Goal: Task Accomplishment & Management: Complete application form

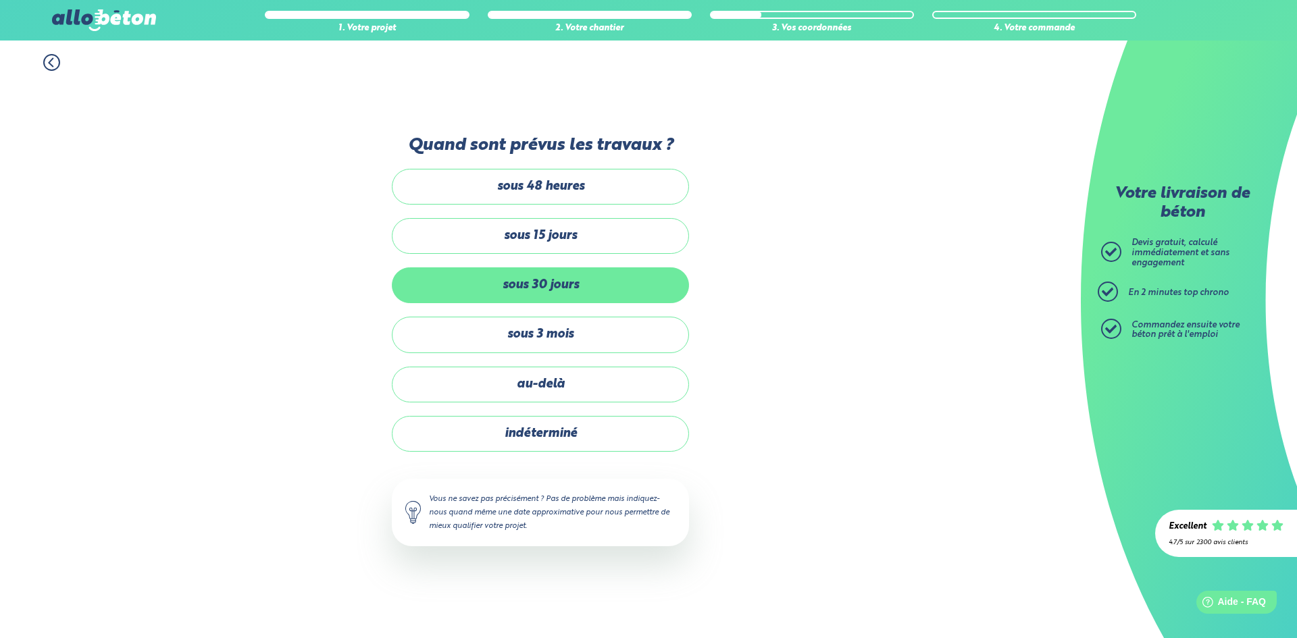
click at [566, 296] on label "sous 30 jours" at bounding box center [540, 285] width 297 height 36
click at [0, 0] on input "sous 30 jours" at bounding box center [0, 0] width 0 height 0
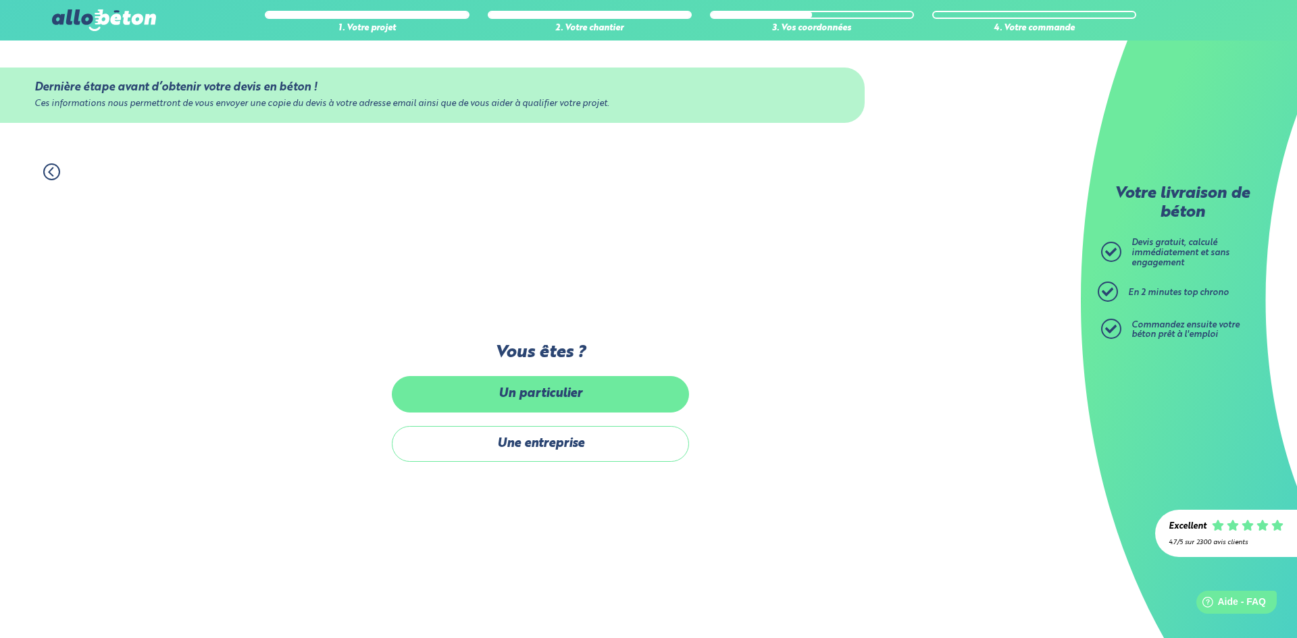
click at [558, 399] on label "Un particulier" at bounding box center [540, 394] width 297 height 36
click at [0, 0] on input "Un particulier" at bounding box center [0, 0] width 0 height 0
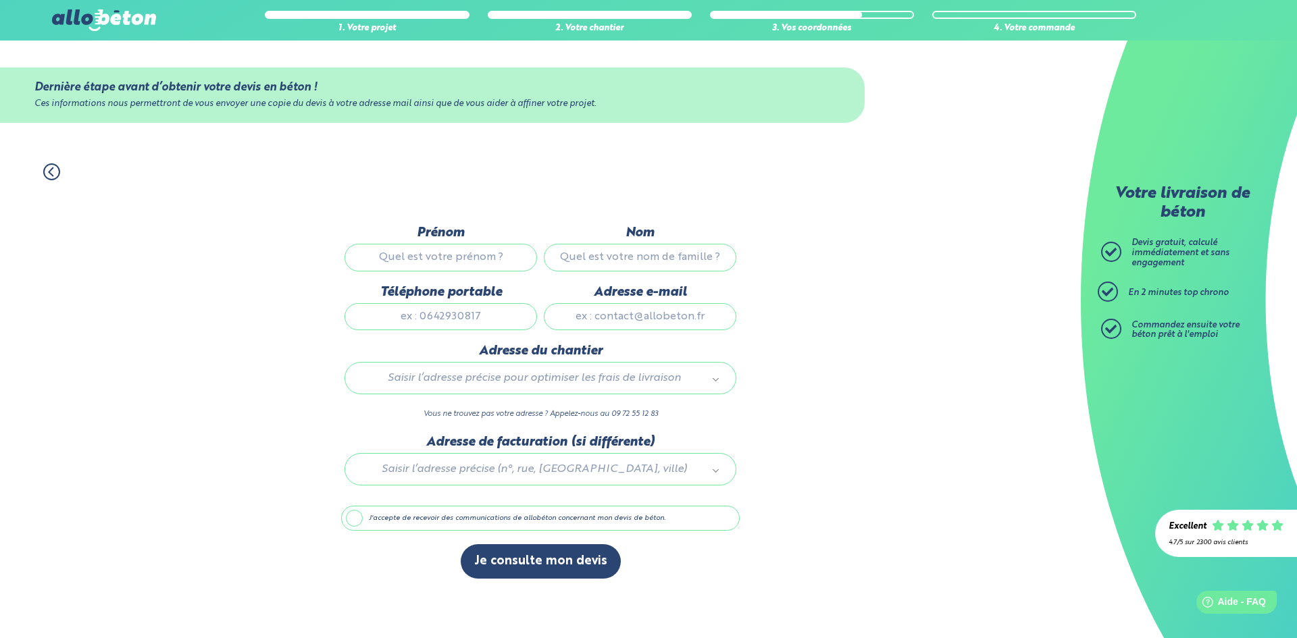
click at [498, 259] on input "Prénom" at bounding box center [440, 257] width 192 height 27
type input "Olivier"
type input "Biegel"
type input "0632300516"
type input "olivier.biegel@gmail.com"
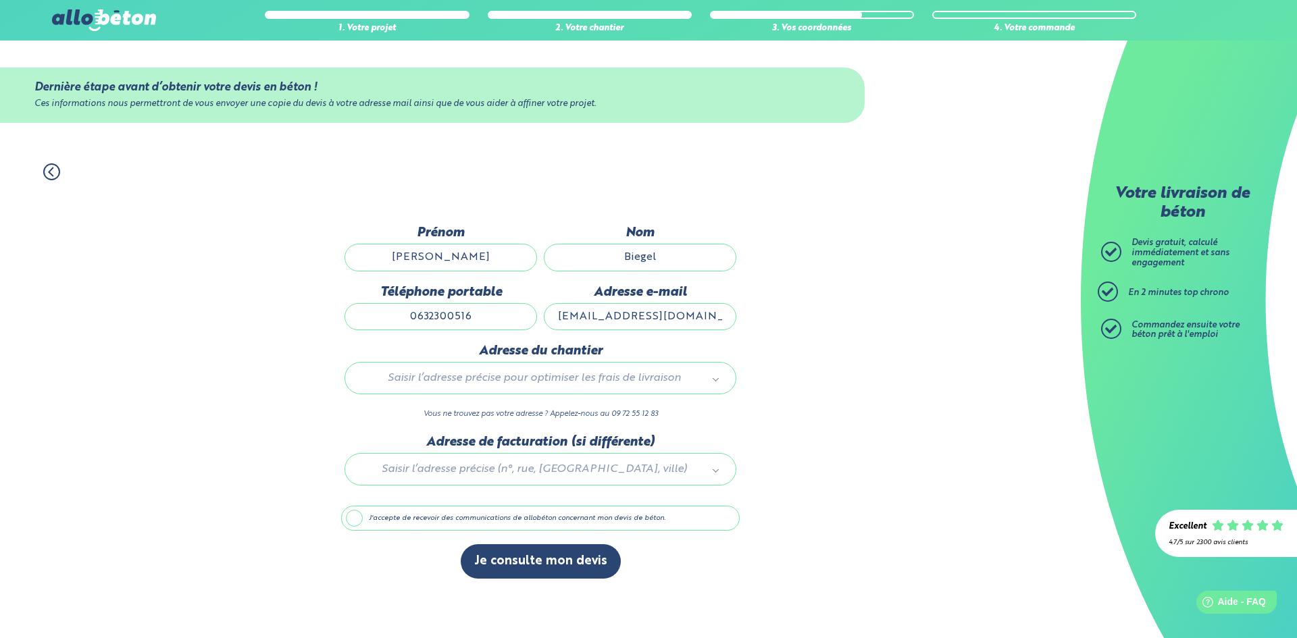
type input "17 rue de la montagne"
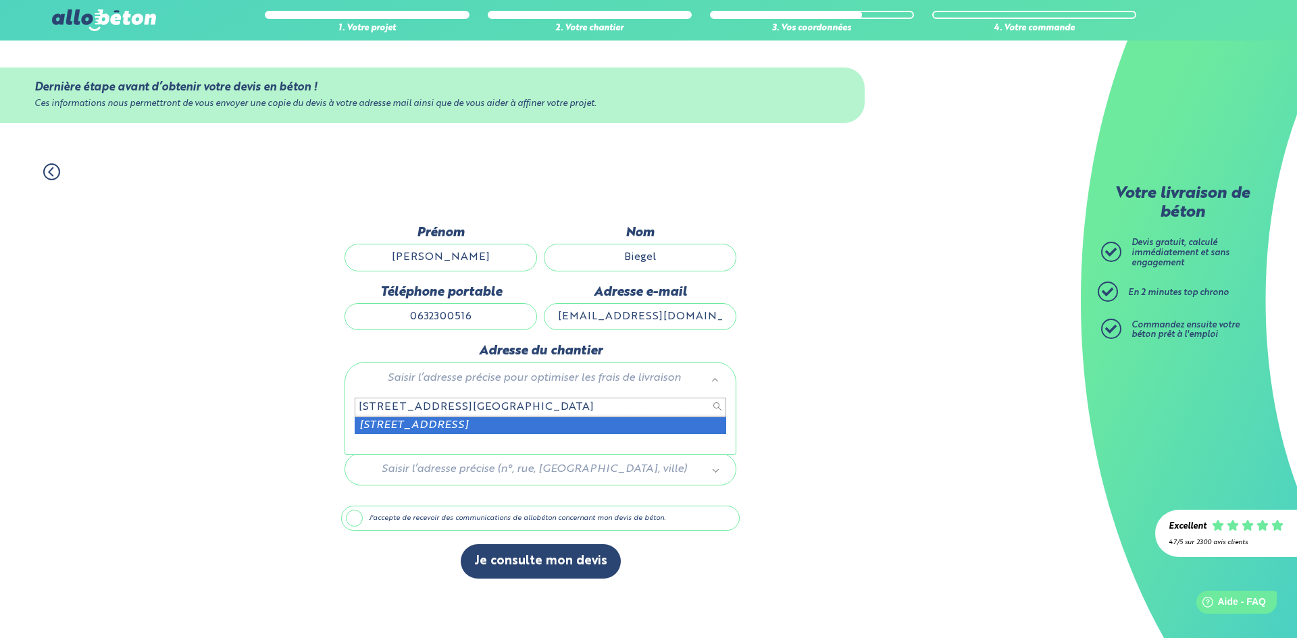
type input "17 rue de la montagne pfetterhouse"
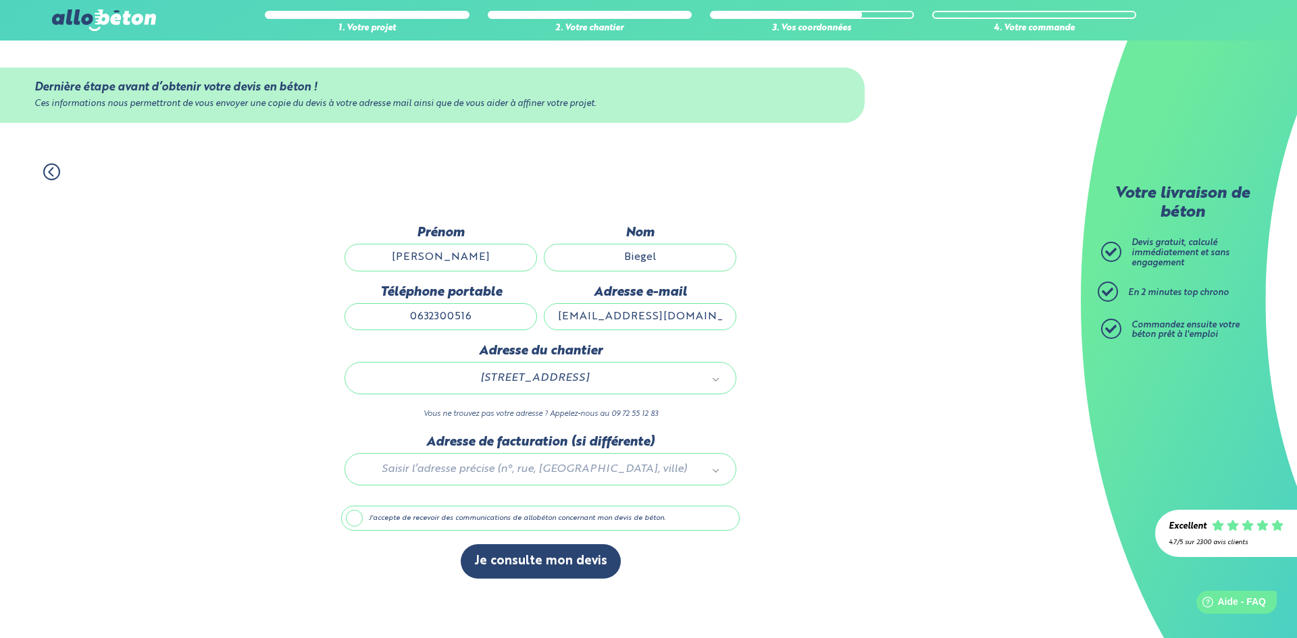
click at [519, 469] on div at bounding box center [540, 467] width 398 height 64
type input "68480"
click at [499, 568] on button "Je consulte mon devis" at bounding box center [541, 561] width 160 height 34
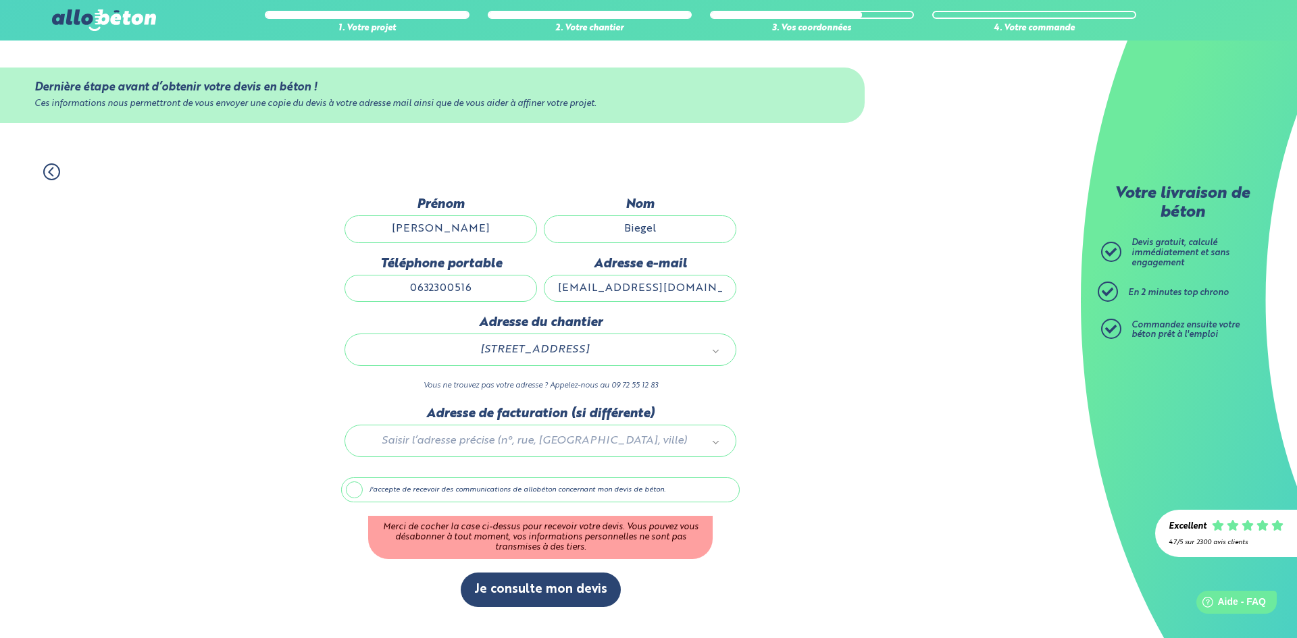
click at [349, 488] on label "J'accepte de recevoir des communications de allobéton concernant mon devis de b…" at bounding box center [540, 490] width 398 height 26
click at [0, 0] on input "J'accepte de recevoir des communications de allobéton concernant mon devis de b…" at bounding box center [0, 0] width 0 height 0
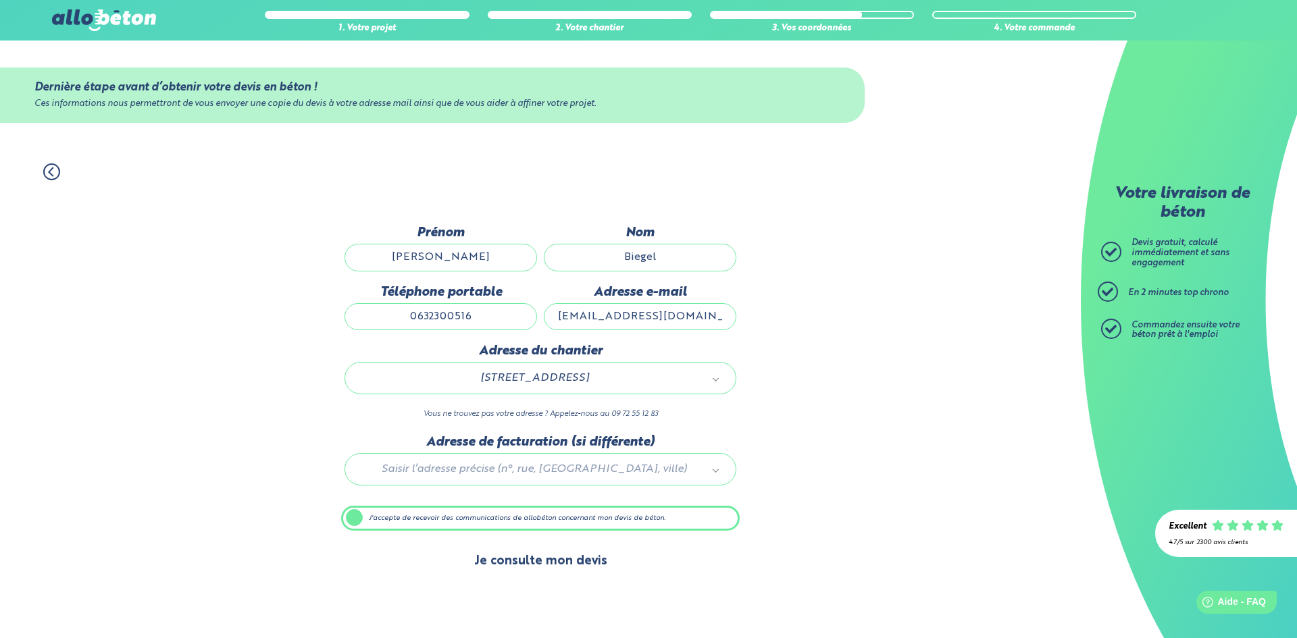
click at [538, 561] on button "Je consulte mon devis" at bounding box center [541, 561] width 160 height 34
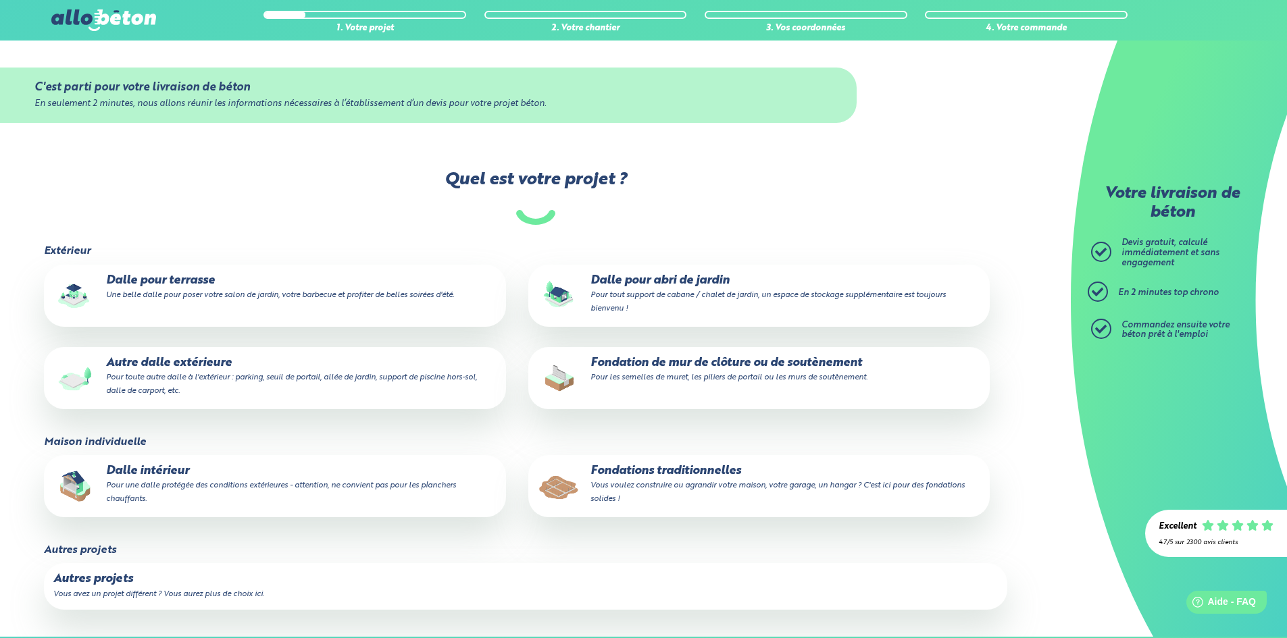
click at [740, 378] on small "Pour les semelles de muret, les piliers de portail ou les murs de soutènement." at bounding box center [728, 377] width 277 height 8
click at [0, 0] on input "Fondation de mur de clôture ou de soutènement Pour les semelles de muret, les p…" at bounding box center [0, 0] width 0 height 0
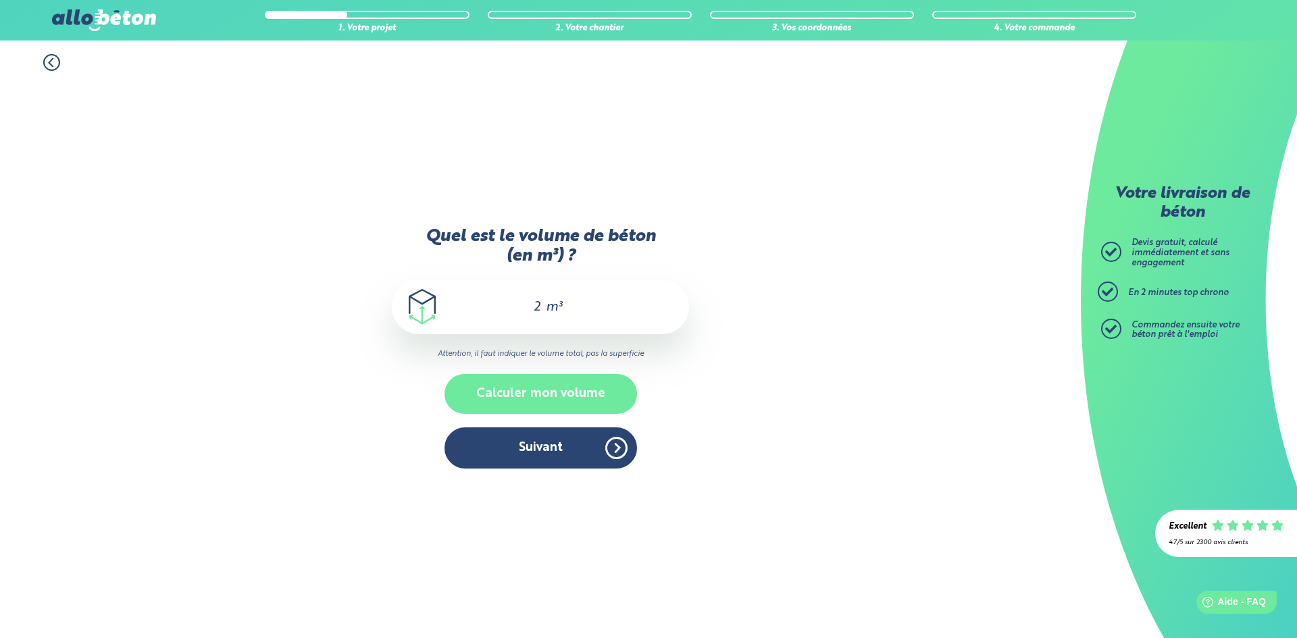
click at [559, 404] on button "Calculer mon volume" at bounding box center [540, 394] width 192 height 40
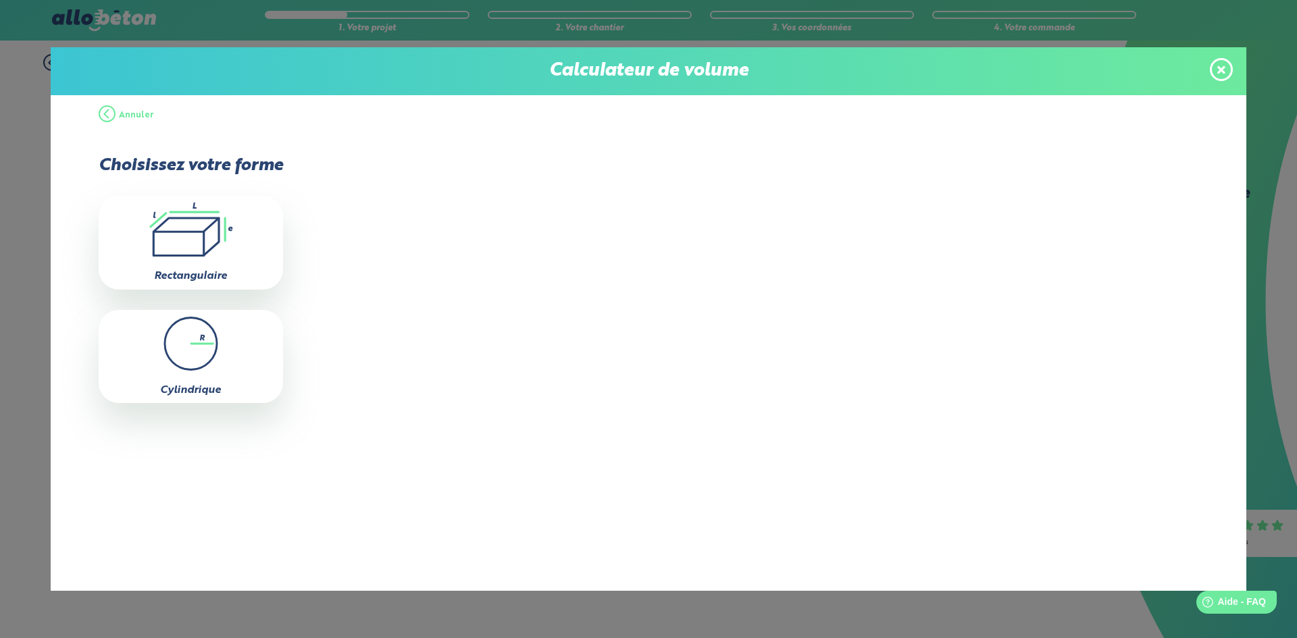
click at [107, 122] on button "Annuler" at bounding box center [126, 115] width 55 height 41
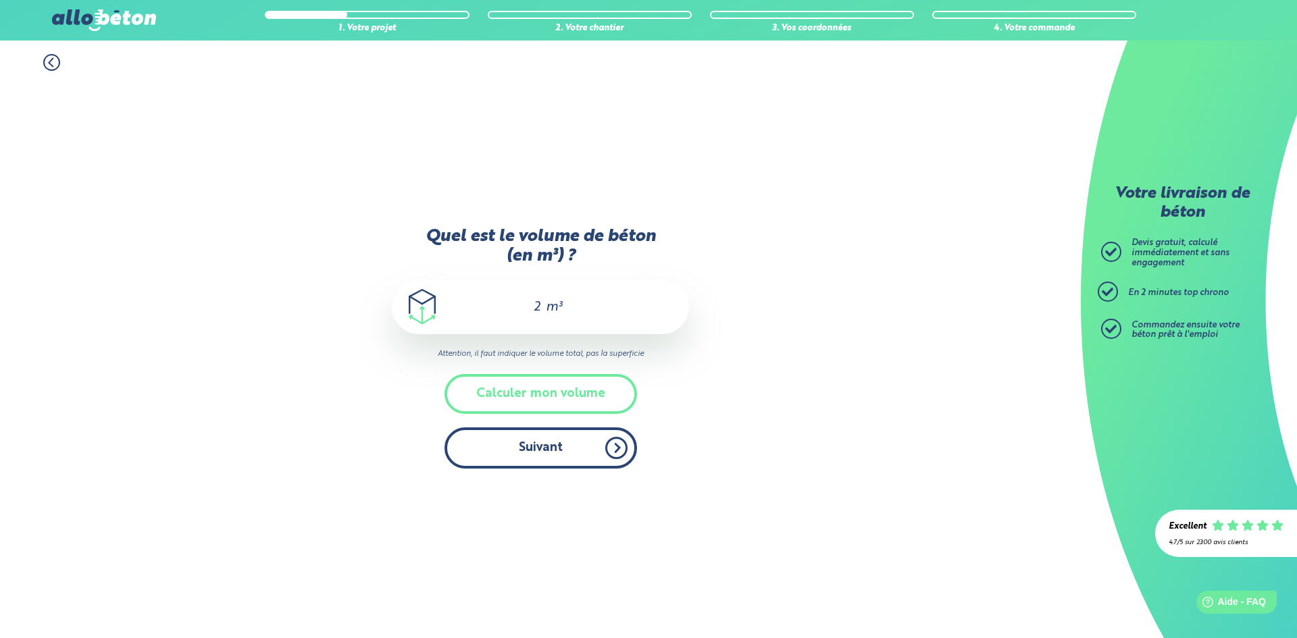
click at [517, 461] on button "Suivant" at bounding box center [540, 448] width 192 height 41
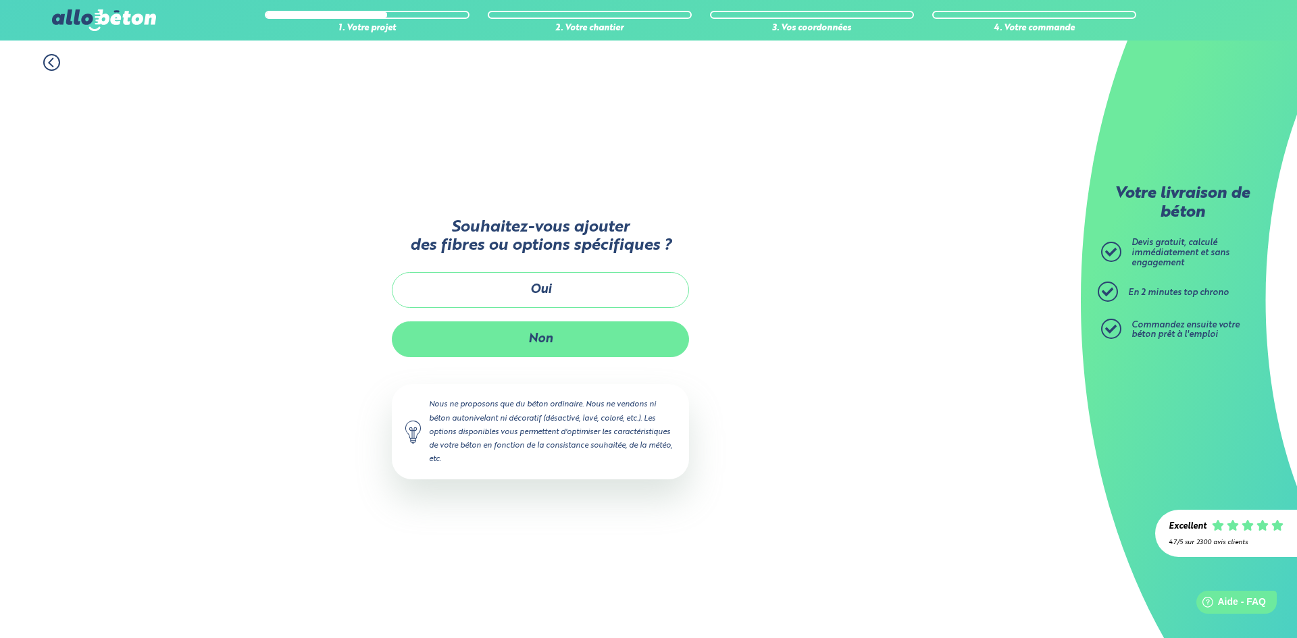
click at [542, 346] on button "Non" at bounding box center [540, 339] width 297 height 36
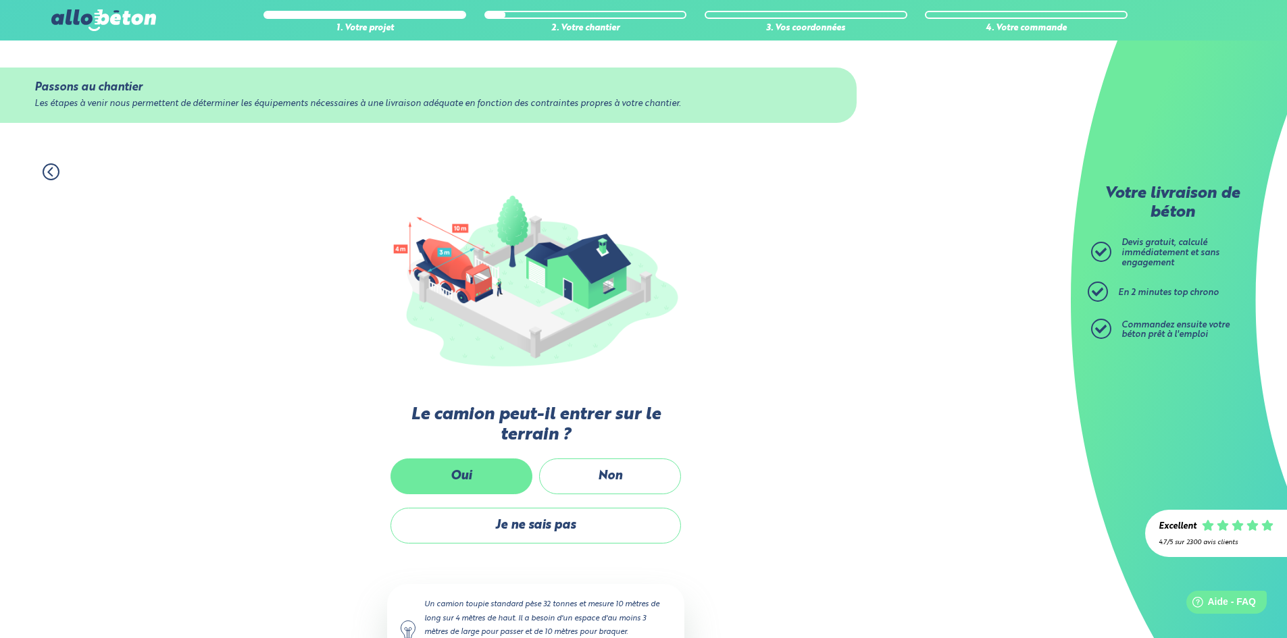
click at [496, 486] on label "Oui" at bounding box center [461, 477] width 142 height 36
click at [0, 0] on input "Oui" at bounding box center [0, 0] width 0 height 0
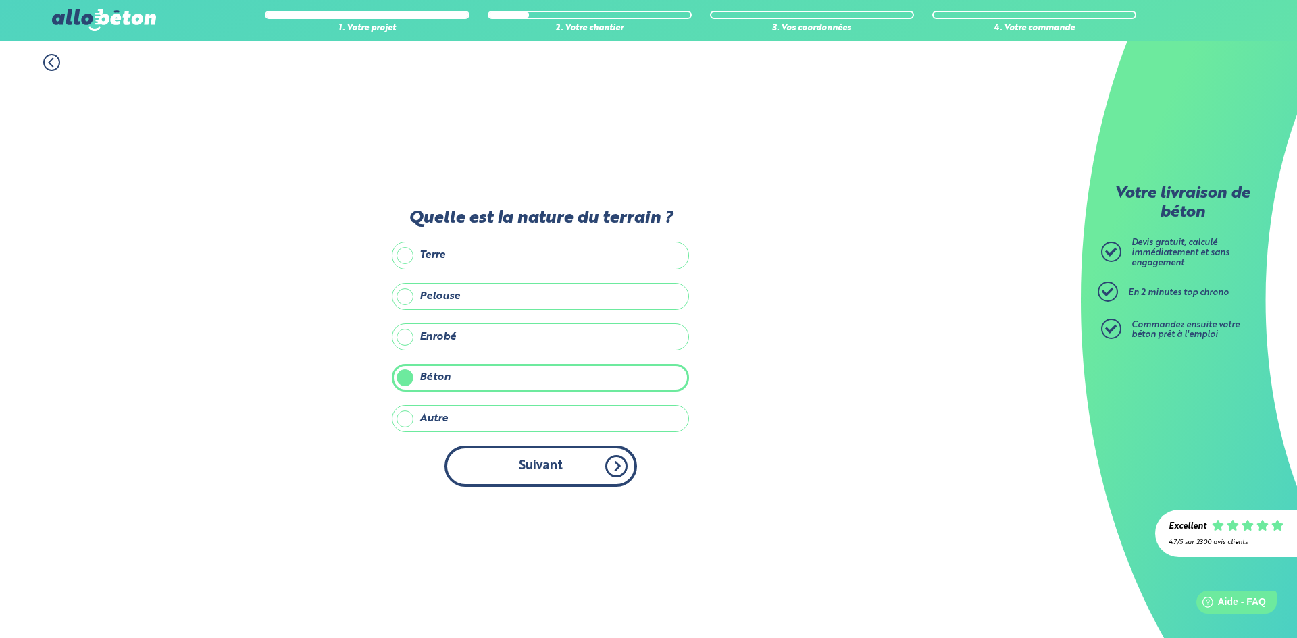
click at [512, 475] on button "Suivant" at bounding box center [540, 466] width 192 height 41
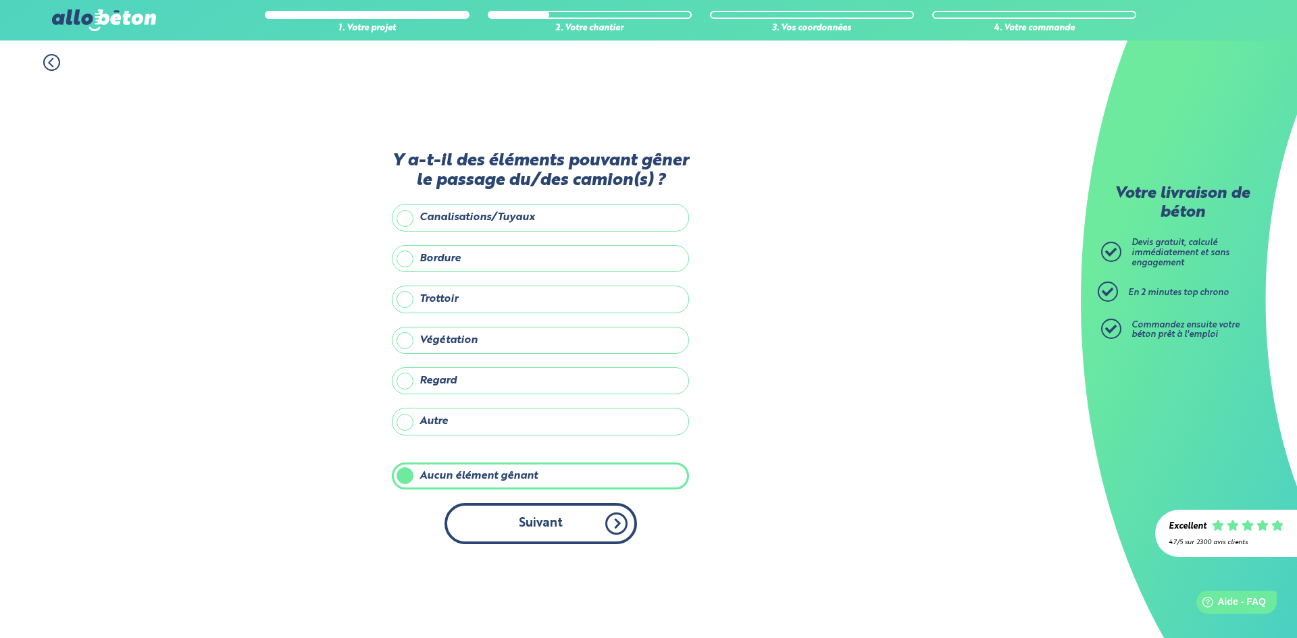
click at [542, 532] on button "Suivant" at bounding box center [540, 523] width 192 height 41
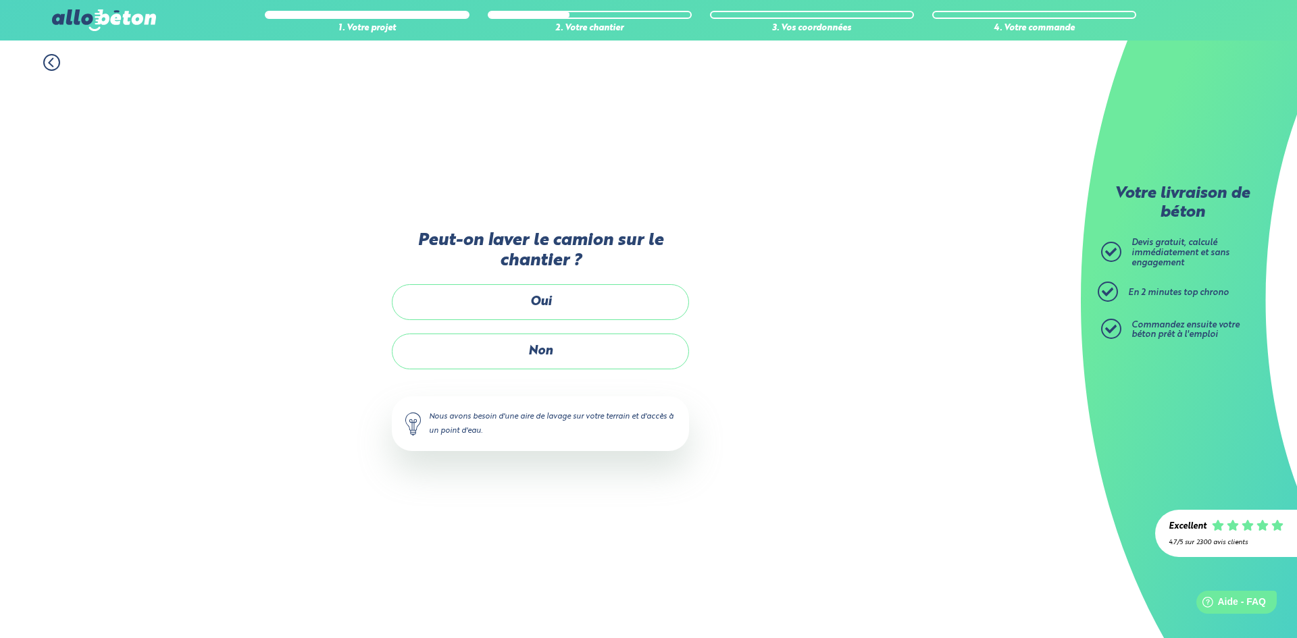
click at [49, 57] on icon at bounding box center [51, 62] width 17 height 17
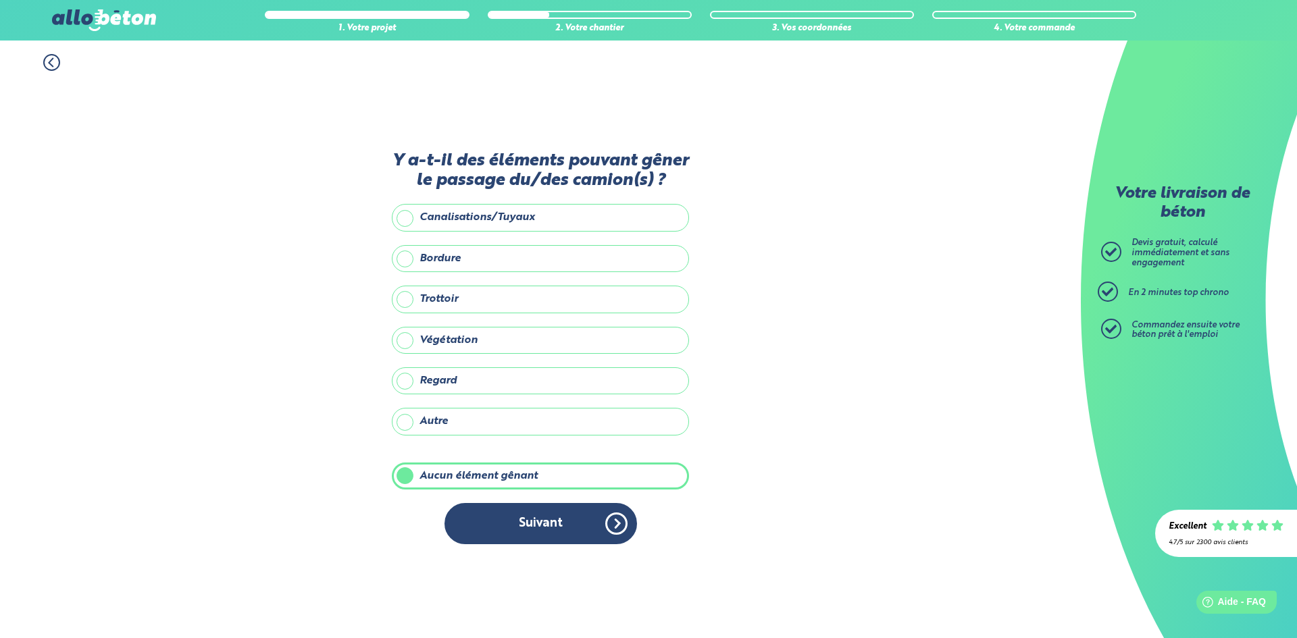
click at [542, 527] on button "Suivant" at bounding box center [540, 523] width 192 height 41
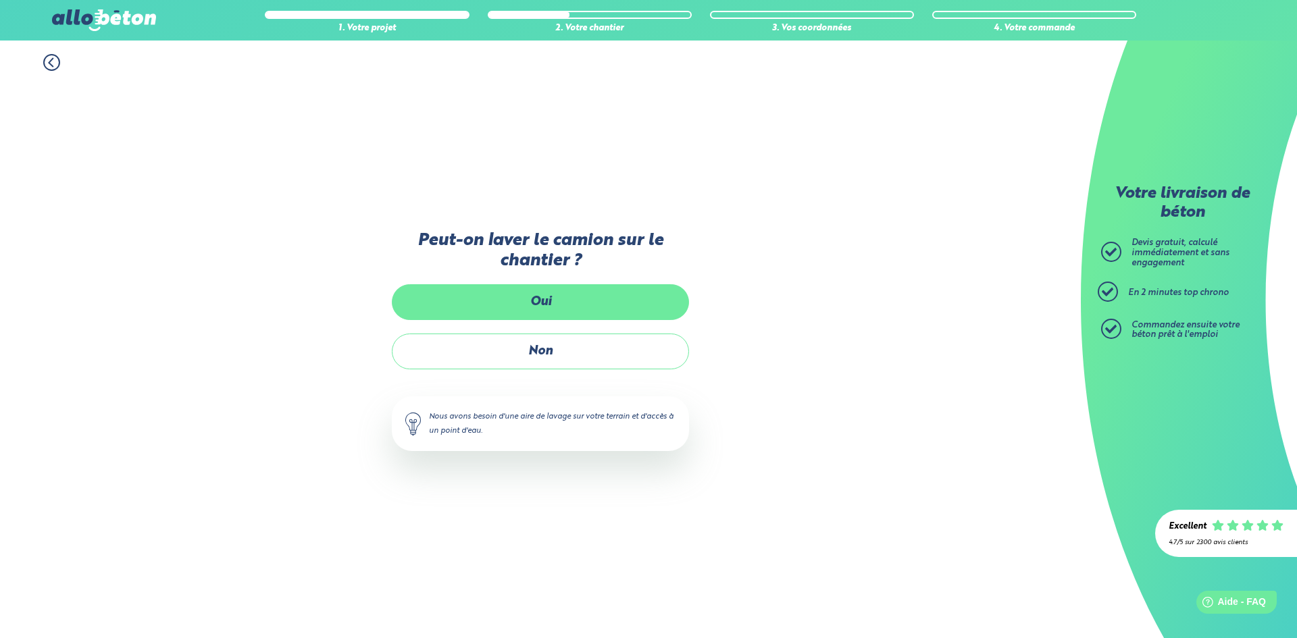
click at [550, 313] on label "Oui" at bounding box center [540, 302] width 297 height 36
click at [0, 0] on input "Oui" at bounding box center [0, 0] width 0 height 0
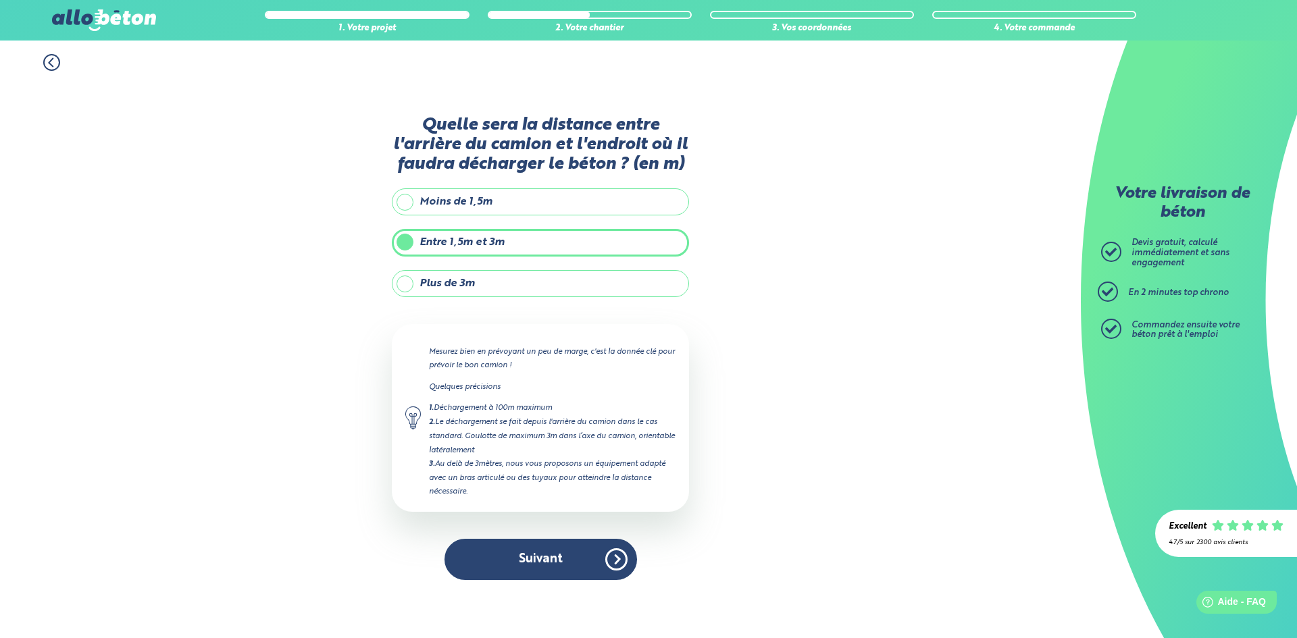
click at [487, 282] on label "Plus de 3m" at bounding box center [540, 283] width 297 height 27
click at [0, 0] on input "Plus de 3m" at bounding box center [0, 0] width 0 height 0
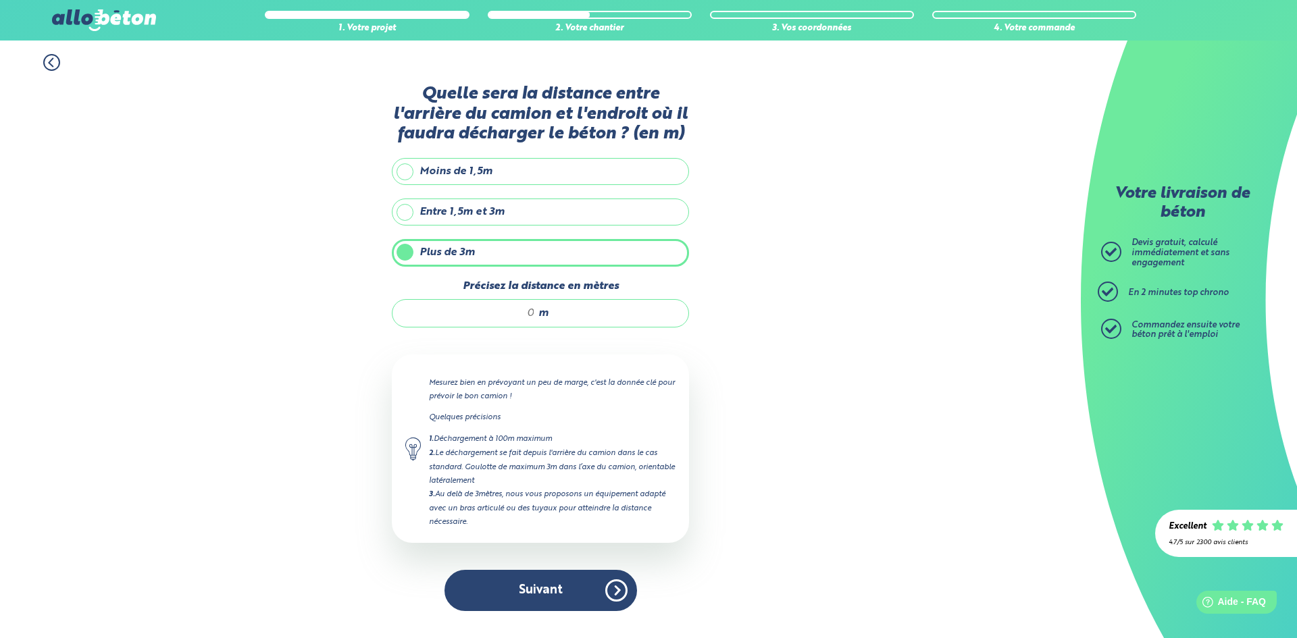
click at [514, 314] on input "Précisez la distance en mètres" at bounding box center [470, 314] width 129 height 14
type input "5"
click at [559, 578] on button "Suivant" at bounding box center [540, 590] width 192 height 41
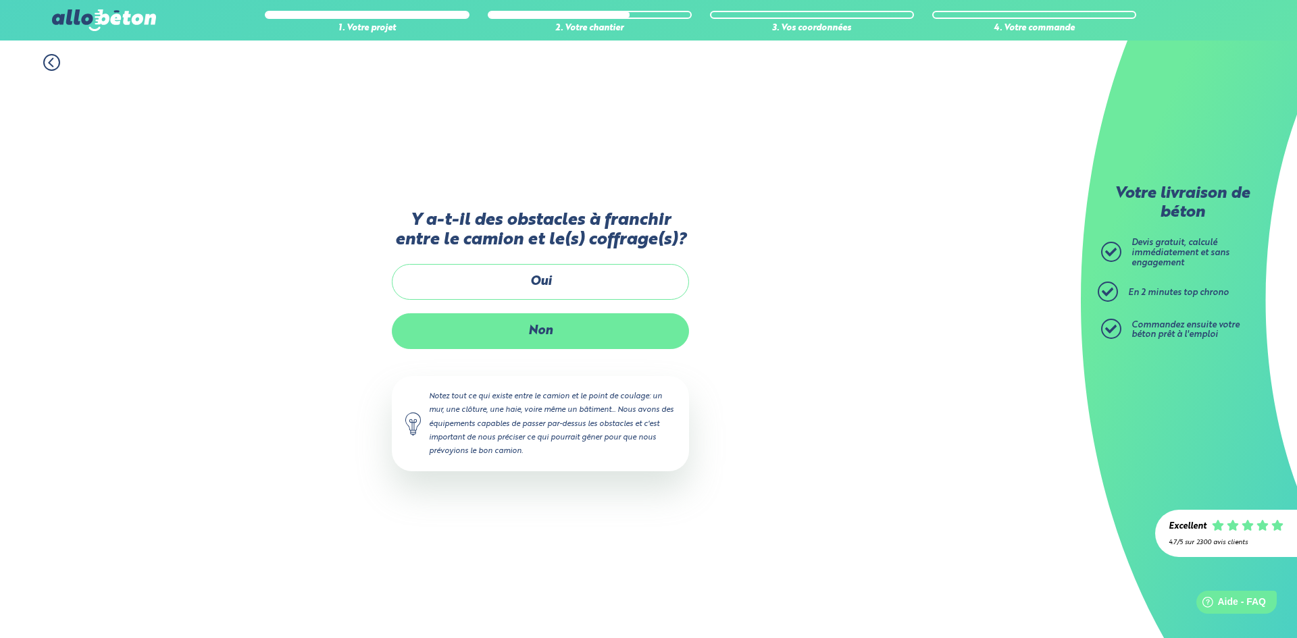
click at [579, 327] on label "Non" at bounding box center [540, 331] width 297 height 36
click at [0, 0] on input "Non" at bounding box center [0, 0] width 0 height 0
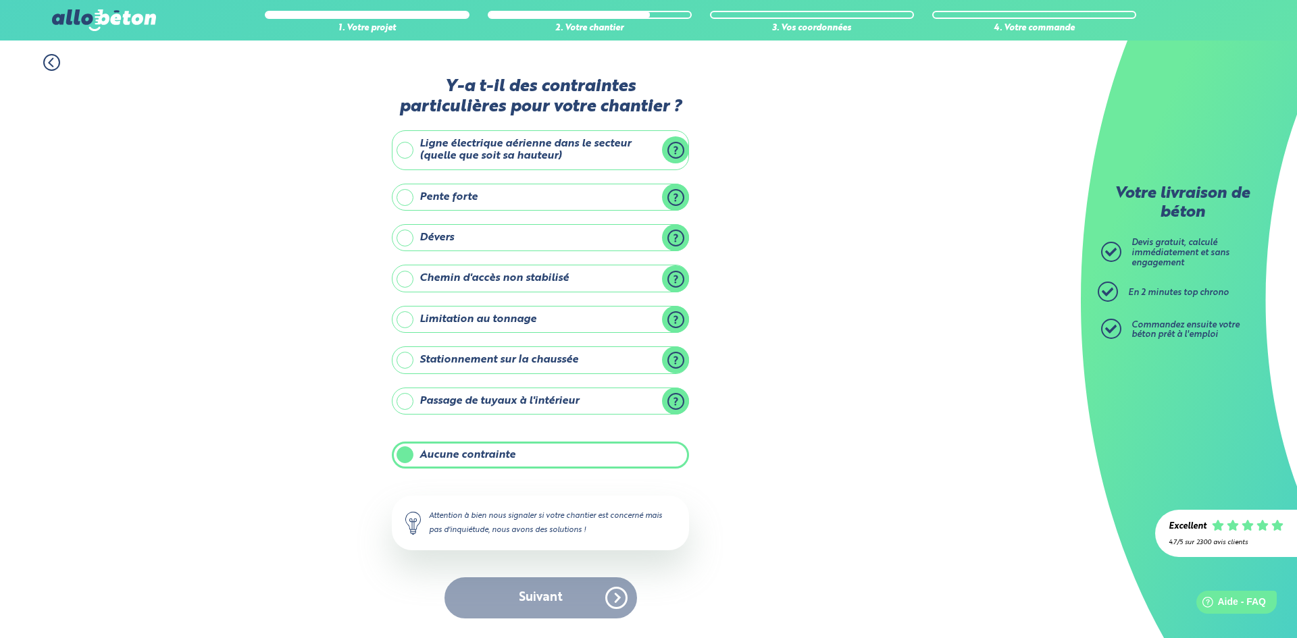
click at [554, 600] on div "Suivant" at bounding box center [540, 597] width 297 height 41
click at [538, 596] on div "Suivant" at bounding box center [540, 597] width 297 height 41
click at [396, 454] on label "Aucune contrainte" at bounding box center [540, 455] width 297 height 27
click at [0, 0] on input "Aucune contrainte" at bounding box center [0, 0] width 0 height 0
click at [399, 396] on label "Passage de tuyaux à l'intérieur" at bounding box center [540, 401] width 297 height 27
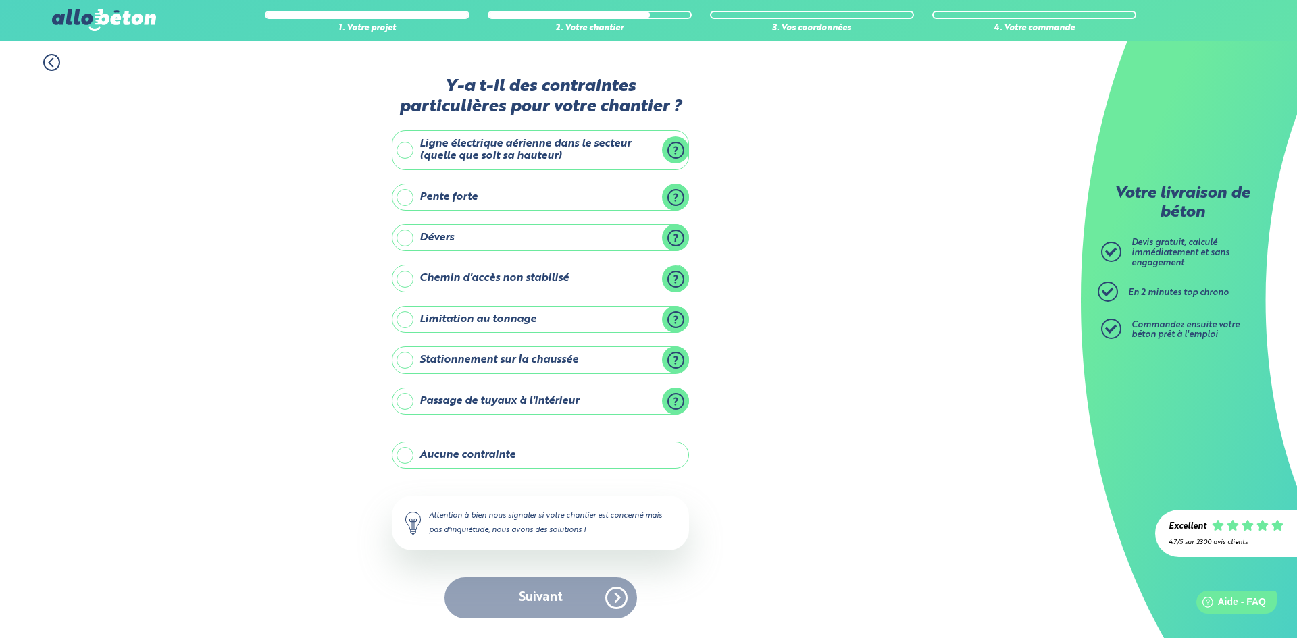
click at [0, 0] on input "Passage de tuyaux à l'intérieur" at bounding box center [0, 0] width 0 height 0
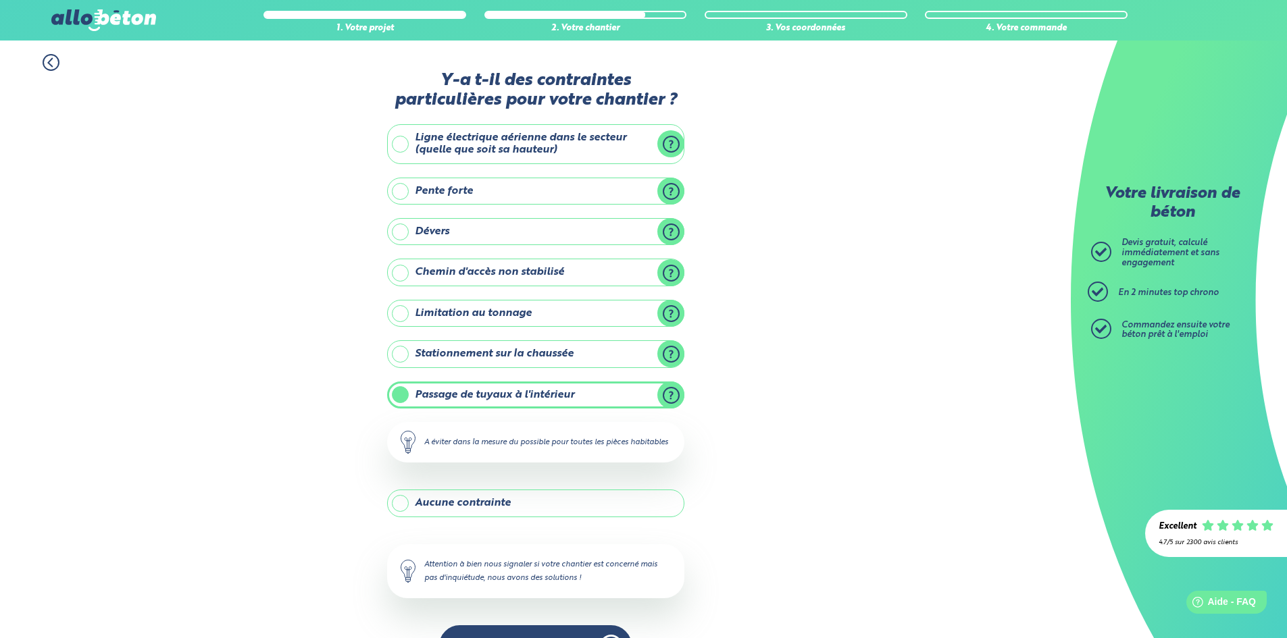
click at [400, 515] on label "Aucune contrainte" at bounding box center [535, 503] width 297 height 27
click at [0, 0] on input "Aucune contrainte" at bounding box center [0, 0] width 0 height 0
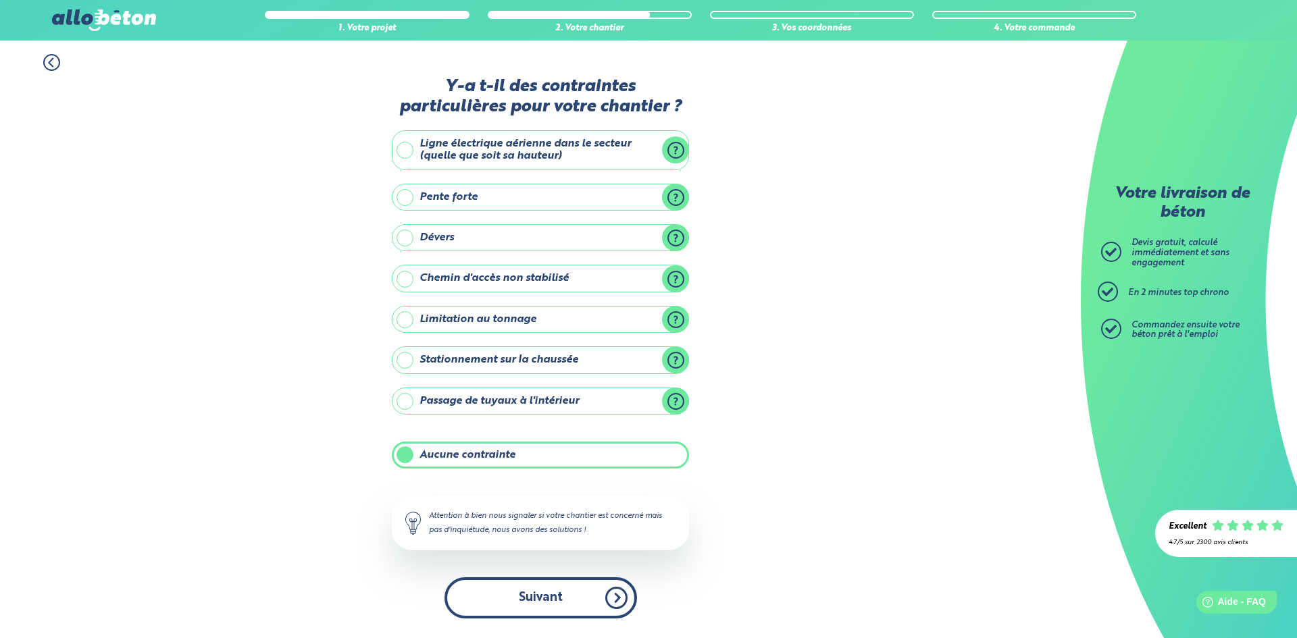
click at [567, 606] on button "Suivant" at bounding box center [540, 597] width 192 height 41
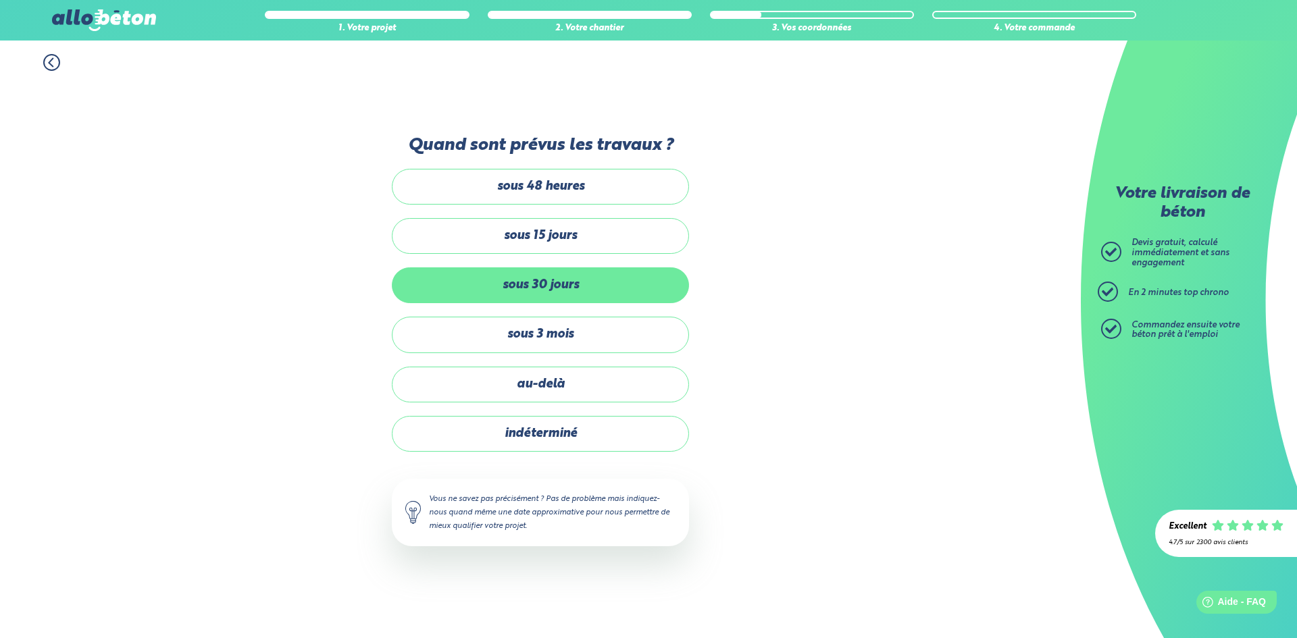
click at [573, 288] on label "sous 30 jours" at bounding box center [540, 285] width 297 height 36
click at [0, 0] on input "sous 30 jours" at bounding box center [0, 0] width 0 height 0
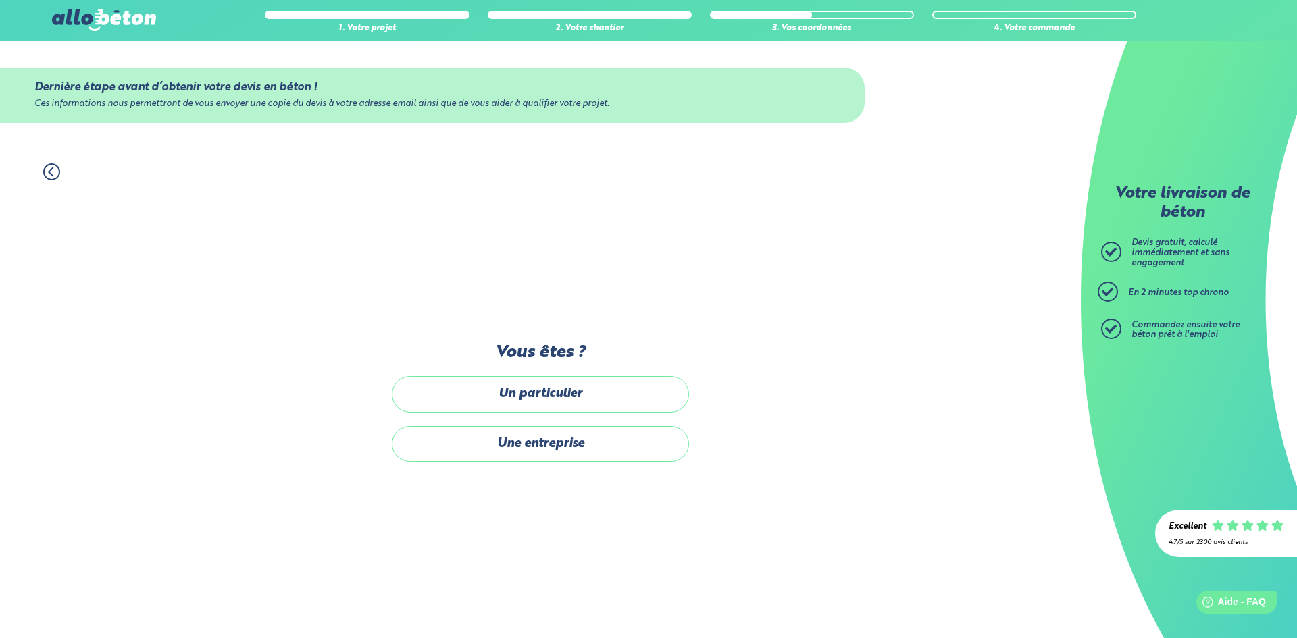
click at [566, 413] on div "Un particulier Une entreprise" at bounding box center [540, 418] width 297 height 85
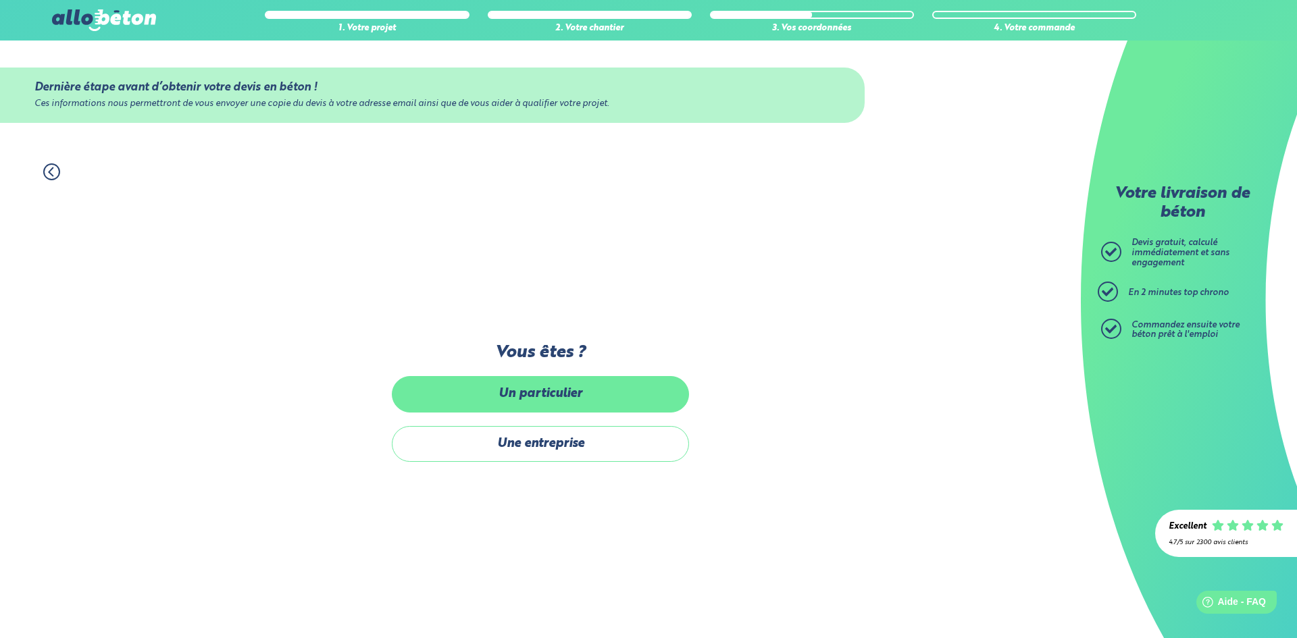
click at [563, 394] on label "Un particulier" at bounding box center [540, 394] width 297 height 36
click at [0, 0] on input "Un particulier" at bounding box center [0, 0] width 0 height 0
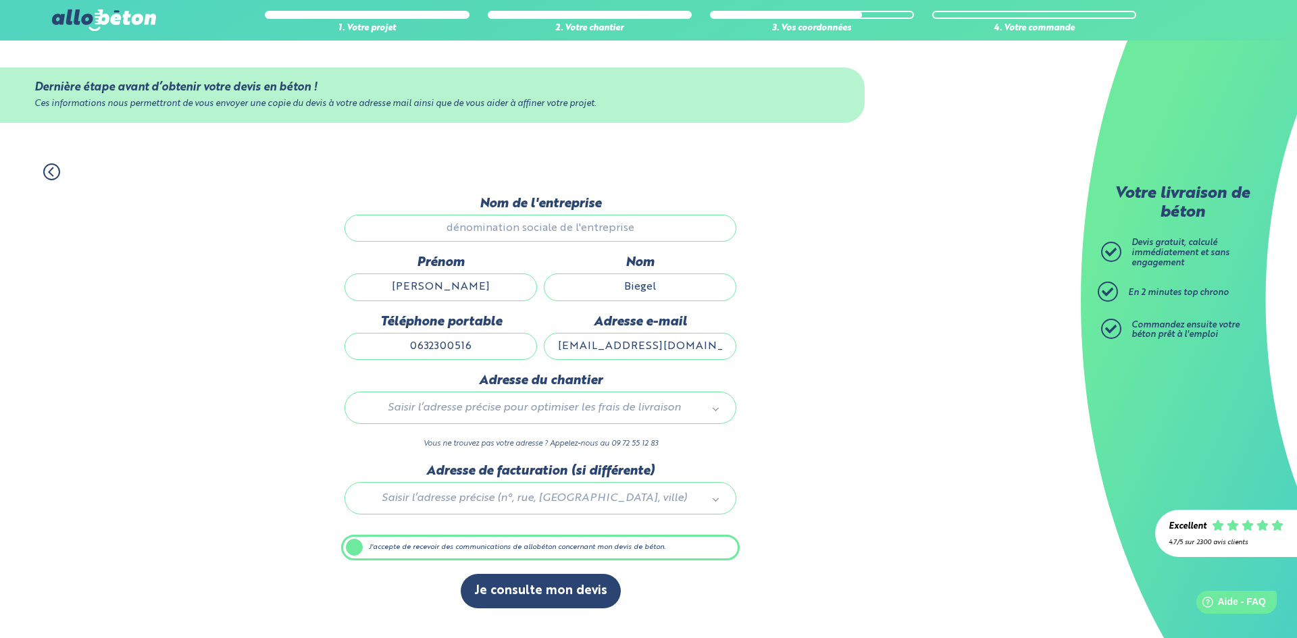
click at [567, 222] on input "Nom de l'entreprise" at bounding box center [540, 228] width 392 height 27
click at [546, 227] on input "Nom de l'entreprise" at bounding box center [540, 228] width 392 height 27
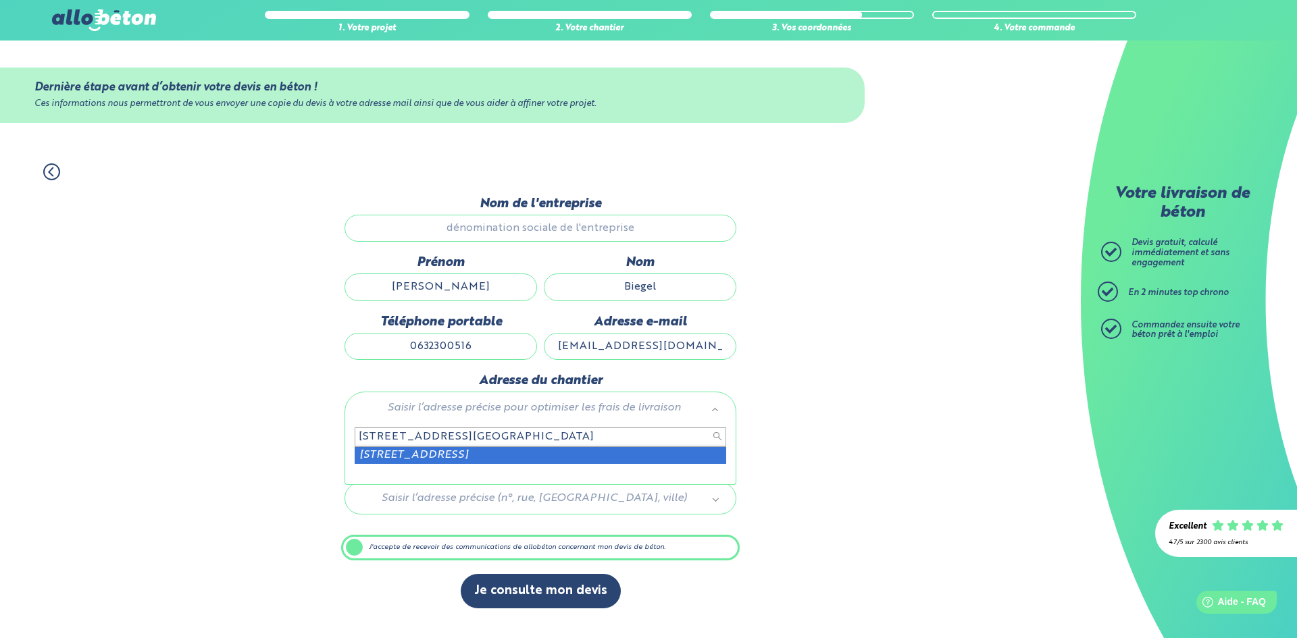
type input "17 rue de la montagne pfetterhouse"
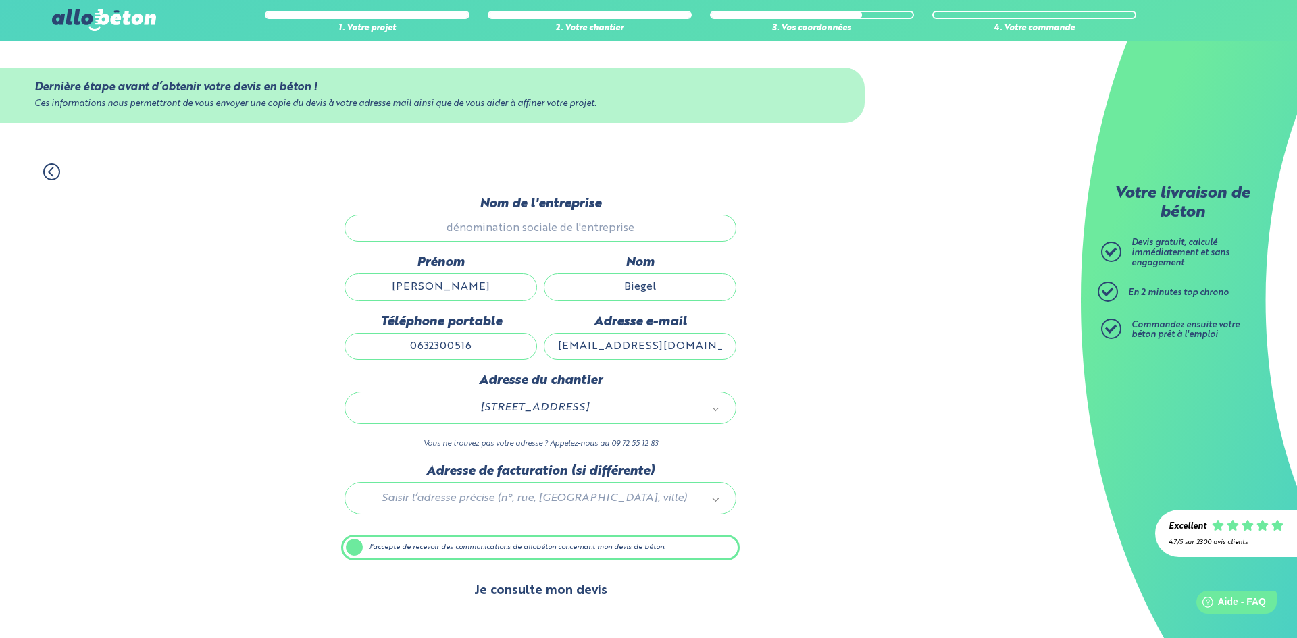
click at [562, 593] on button "Je consulte mon devis" at bounding box center [541, 591] width 160 height 34
click at [830, 592] on div "1. Votre projet 2. Votre chantier 3. Vos coordonnées 4. Votre commande Dernière…" at bounding box center [540, 394] width 1081 height 488
click at [532, 503] on div at bounding box center [540, 496] width 398 height 64
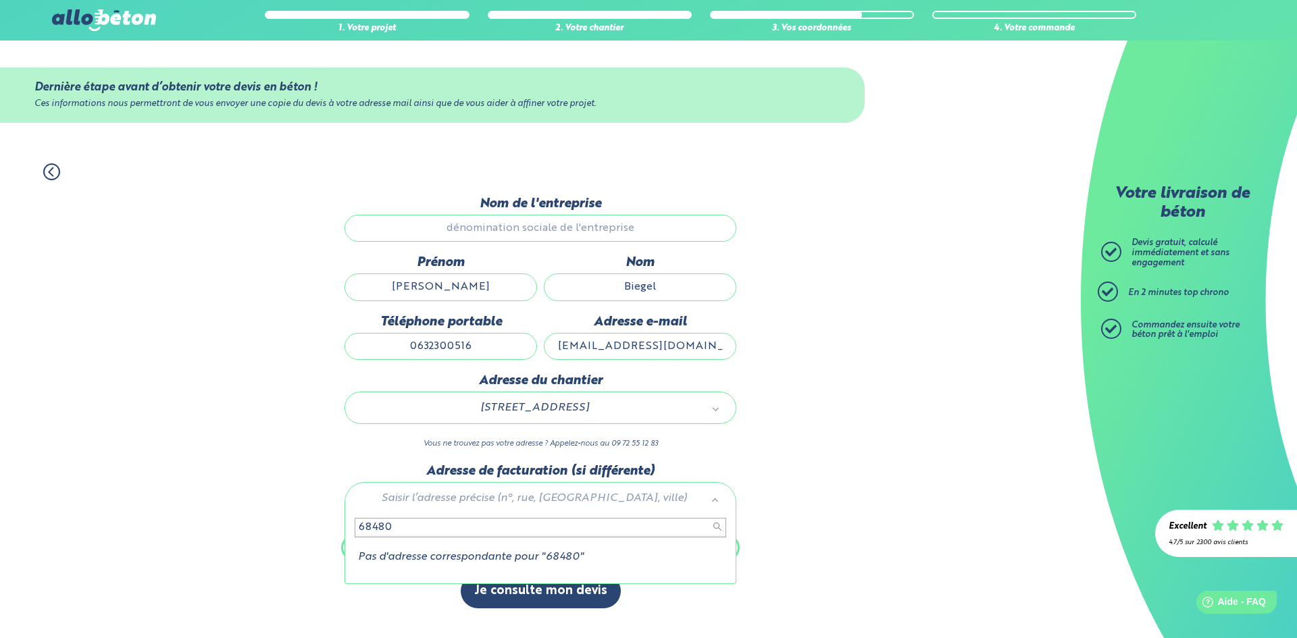
type input "68480"
click at [492, 556] on li "Pas d'adresse correspondante pour "68480"" at bounding box center [540, 557] width 371 height 12
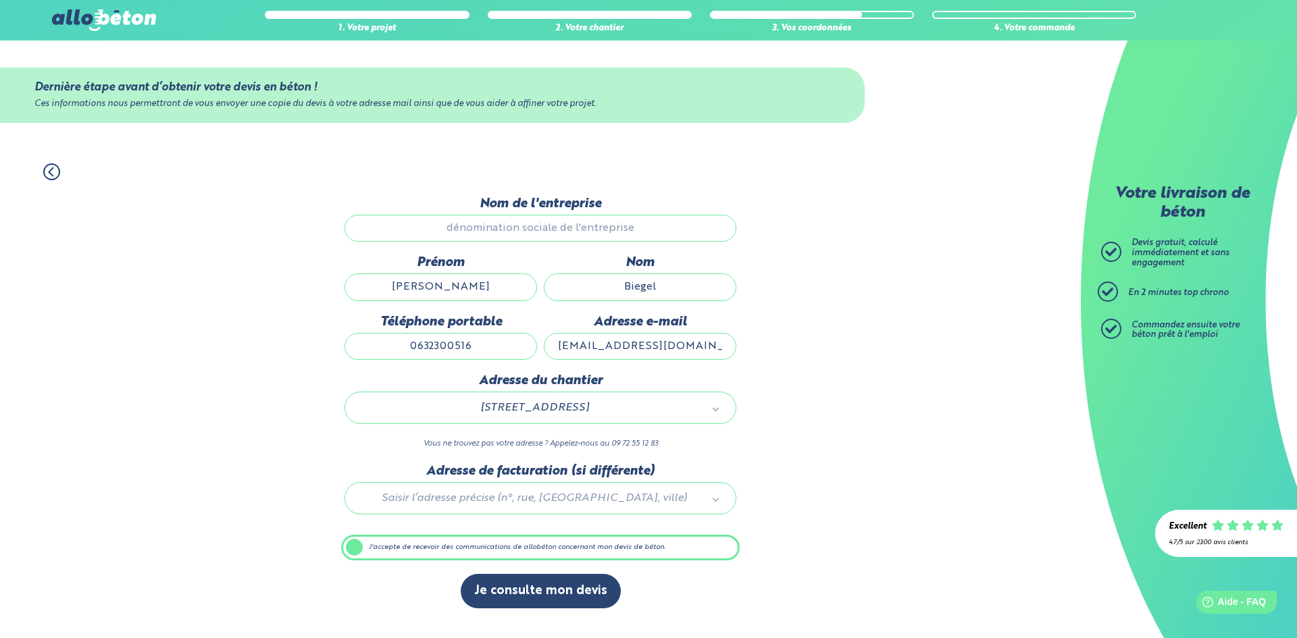
click at [502, 226] on input "Nom de l'entreprise" at bounding box center [540, 228] width 392 height 27
drag, startPoint x: 496, startPoint y: 237, endPoint x: 485, endPoint y: 236, distance: 10.9
click at [495, 237] on input "Nom de l'entreprise" at bounding box center [540, 228] width 392 height 27
click at [462, 216] on input "Nom de l'entreprise" at bounding box center [540, 228] width 392 height 27
click at [57, 174] on icon at bounding box center [51, 171] width 17 height 17
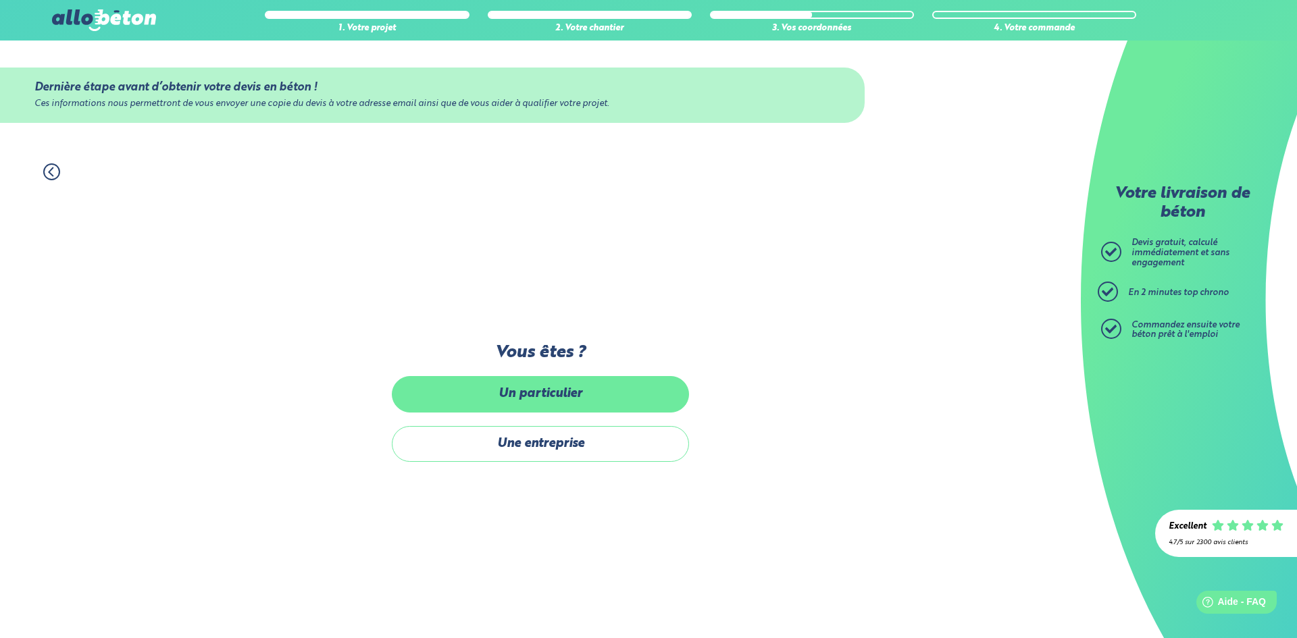
click at [575, 389] on label "Un particulier" at bounding box center [540, 394] width 297 height 36
click at [0, 0] on input "Un particulier" at bounding box center [0, 0] width 0 height 0
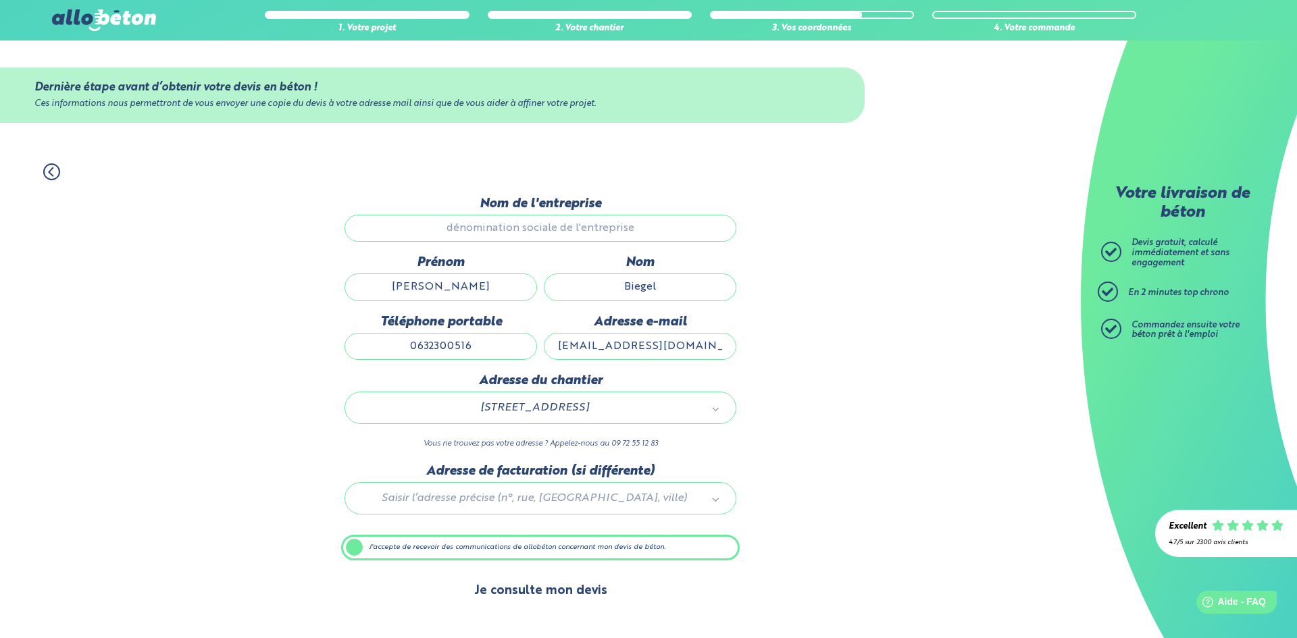
click at [550, 588] on button "Je consulte mon devis" at bounding box center [541, 591] width 160 height 34
click at [513, 588] on button "Je consulte mon devis" at bounding box center [541, 591] width 160 height 34
click at [498, 228] on input "Nom de l'entreprise" at bounding box center [540, 228] width 392 height 27
click at [490, 346] on input "0632300516" at bounding box center [440, 346] width 192 height 27
click at [492, 588] on button "Je consulte mon devis" at bounding box center [541, 591] width 160 height 34
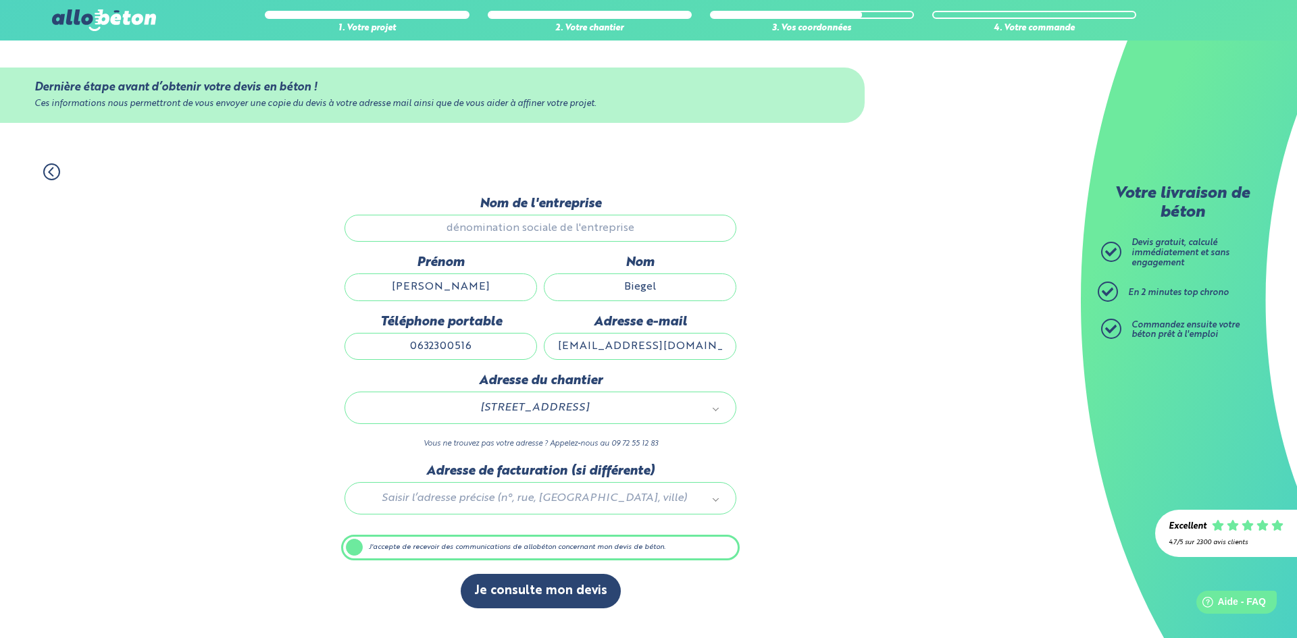
click at [530, 508] on div "Saisir l’adresse précise (n°, rue, CP, ville)" at bounding box center [540, 498] width 392 height 32
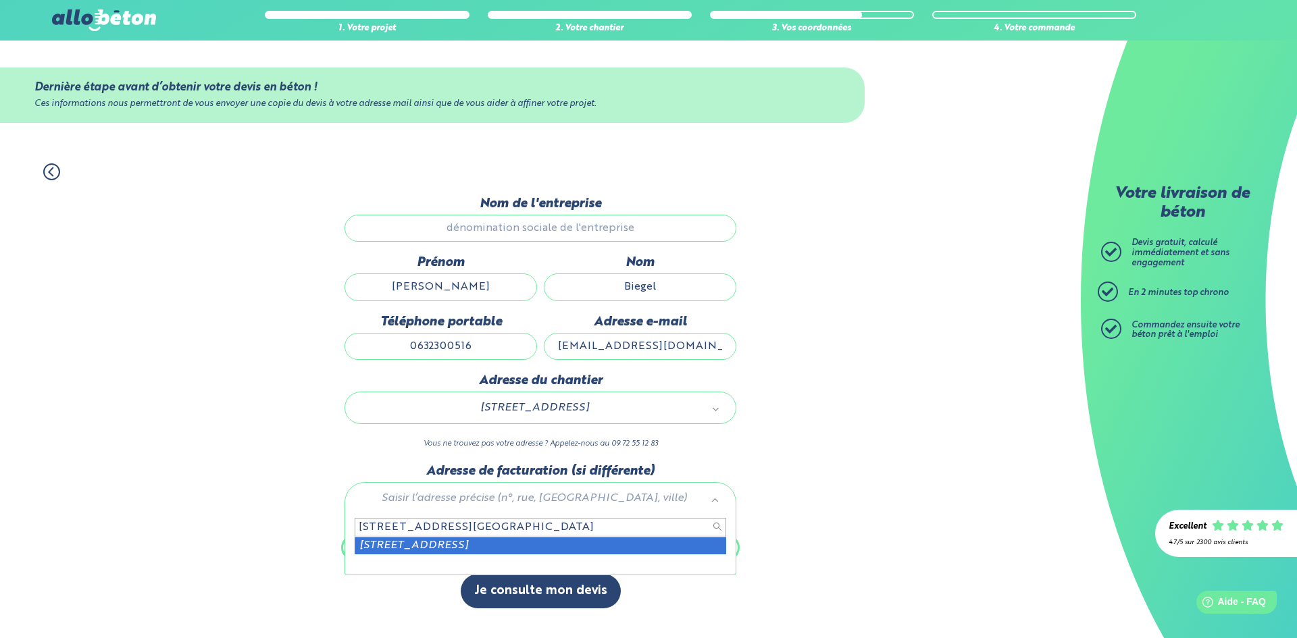
type input "17 rue de la montagne pfetterhouse"
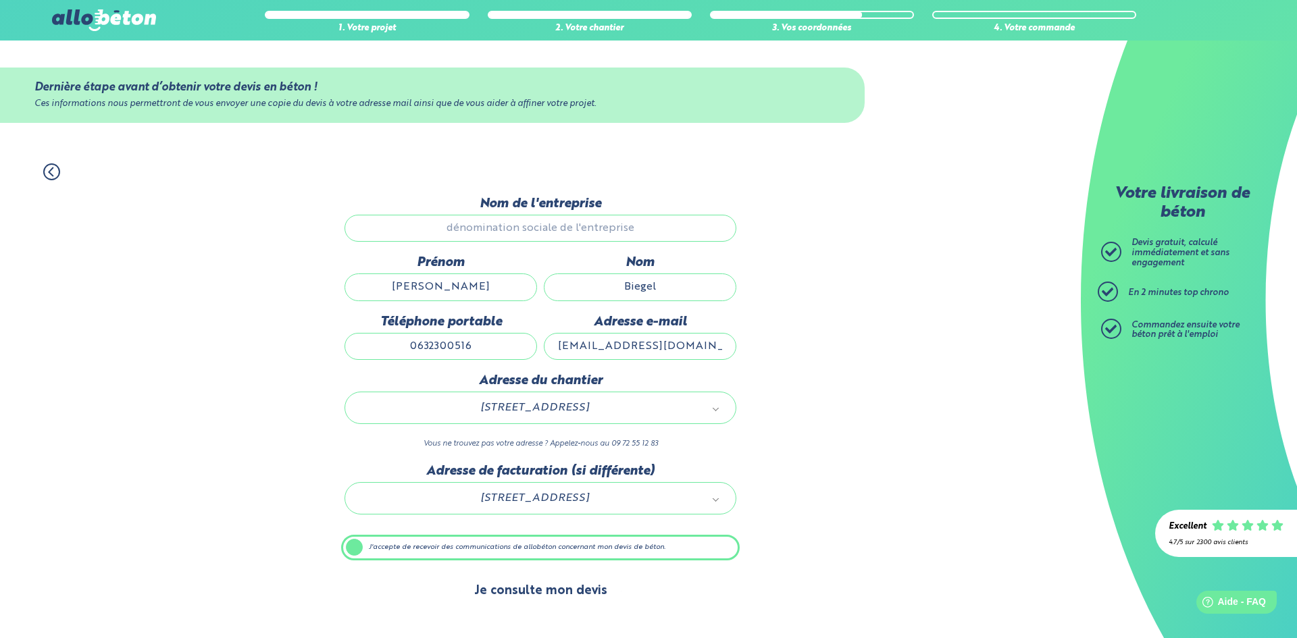
click at [538, 594] on button "Je consulte mon devis" at bounding box center [541, 591] width 160 height 34
click at [436, 222] on input "Nom de l'entreprise" at bounding box center [540, 228] width 392 height 27
click at [59, 166] on icon at bounding box center [51, 171] width 17 height 17
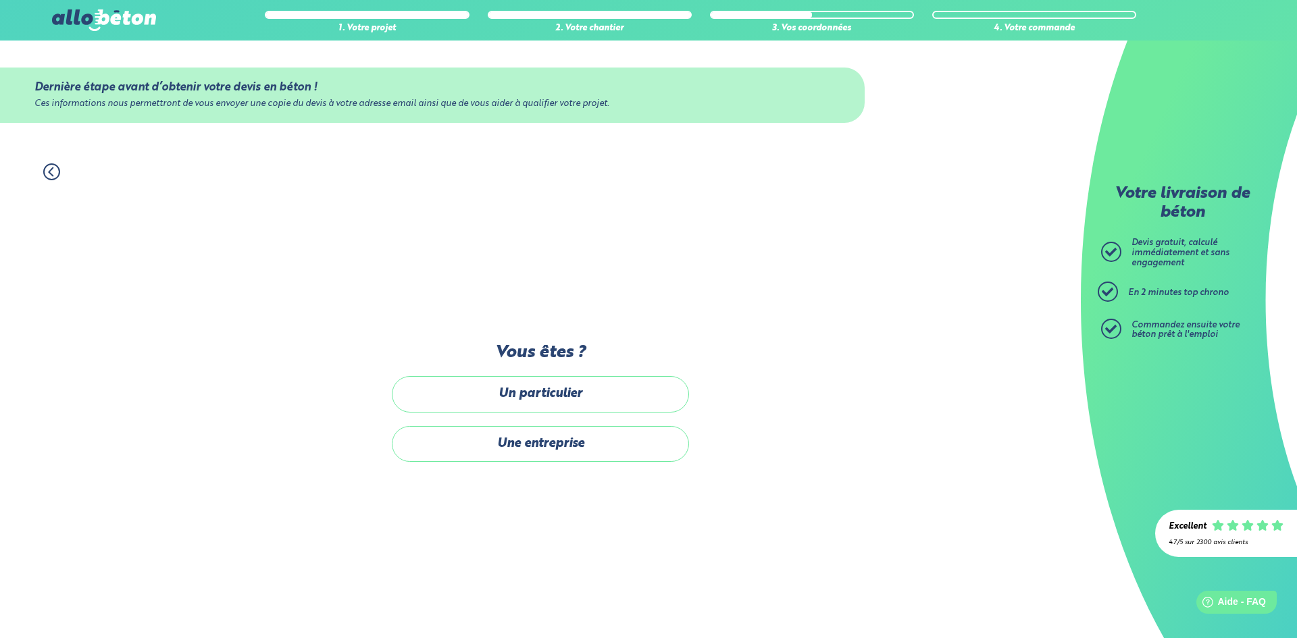
click at [48, 170] on icon at bounding box center [51, 171] width 17 height 17
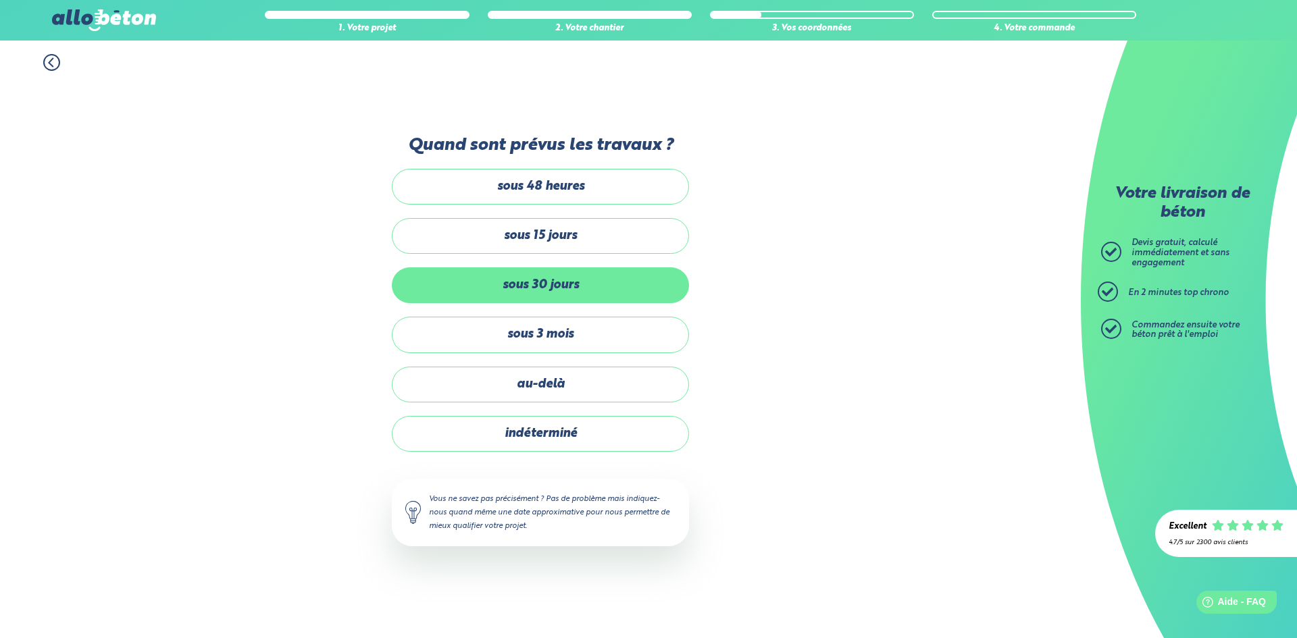
click at [546, 294] on label "sous 30 jours" at bounding box center [540, 285] width 297 height 36
click at [0, 0] on input "sous 30 jours" at bounding box center [0, 0] width 0 height 0
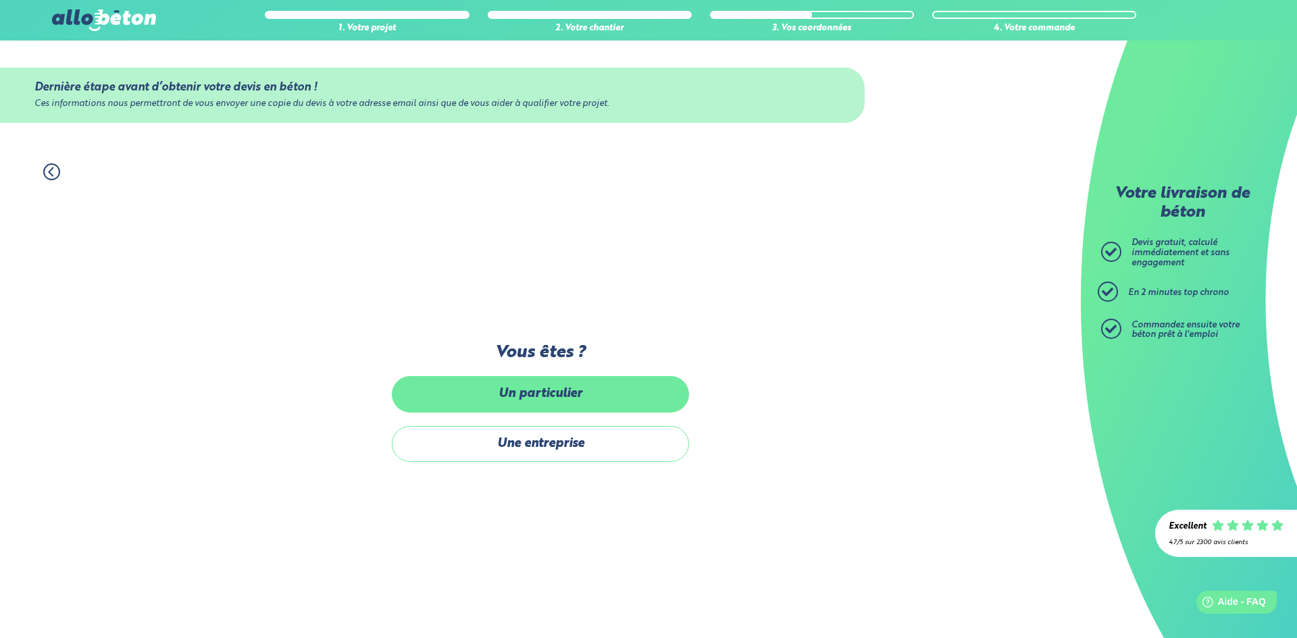
click at [523, 401] on label "Un particulier" at bounding box center [540, 394] width 297 height 36
click at [0, 0] on input "Un particulier" at bounding box center [0, 0] width 0 height 0
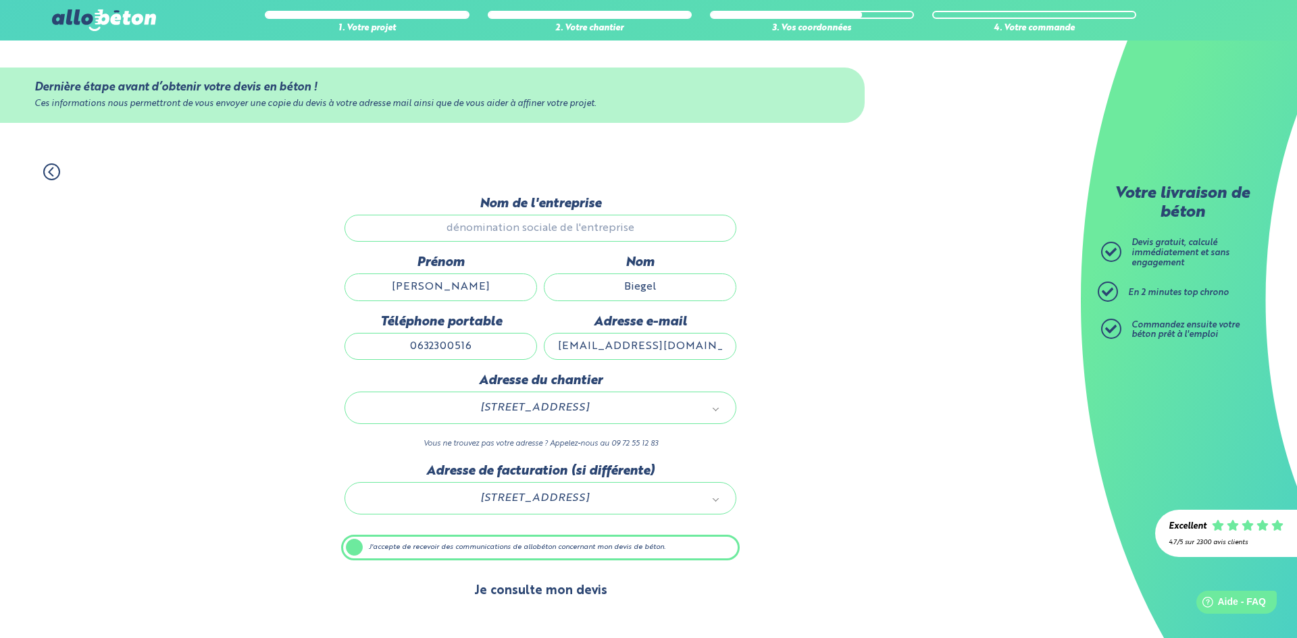
click at [508, 606] on button "Je consulte mon devis" at bounding box center [541, 591] width 160 height 34
click at [355, 549] on label "J'accepte de recevoir des communications de allobéton concernant mon devis de b…" at bounding box center [540, 548] width 398 height 26
click at [0, 0] on input "J'accepte de recevoir des communications de allobéton concernant mon devis de b…" at bounding box center [0, 0] width 0 height 0
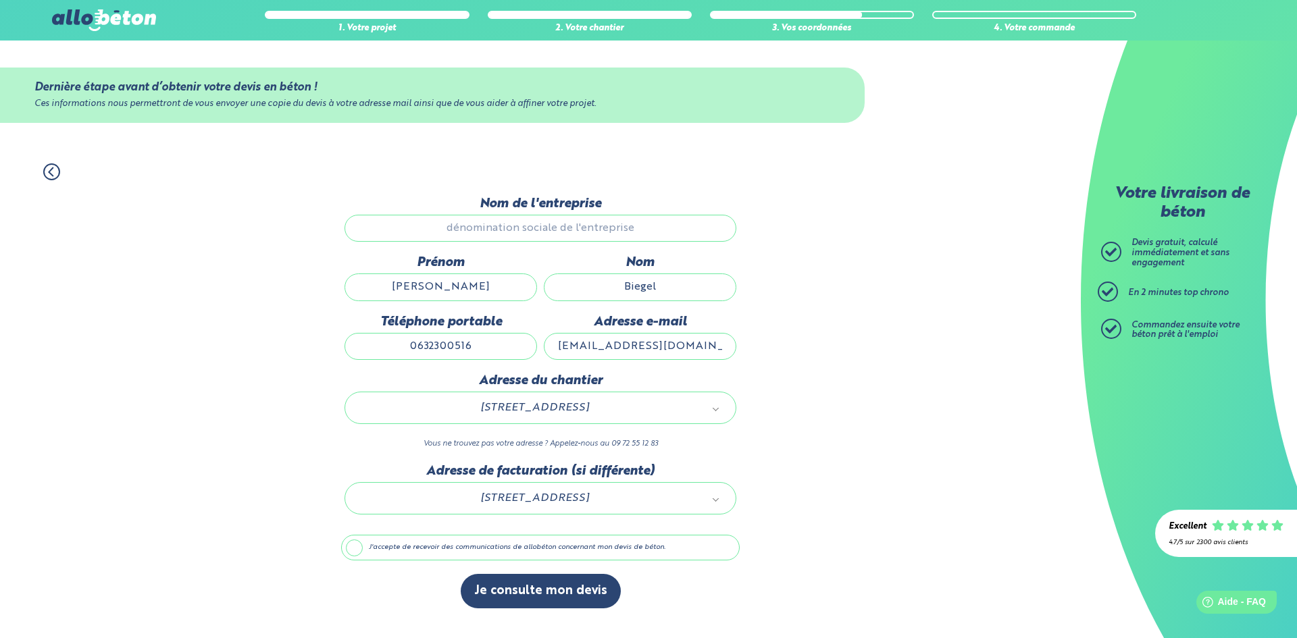
click at [362, 549] on label "J'accepte de recevoir des communications de allobéton concernant mon devis de b…" at bounding box center [540, 548] width 398 height 26
click at [0, 0] on input "J'accepte de recevoir des communications de allobéton concernant mon devis de b…" at bounding box center [0, 0] width 0 height 0
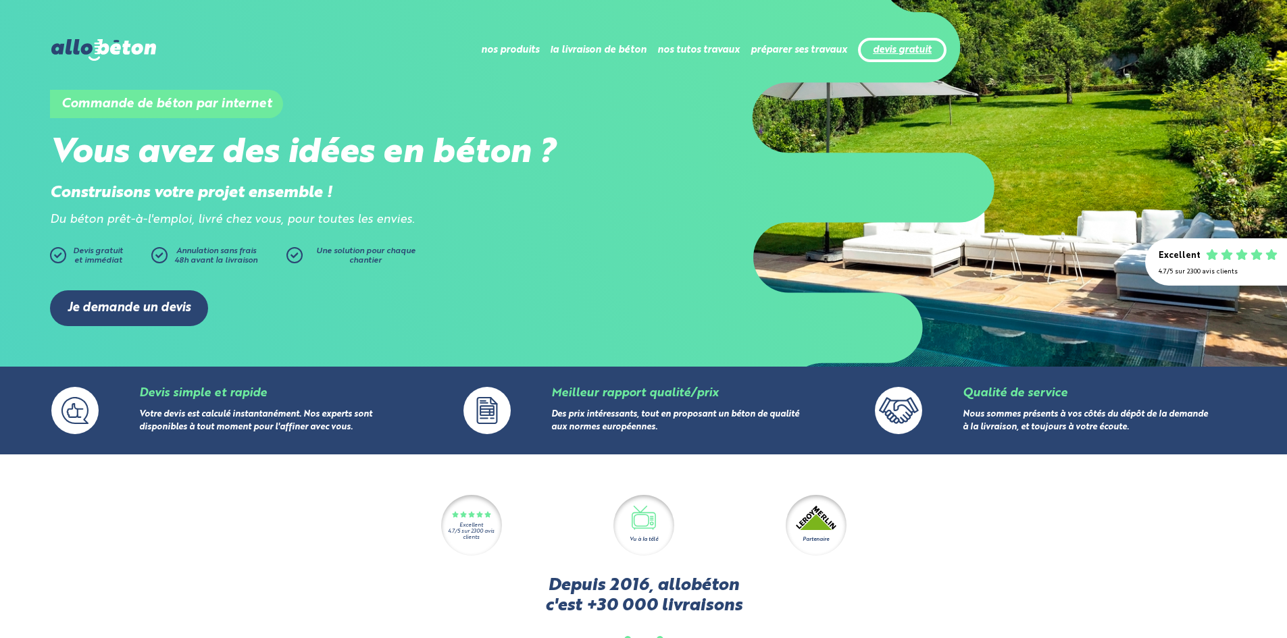
click at [884, 50] on link "devis gratuit" at bounding box center [902, 50] width 59 height 11
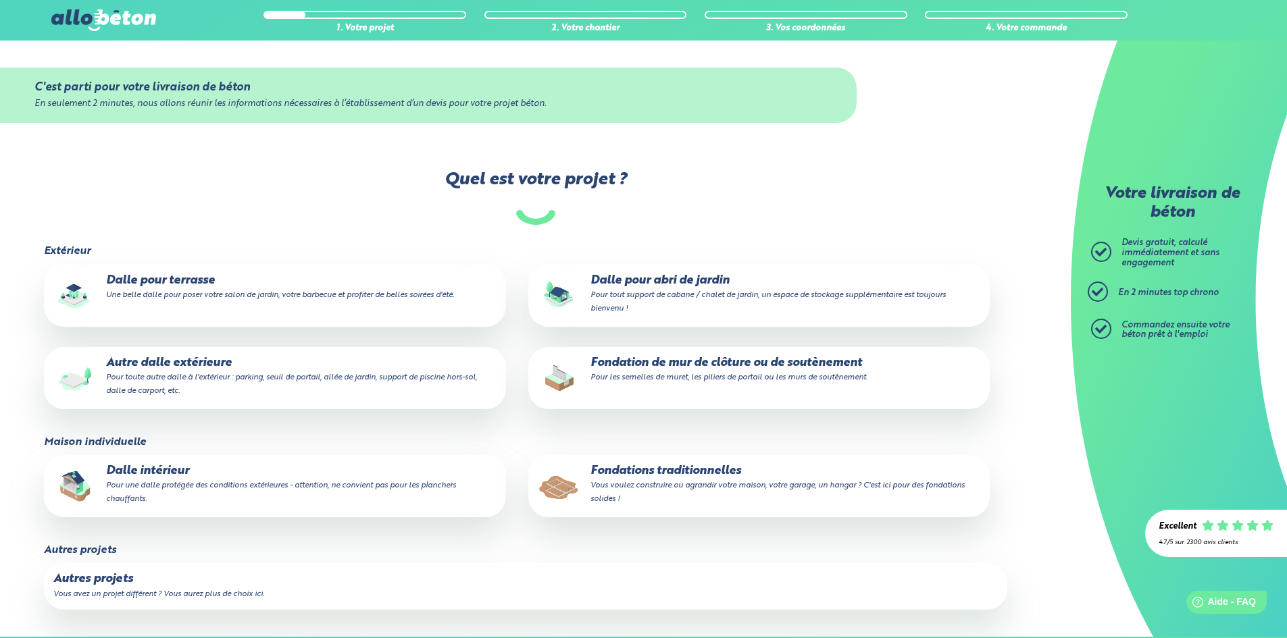
click at [654, 363] on p "Fondation de mur de clôture ou de soutènement Pour les semelles de muret, les p…" at bounding box center [759, 370] width 442 height 27
click at [0, 0] on input "Fondation de mur de clôture ou de soutènement Pour les semelles de muret, les p…" at bounding box center [0, 0] width 0 height 0
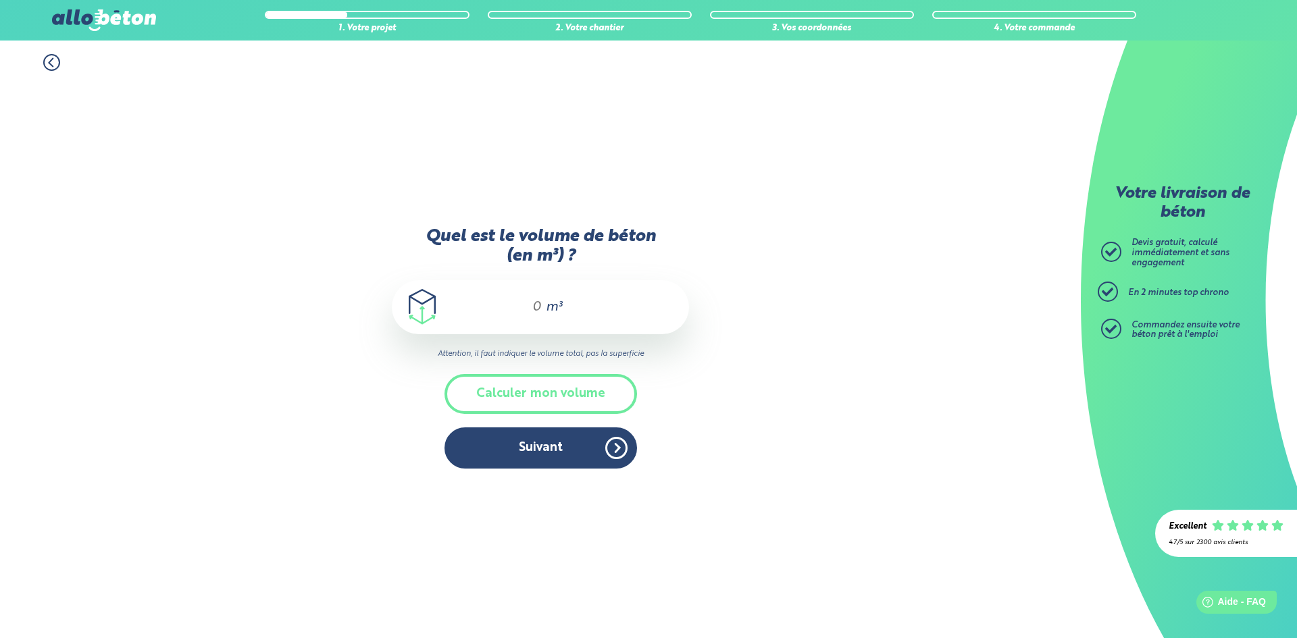
click at [548, 314] on span "m³" at bounding box center [554, 308] width 16 height 14
type input "2"
click at [542, 390] on button "Calculer mon volume" at bounding box center [540, 394] width 192 height 40
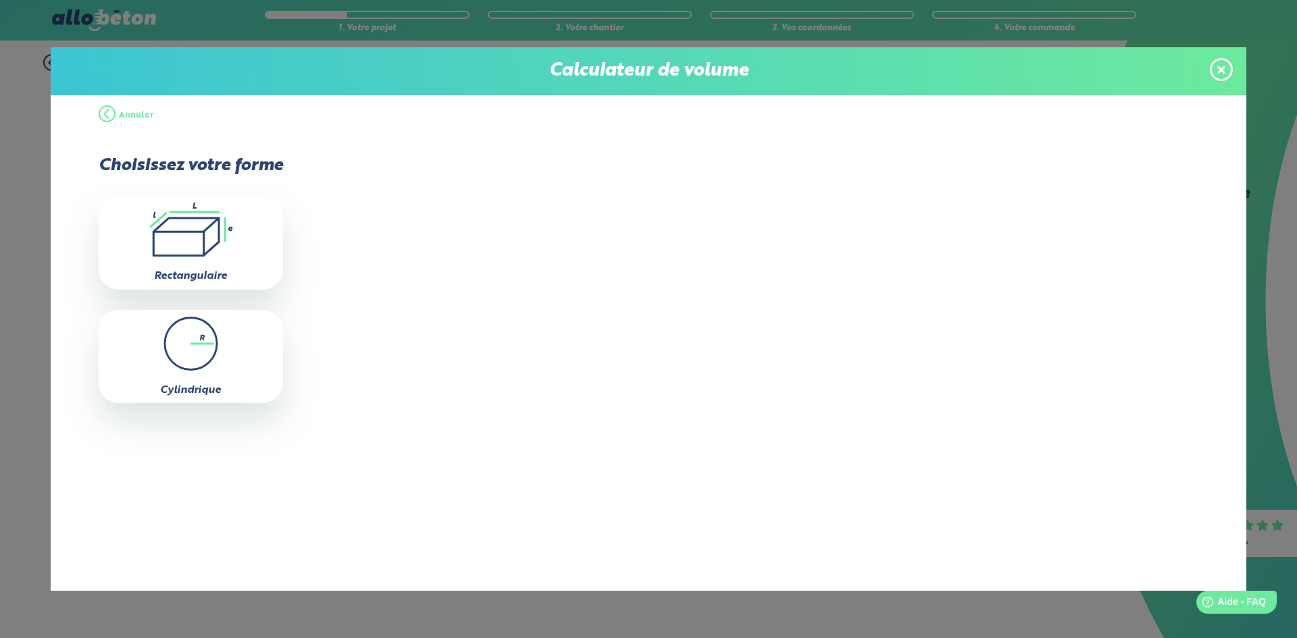
click at [122, 113] on button "Annuler" at bounding box center [126, 115] width 55 height 41
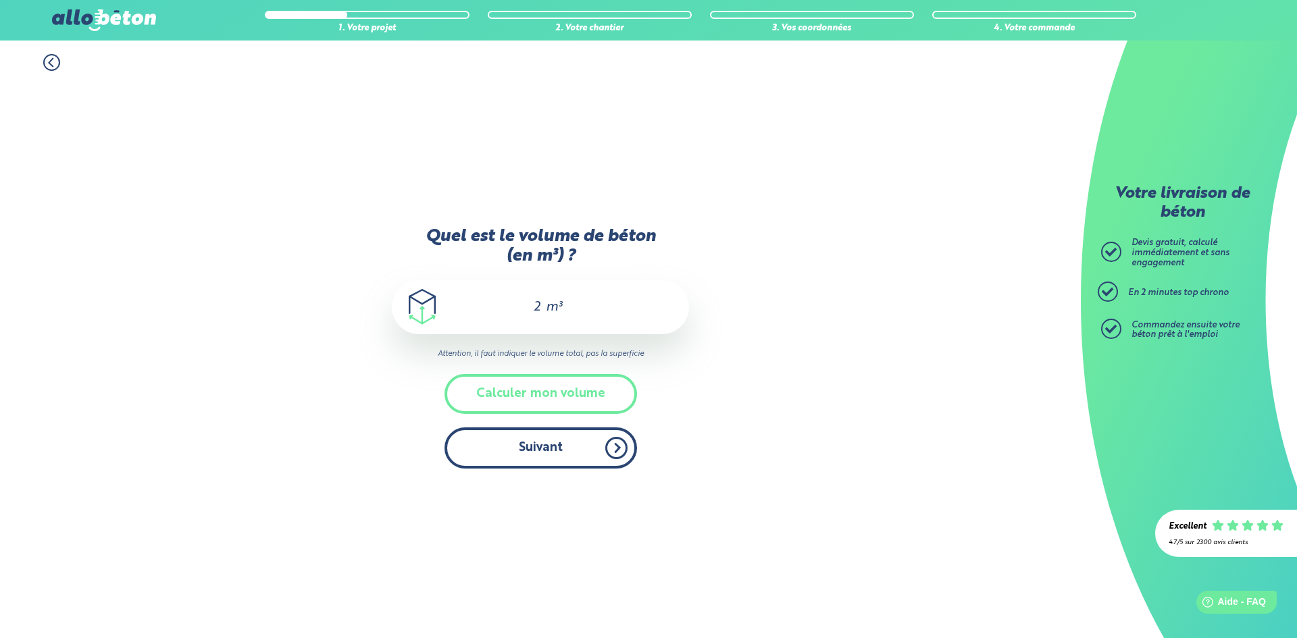
click at [518, 449] on button "Suivant" at bounding box center [540, 448] width 192 height 41
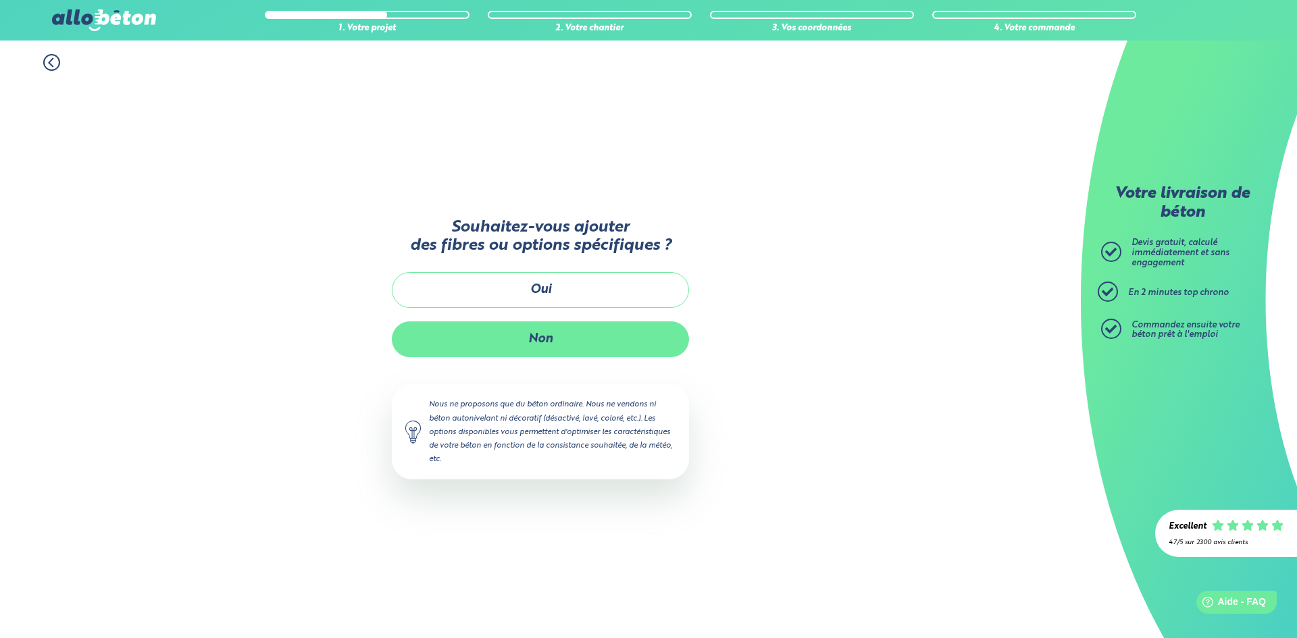
click at [553, 342] on button "Non" at bounding box center [540, 339] width 297 height 36
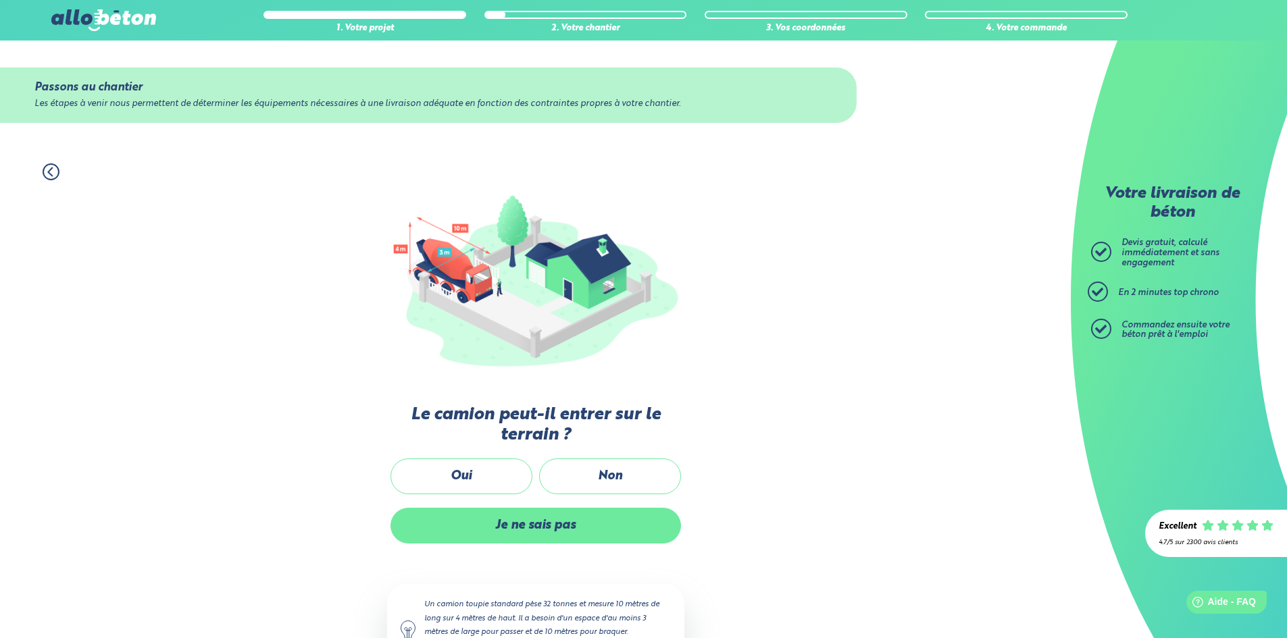
click at [588, 534] on label "Je ne sais pas" at bounding box center [535, 526] width 290 height 36
click at [0, 0] on input "Je ne sais pas" at bounding box center [0, 0] width 0 height 0
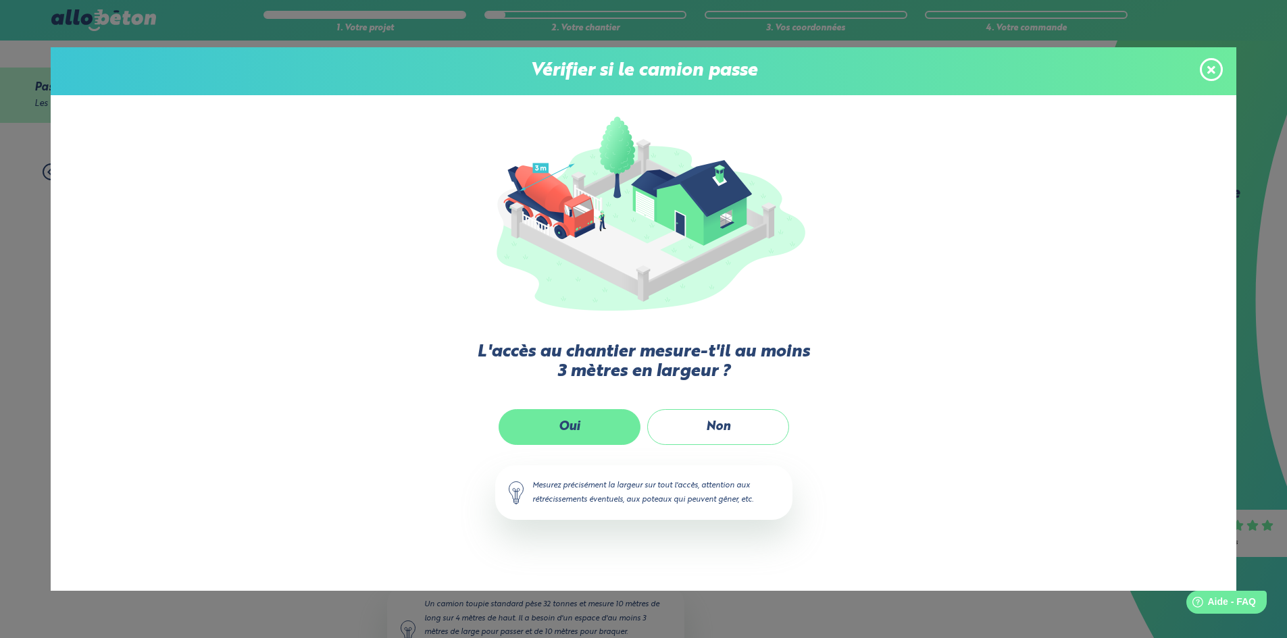
click at [589, 423] on label "Oui" at bounding box center [569, 427] width 142 height 36
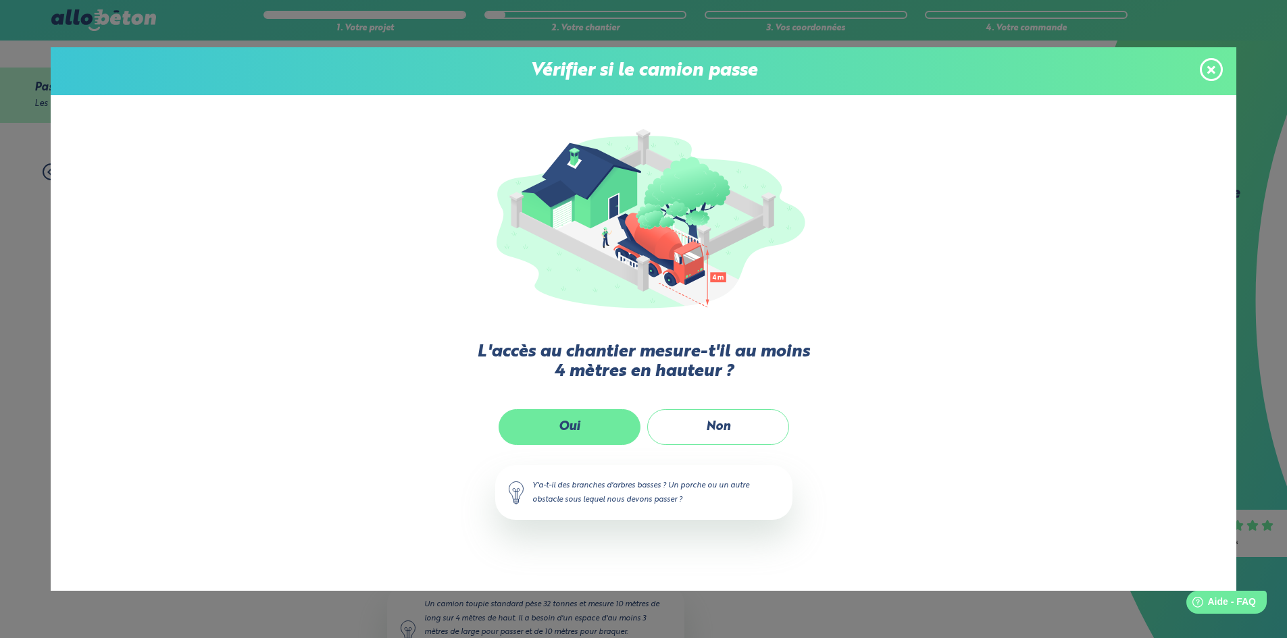
click at [589, 423] on label "Oui" at bounding box center [569, 427] width 142 height 36
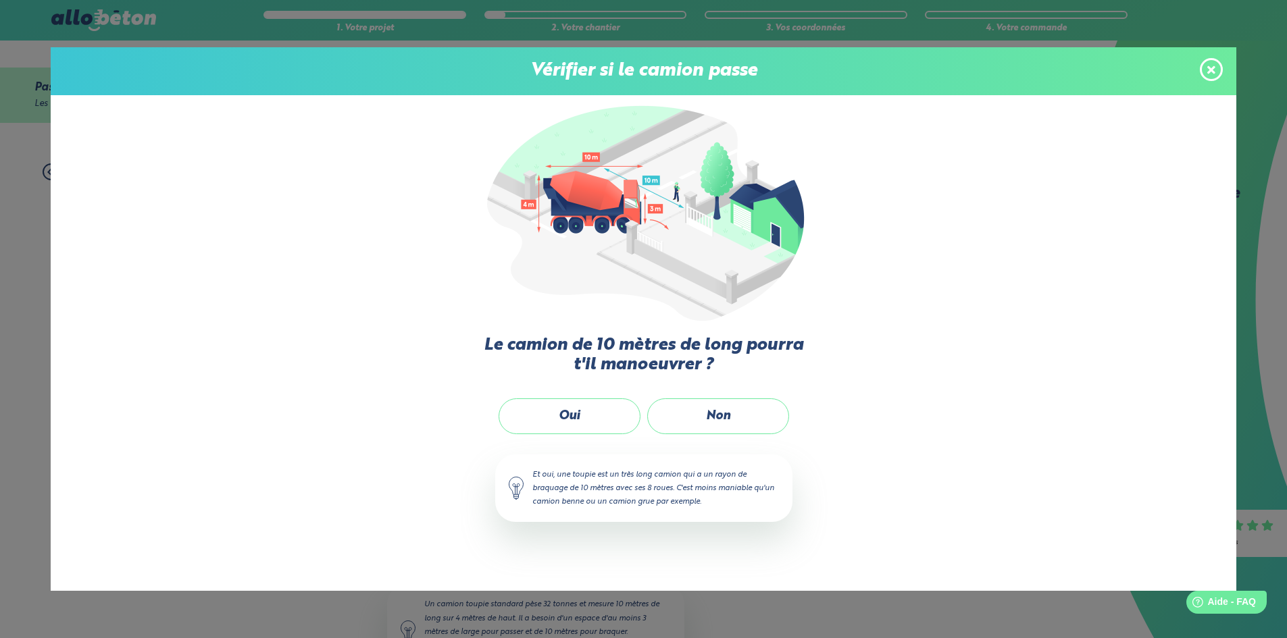
drag, startPoint x: 589, startPoint y: 423, endPoint x: 403, endPoint y: 466, distance: 191.2
drag, startPoint x: 403, startPoint y: 466, endPoint x: 291, endPoint y: 408, distance: 125.7
click at [291, 408] on div "L'accès au chantier mesure-t'il au moins 3 mètres en largeur ? Oui Non Mesurez …" at bounding box center [643, 322] width 1185 height 455
click at [602, 426] on label "Oui" at bounding box center [569, 416] width 142 height 36
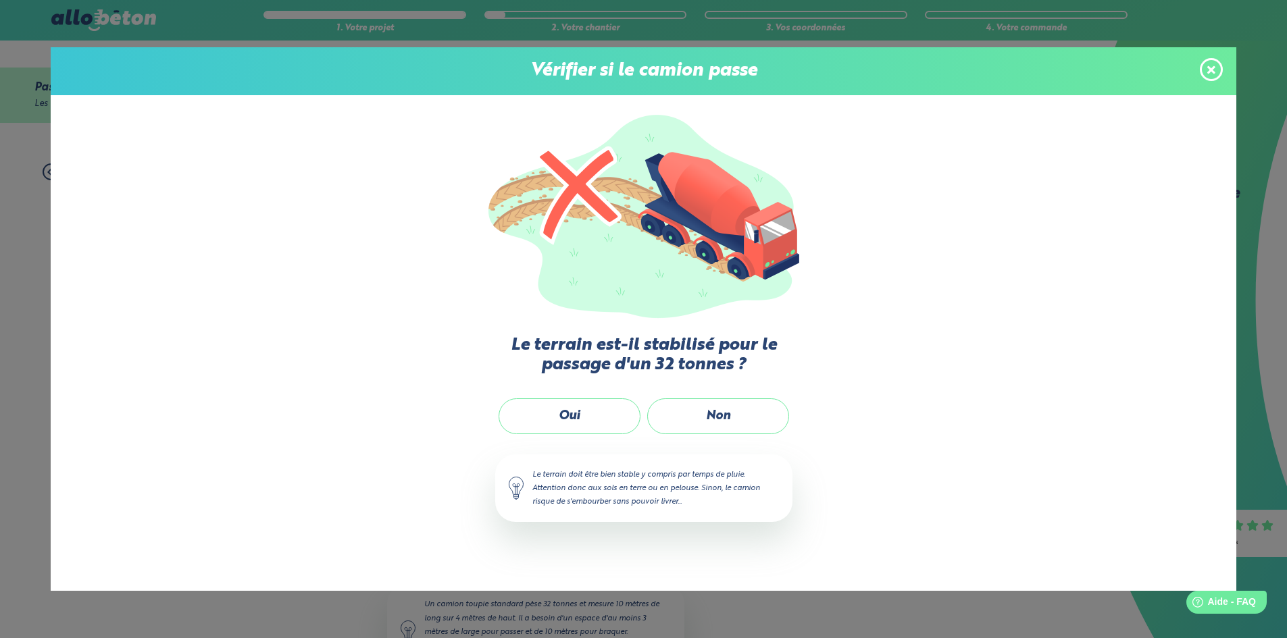
click at [602, 426] on label "Oui" at bounding box center [569, 416] width 142 height 36
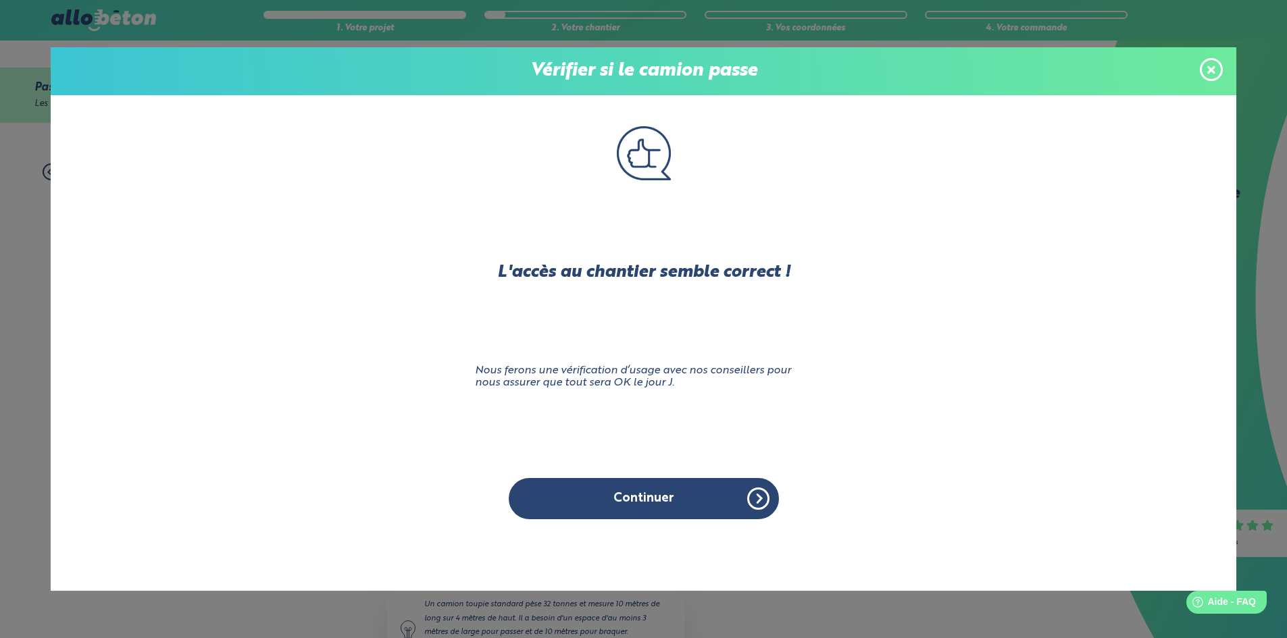
drag, startPoint x: 602, startPoint y: 426, endPoint x: 356, endPoint y: 393, distance: 248.7
click at [356, 393] on div "L'accès au chantier mesure-t'il au moins 3 mètres en largeur ? Oui Non Mesurez …" at bounding box center [643, 322] width 1185 height 455
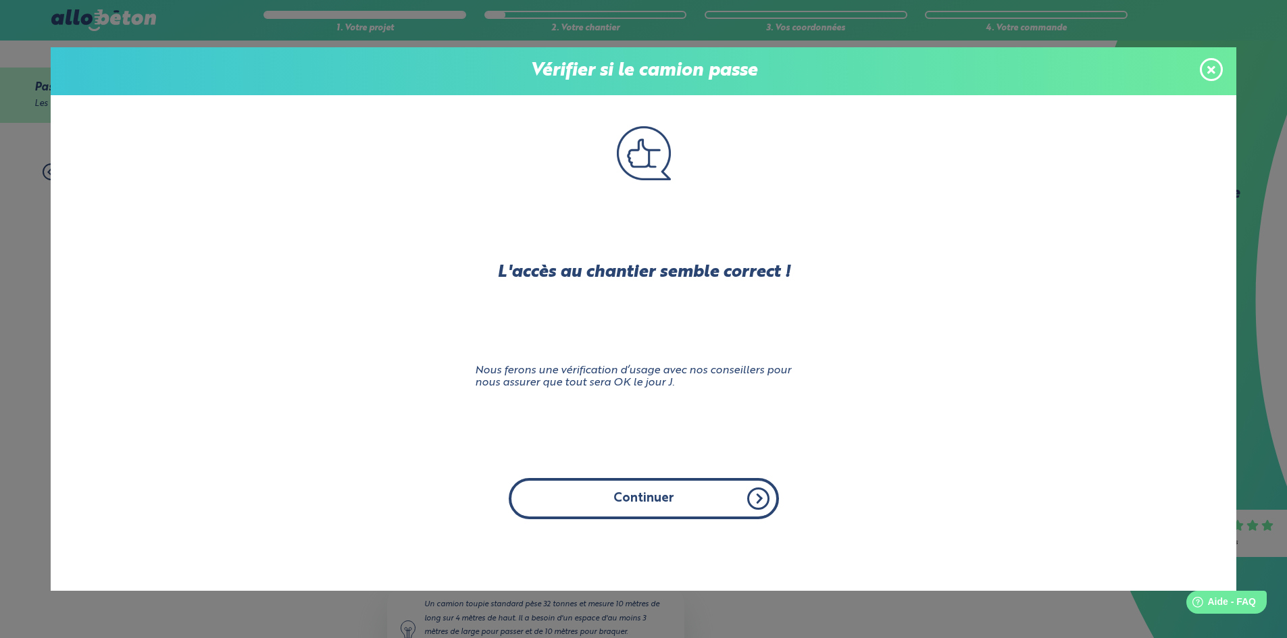
drag, startPoint x: 598, startPoint y: 470, endPoint x: 615, endPoint y: 498, distance: 33.4
click at [600, 473] on div "L'accès au chantier semble correct ! Nous ferons une vérification d’usage avec …" at bounding box center [644, 322] width 338 height 455
click at [615, 498] on button "Continuer" at bounding box center [644, 498] width 270 height 41
click input "Oui" at bounding box center [0, 0] width 0 height 0
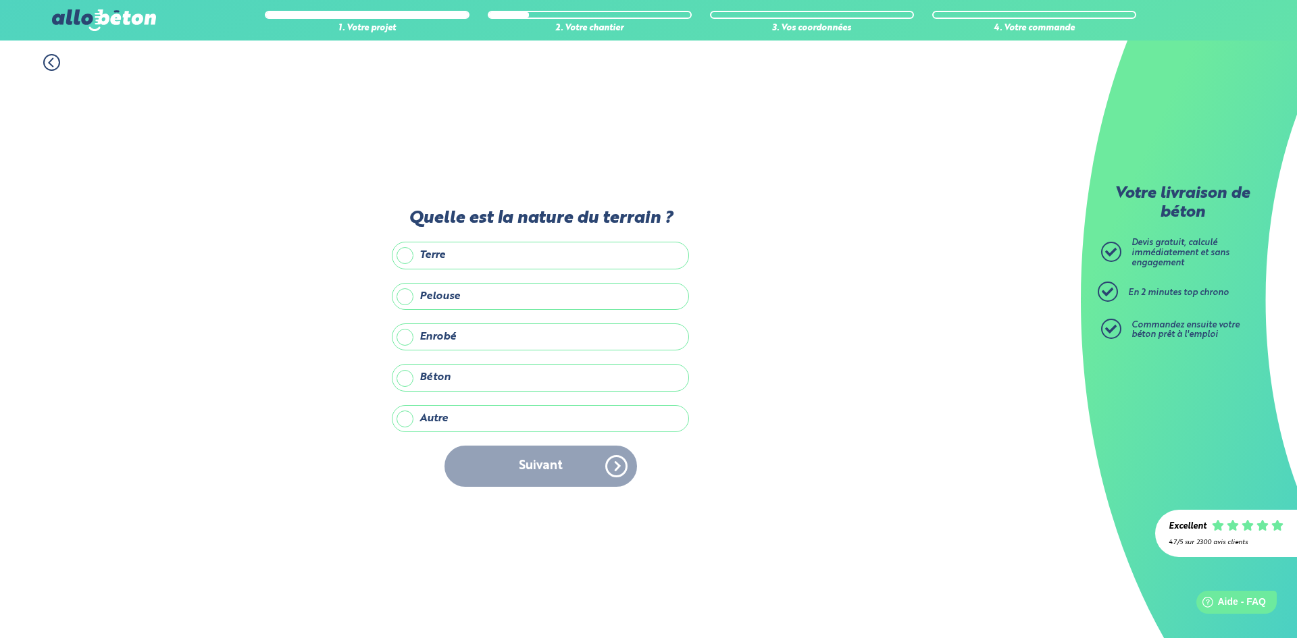
drag, startPoint x: 449, startPoint y: 381, endPoint x: 448, endPoint y: 389, distance: 8.2
click at [448, 388] on label "Béton" at bounding box center [540, 377] width 297 height 27
click at [0, 0] on input "Béton" at bounding box center [0, 0] width 0 height 0
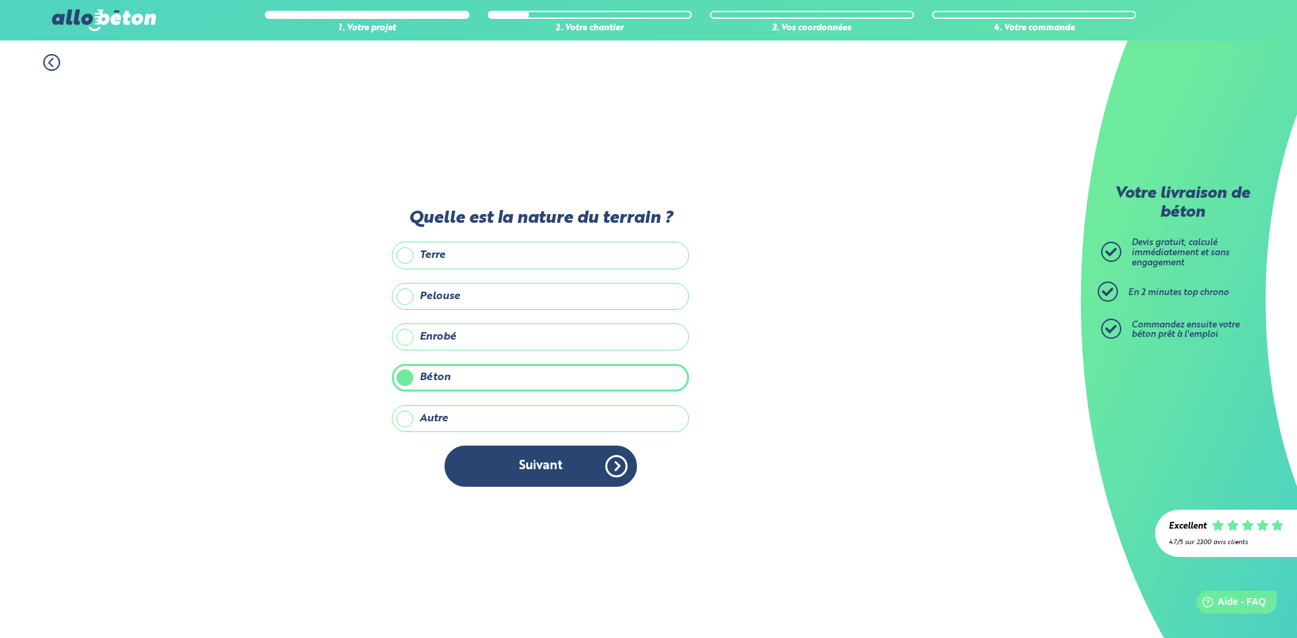
click at [531, 498] on div "Quelle est la nature du terrain ? Terre Pelouse Enrobé Béton Autre Précisez la …" at bounding box center [540, 355] width 297 height 292
click at [526, 484] on button "Suivant" at bounding box center [540, 466] width 192 height 41
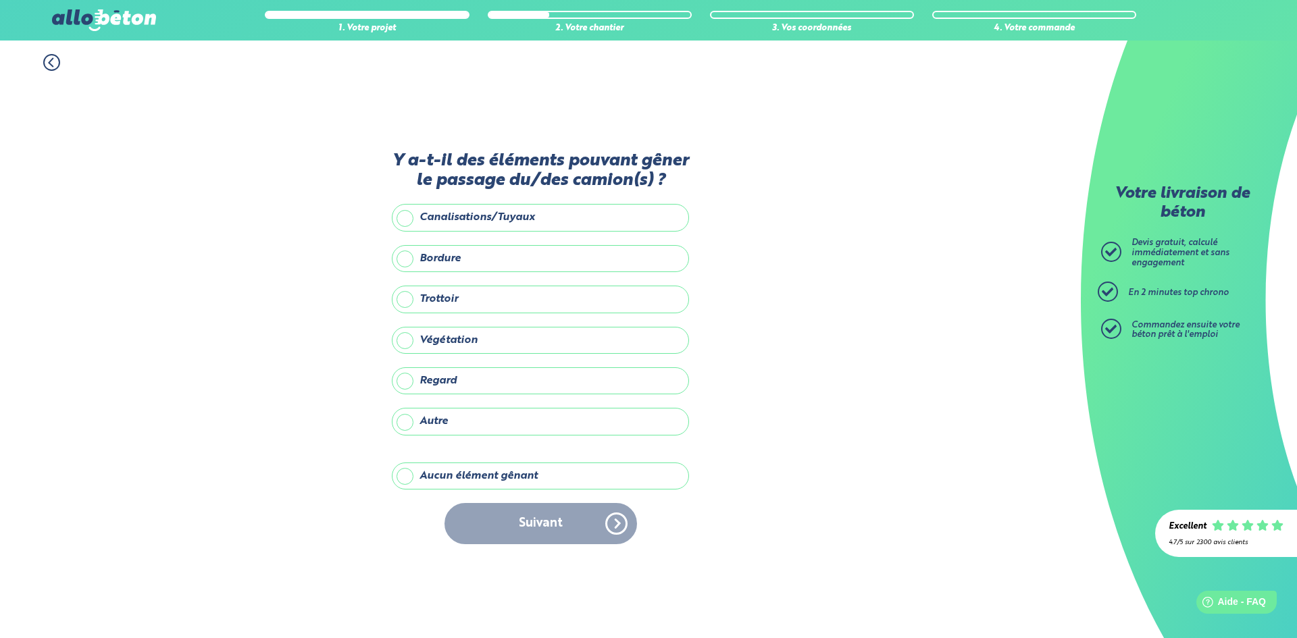
click at [468, 470] on label "Aucun élément gênant" at bounding box center [540, 476] width 297 height 27
click at [0, 0] on input "Aucun élément gênant" at bounding box center [0, 0] width 0 height 0
click at [549, 519] on button "Suivant" at bounding box center [540, 523] width 192 height 41
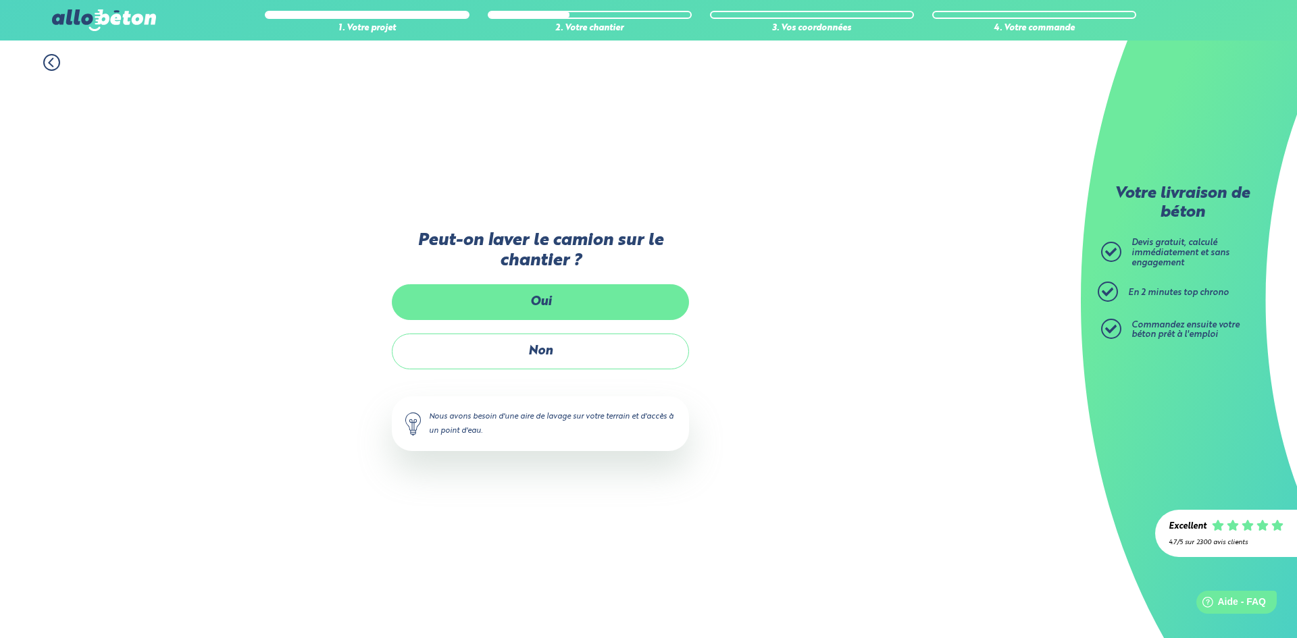
click at [529, 293] on label "Oui" at bounding box center [540, 302] width 297 height 36
click at [0, 0] on input "Oui" at bounding box center [0, 0] width 0 height 0
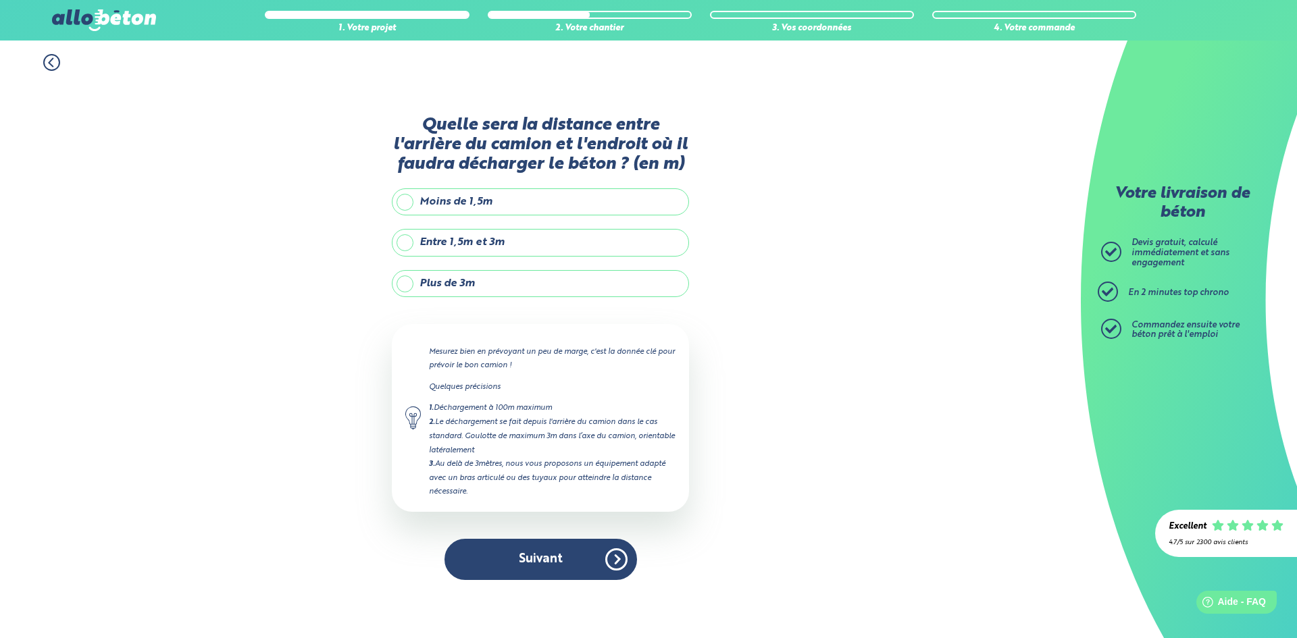
click at [470, 286] on label "Plus de 3m" at bounding box center [540, 283] width 297 height 27
click at [0, 0] on input "Plus de 3m" at bounding box center [0, 0] width 0 height 0
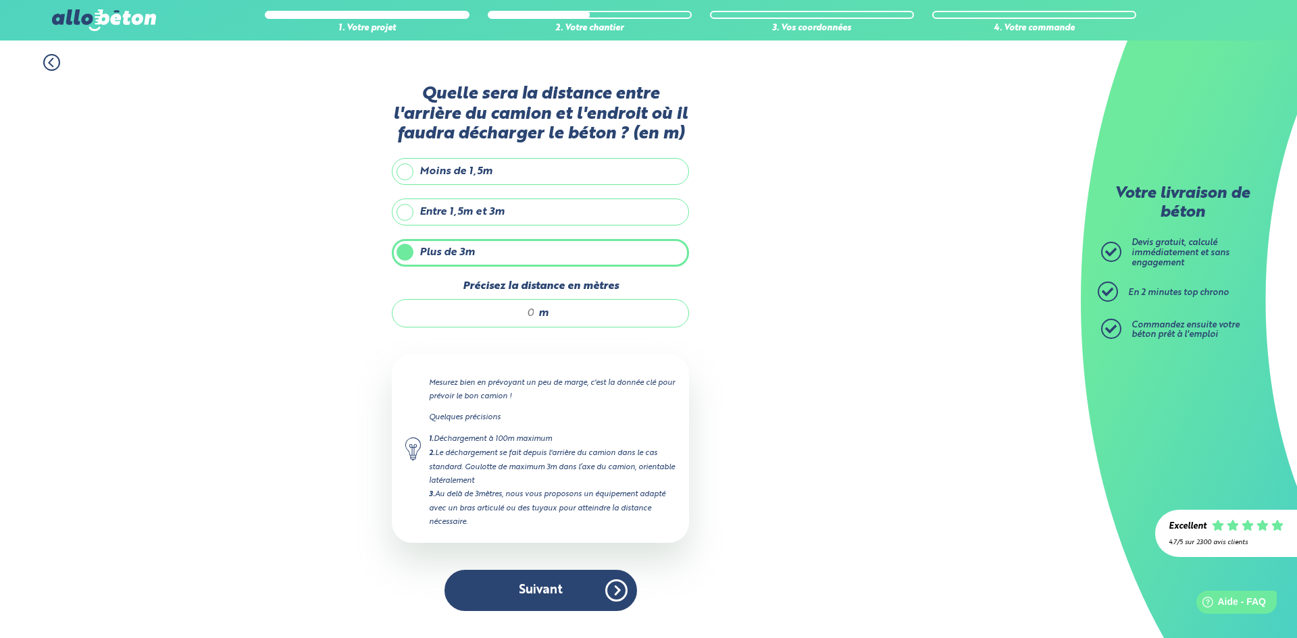
click at [492, 315] on input "Précisez la distance en mètres" at bounding box center [470, 314] width 129 height 14
drag, startPoint x: 538, startPoint y: 311, endPoint x: 518, endPoint y: 318, distance: 21.6
click at [518, 318] on div "m" at bounding box center [540, 313] width 297 height 28
click at [545, 325] on div "m" at bounding box center [540, 313] width 297 height 28
drag, startPoint x: 541, startPoint y: 316, endPoint x: 521, endPoint y: 316, distance: 20.3
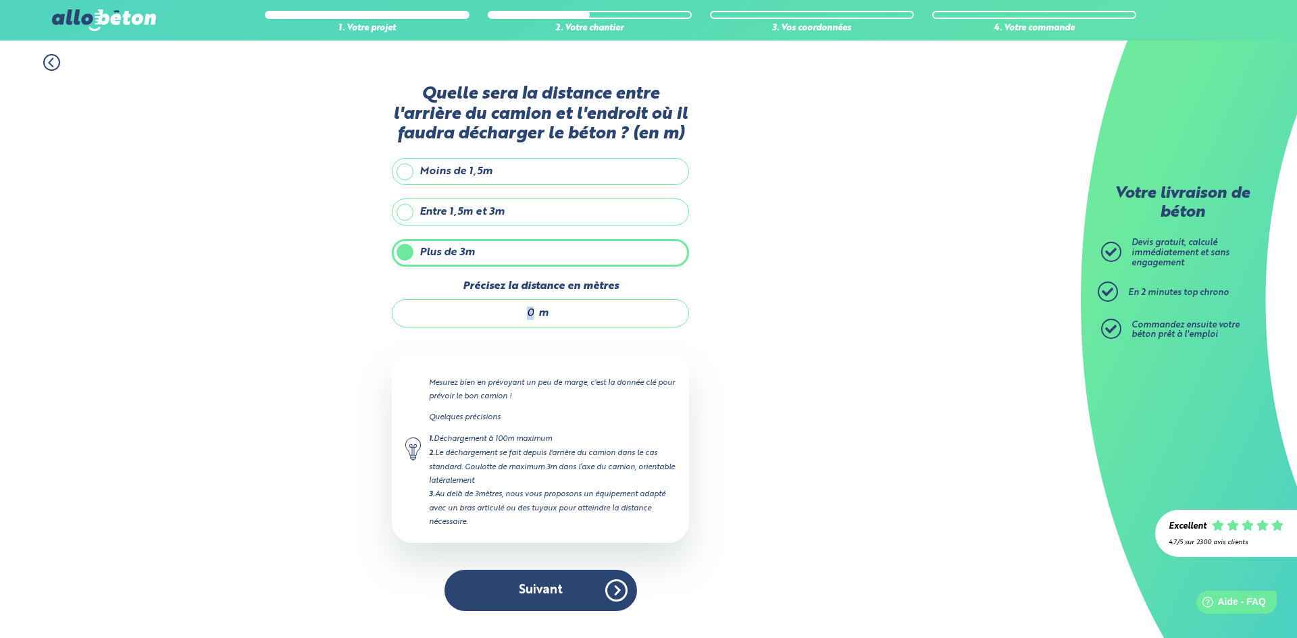
click at [521, 316] on div "m" at bounding box center [540, 313] width 297 height 28
type input "6"
drag, startPoint x: 824, startPoint y: 475, endPoint x: 733, endPoint y: 522, distance: 101.8
click at [825, 476] on div "1. Votre projet 2. Votre chantier 3. Vos coordonnées 4. Votre commande Quelle s…" at bounding box center [540, 340] width 1081 height 598
click at [565, 586] on button "Suivant" at bounding box center [540, 590] width 192 height 41
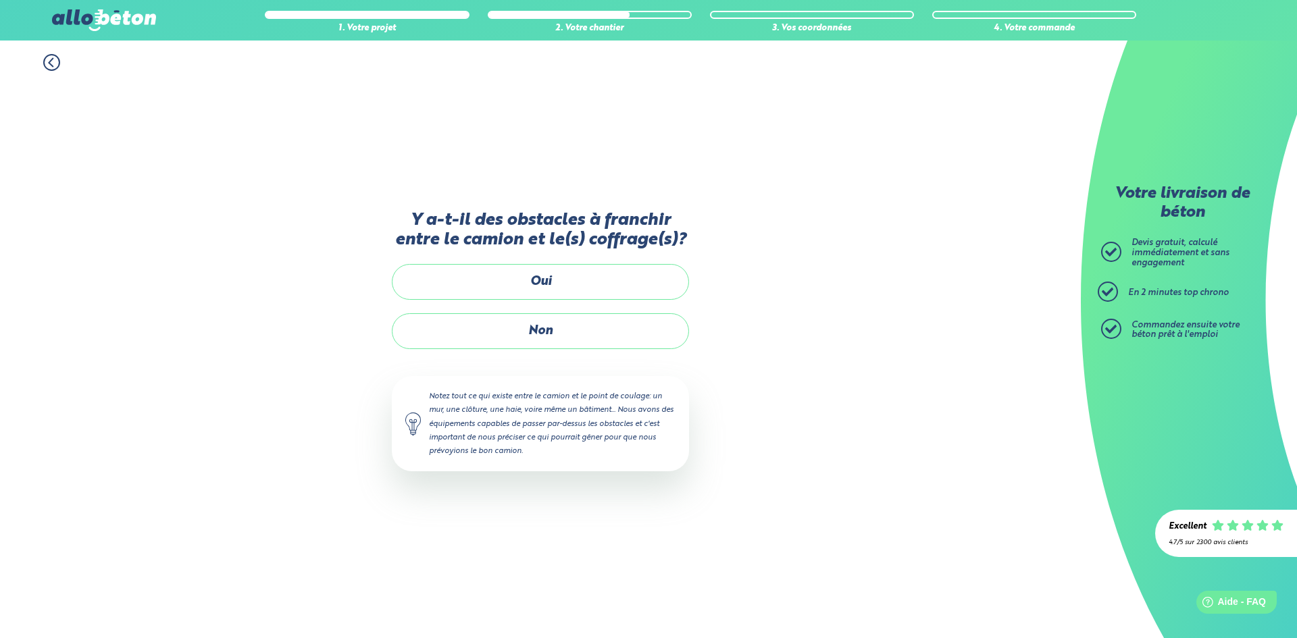
drag, startPoint x: 565, startPoint y: 586, endPoint x: 407, endPoint y: 475, distance: 193.0
click at [407, 475] on div "Y a-t-il des obstacles à franchir entre le camion et le(s) coffrage(s)? Oui Non…" at bounding box center [540, 355] width 297 height 288
drag, startPoint x: 567, startPoint y: 339, endPoint x: 230, endPoint y: 374, distance: 338.8
drag, startPoint x: 230, startPoint y: 374, endPoint x: 219, endPoint y: 485, distance: 111.4
click at [219, 485] on div "1. Votre projet 2. Votre chantier 3. Vos coordonnées 4. Votre commande Y a-t-il…" at bounding box center [540, 340] width 1081 height 598
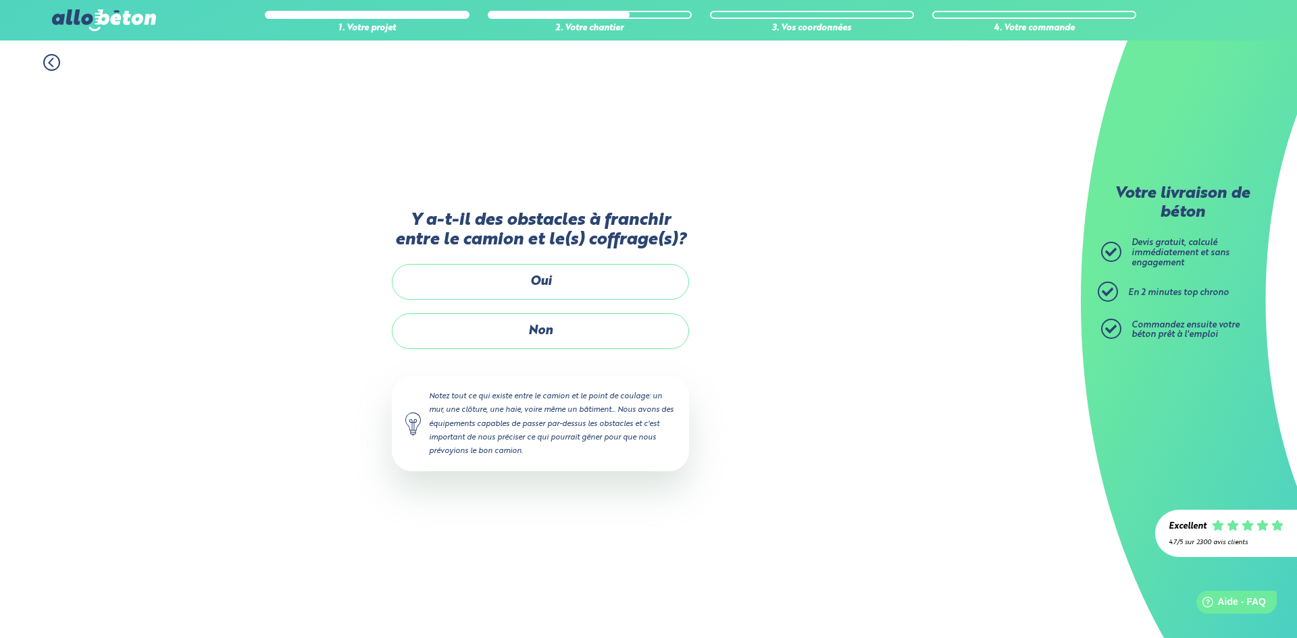
drag, startPoint x: 216, startPoint y: 479, endPoint x: 386, endPoint y: 585, distance: 200.5
click at [386, 585] on div "1. Votre projet 2. Votre chantier 3. Vos coordonnées 4. Votre commande Y a-t-il…" at bounding box center [540, 340] width 1081 height 598
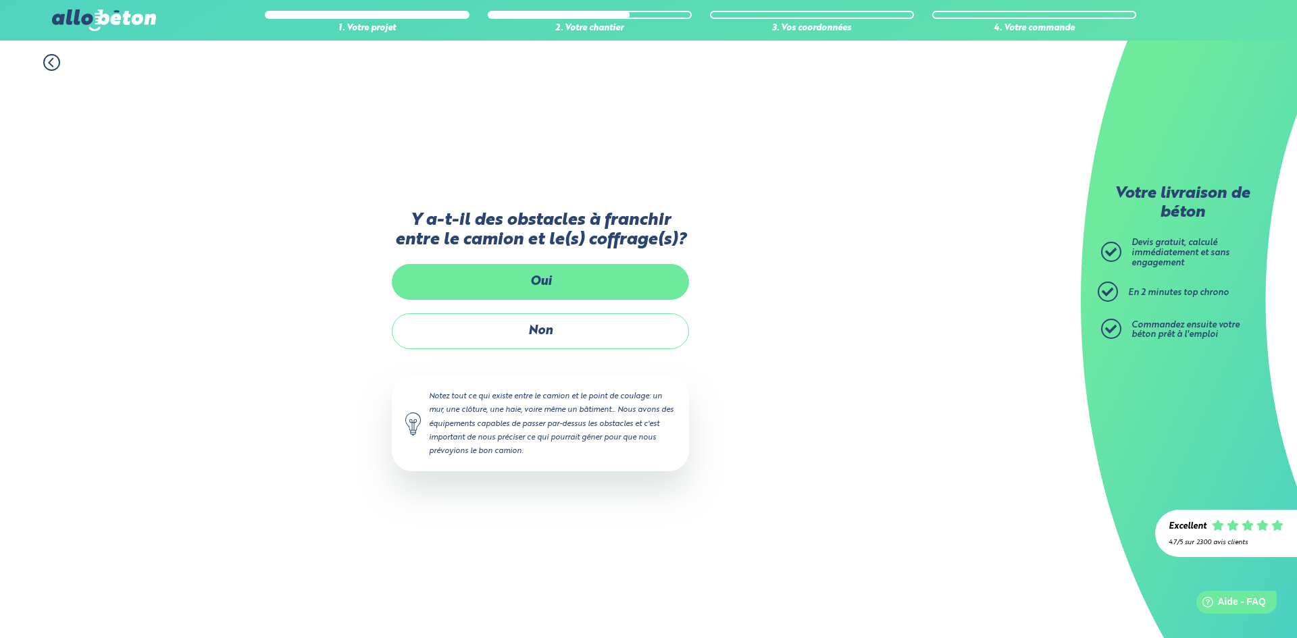
click at [575, 280] on label "Oui" at bounding box center [540, 282] width 297 height 36
click at [0, 0] on input "Oui" at bounding box center [0, 0] width 0 height 0
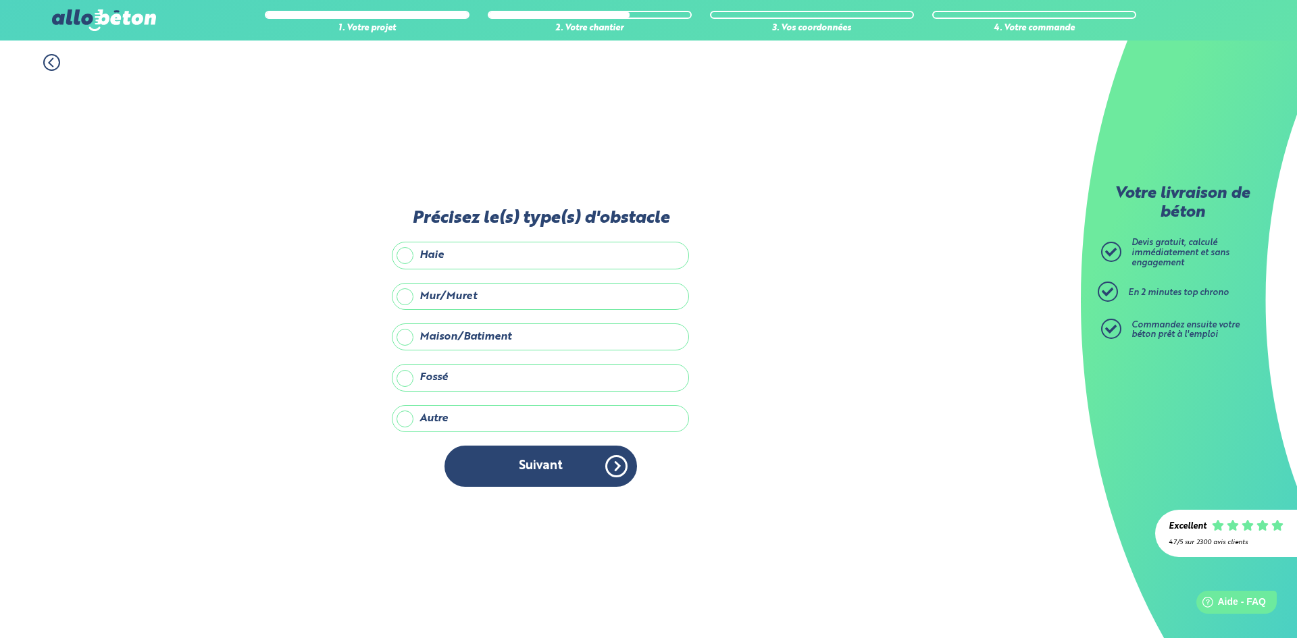
click at [441, 297] on label "Mur/Muret" at bounding box center [540, 296] width 297 height 27
click at [0, 0] on input "Mur/Muret" at bounding box center [0, 0] width 0 height 0
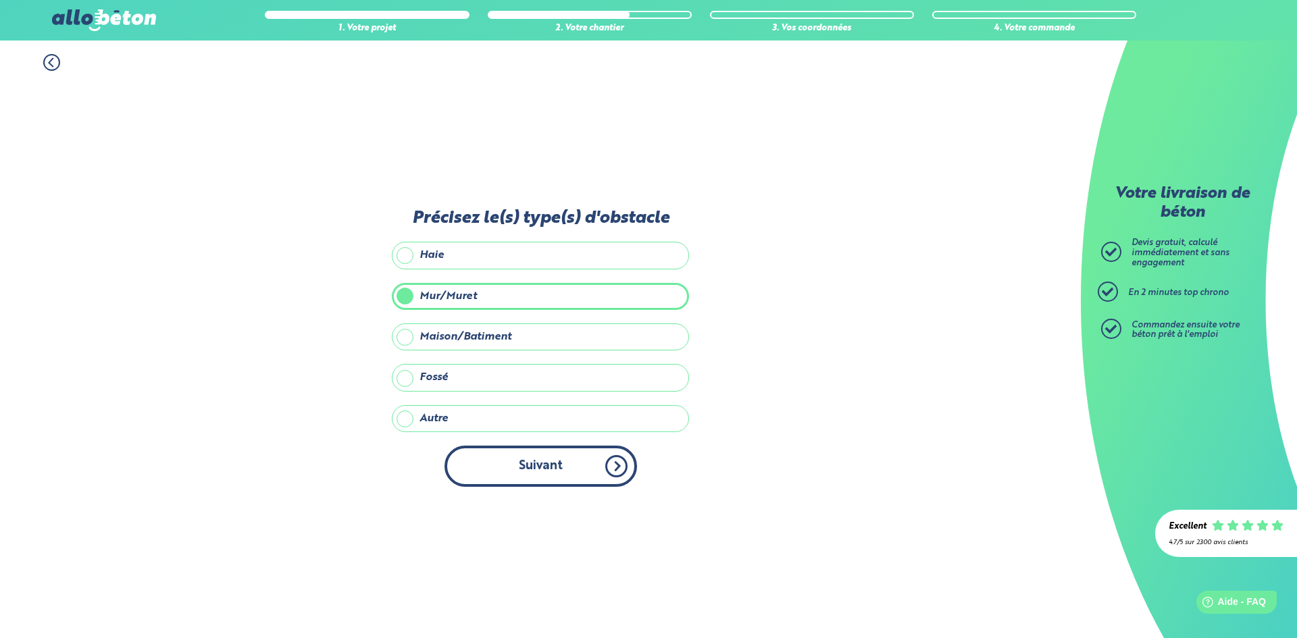
click at [490, 467] on button "Suivant" at bounding box center [540, 466] width 192 height 41
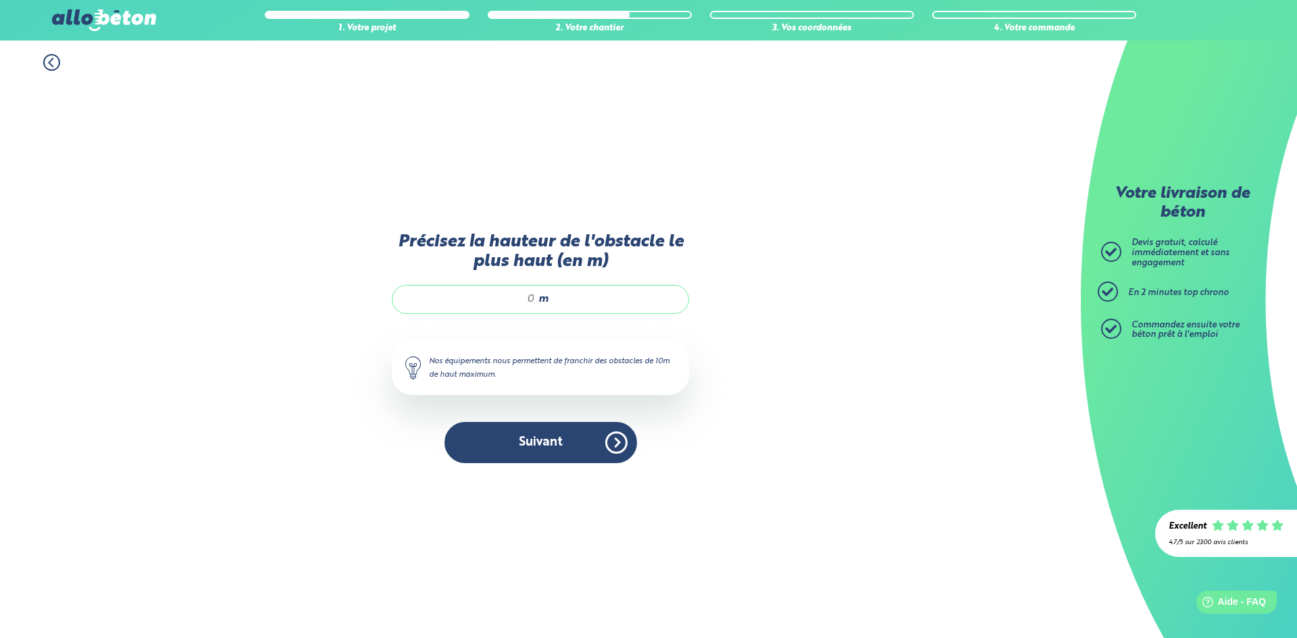
click at [525, 294] on input "Précisez la hauteur de l'obstacle le plus haut (en m)" at bounding box center [470, 299] width 129 height 14
drag, startPoint x: 521, startPoint y: 296, endPoint x: 546, endPoint y: 303, distance: 25.9
click at [546, 303] on div "m" at bounding box center [540, 299] width 297 height 28
type input "3"
click at [561, 449] on button "Suivant" at bounding box center [540, 442] width 192 height 41
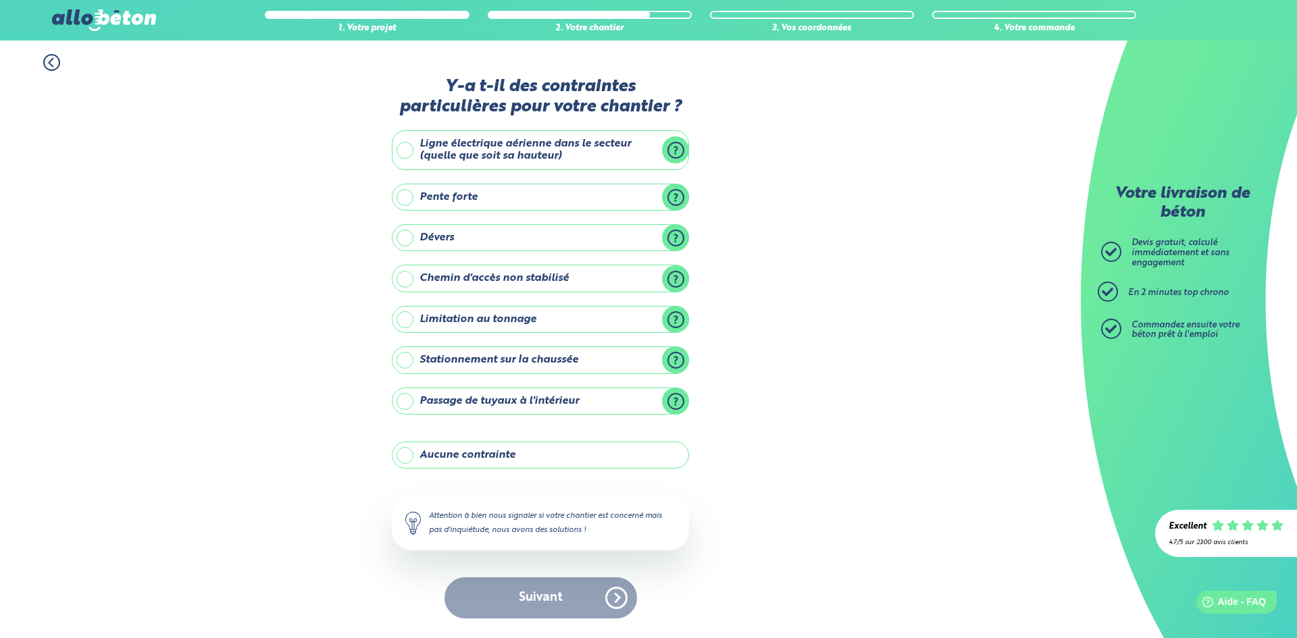
click at [463, 451] on label "Aucune contrainte" at bounding box center [540, 455] width 297 height 27
click at [0, 0] on input "Aucune contrainte" at bounding box center [0, 0] width 0 height 0
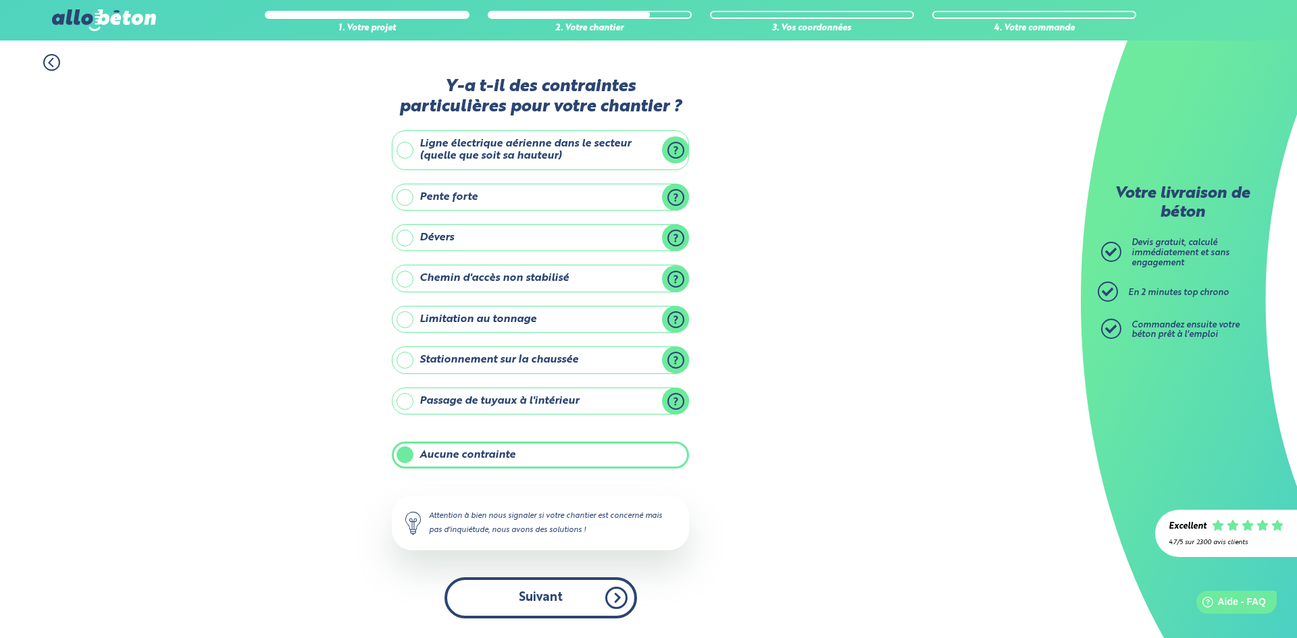
click at [544, 591] on button "Suivant" at bounding box center [540, 597] width 192 height 41
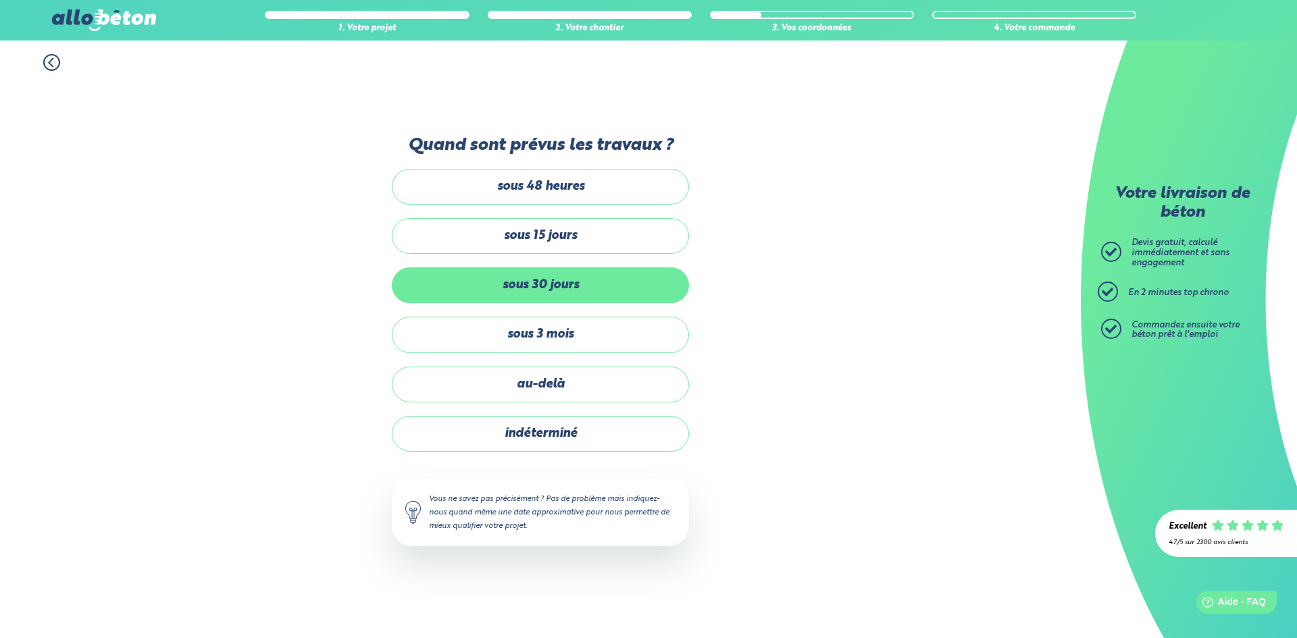
click at [517, 292] on label "sous 30 jours" at bounding box center [540, 285] width 297 height 36
click at [0, 0] on input "sous 30 jours" at bounding box center [0, 0] width 0 height 0
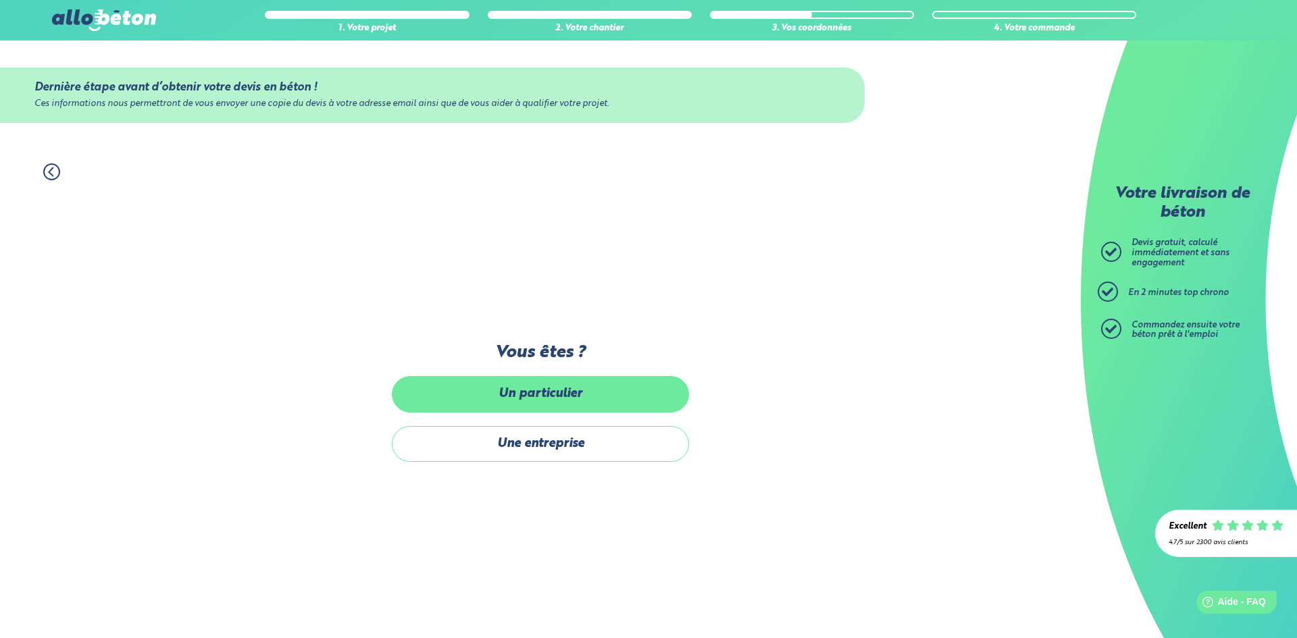
click at [556, 400] on label "Un particulier" at bounding box center [540, 394] width 297 height 36
click at [0, 0] on input "Un particulier" at bounding box center [0, 0] width 0 height 0
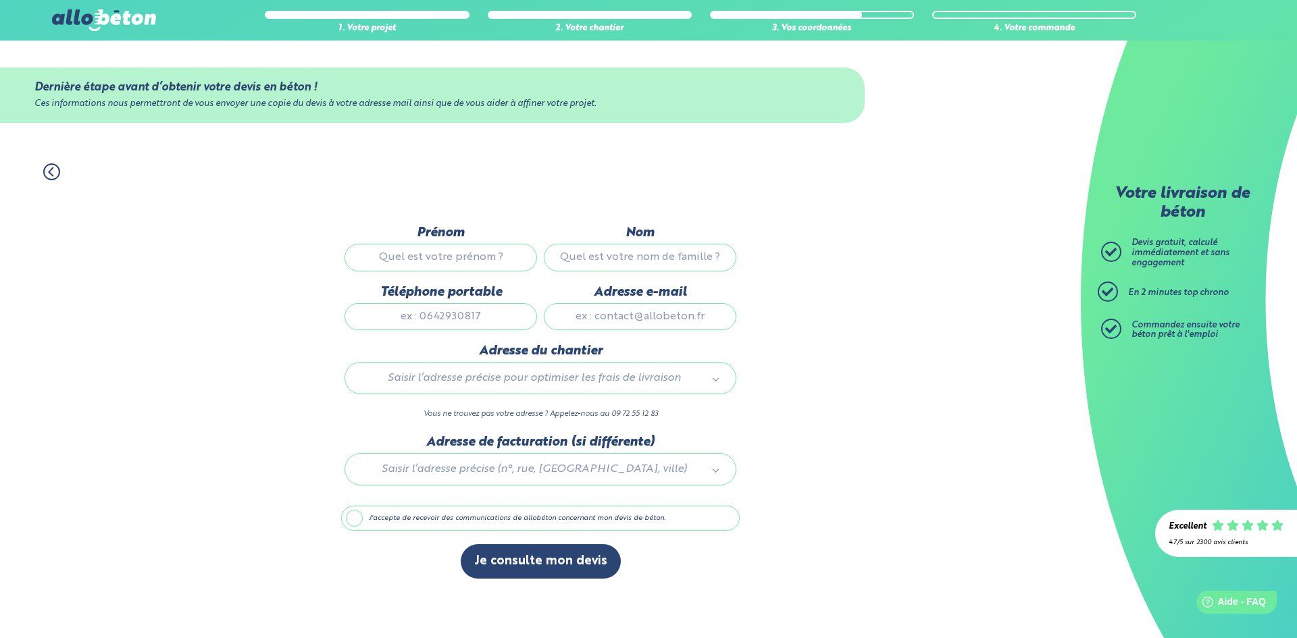
click at [471, 253] on input "Prénom" at bounding box center [440, 257] width 192 height 27
type input "Olivier"
type input "Biegel"
type input "0632300516"
type input "olivier.biegel@gmail.com"
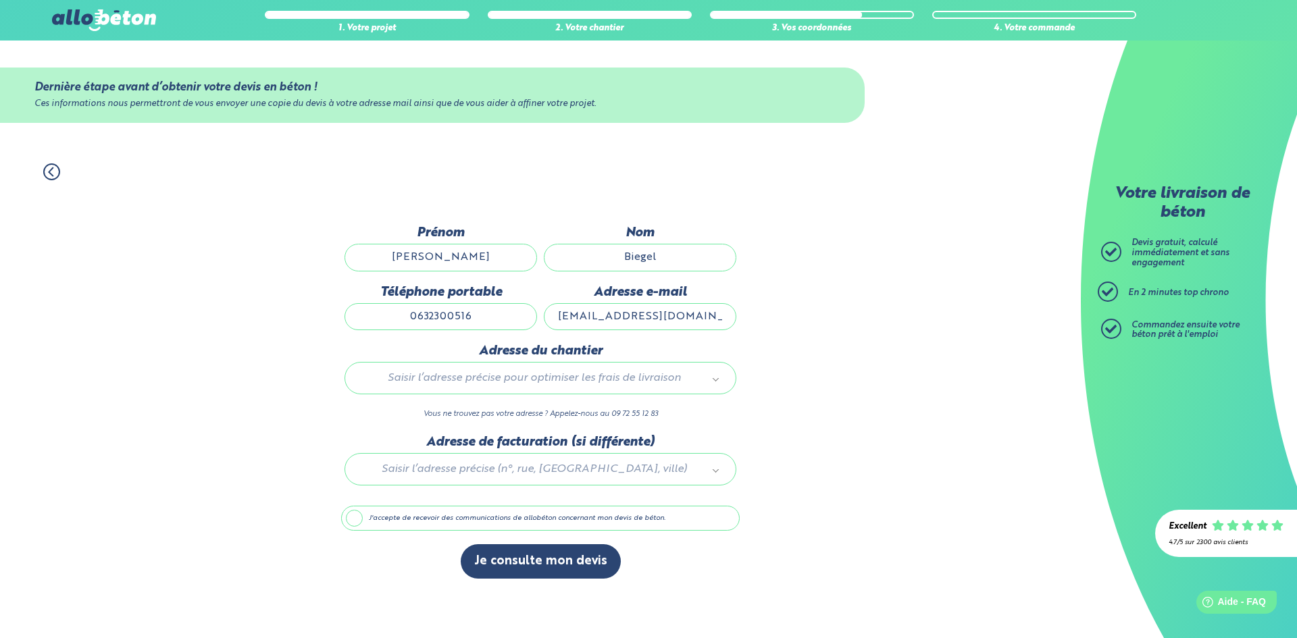
type input "17 rue de la montagne"
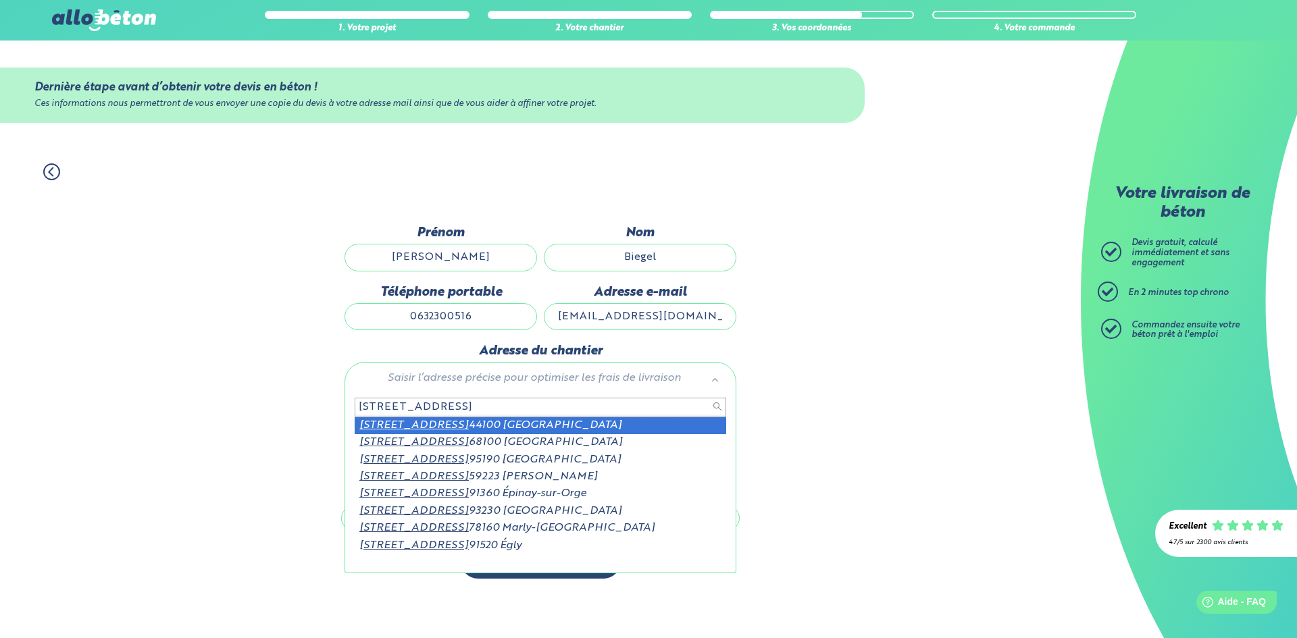
click at [540, 403] on input "17 rue de la montagne" at bounding box center [540, 407] width 371 height 19
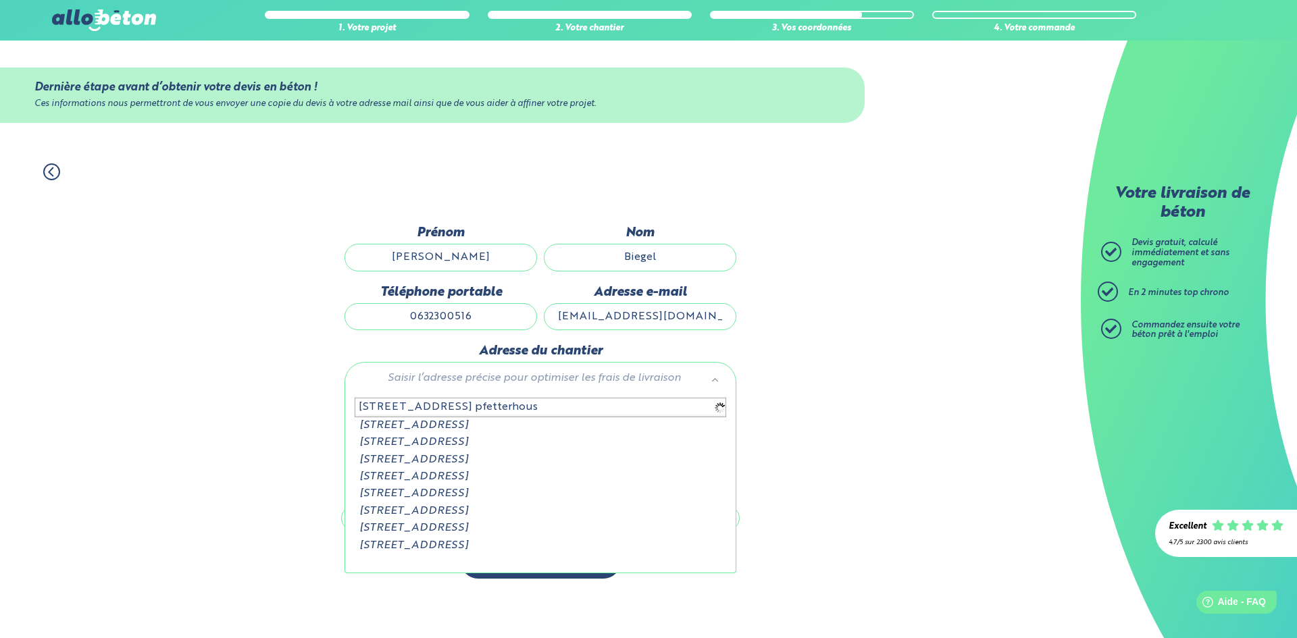
type input "17 rue de la montagne pfetterhouse"
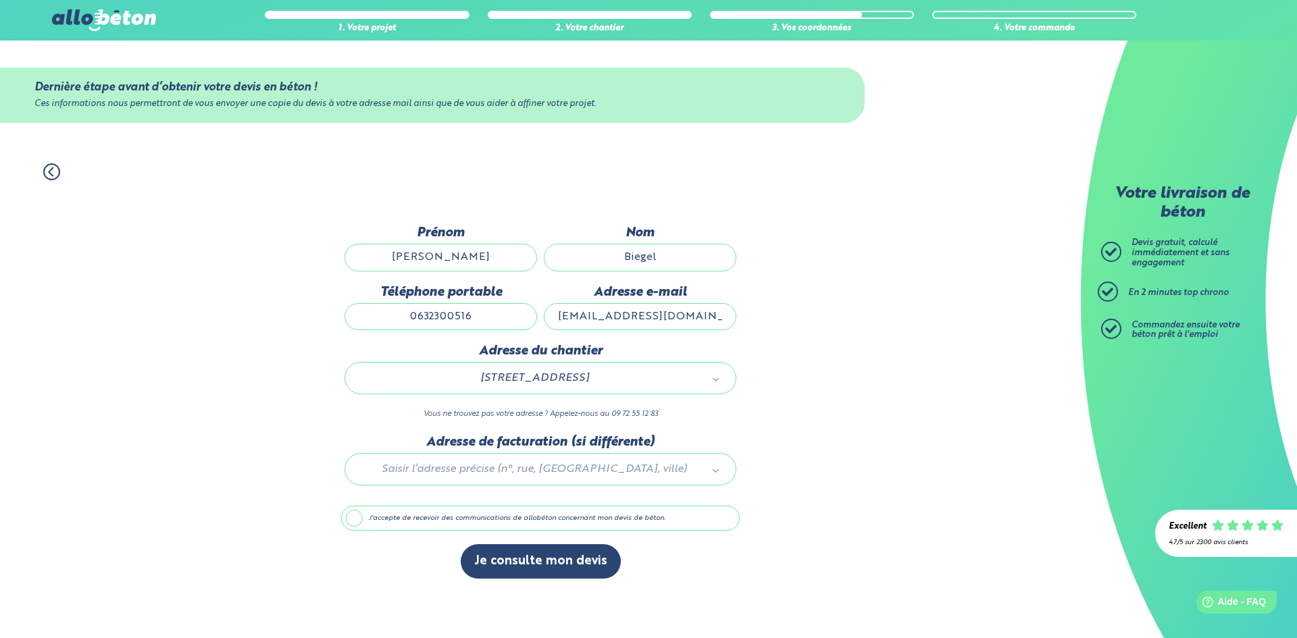
click at [575, 474] on div at bounding box center [540, 467] width 398 height 64
drag, startPoint x: 575, startPoint y: 474, endPoint x: 796, endPoint y: 432, distance: 224.8
click at [796, 432] on div "1. Votre projet 2. Votre chantier 3. Vos coordonnées 4. Votre commande Dernière…" at bounding box center [540, 394] width 1081 height 488
click at [528, 574] on button "Je consulte mon devis" at bounding box center [541, 561] width 160 height 34
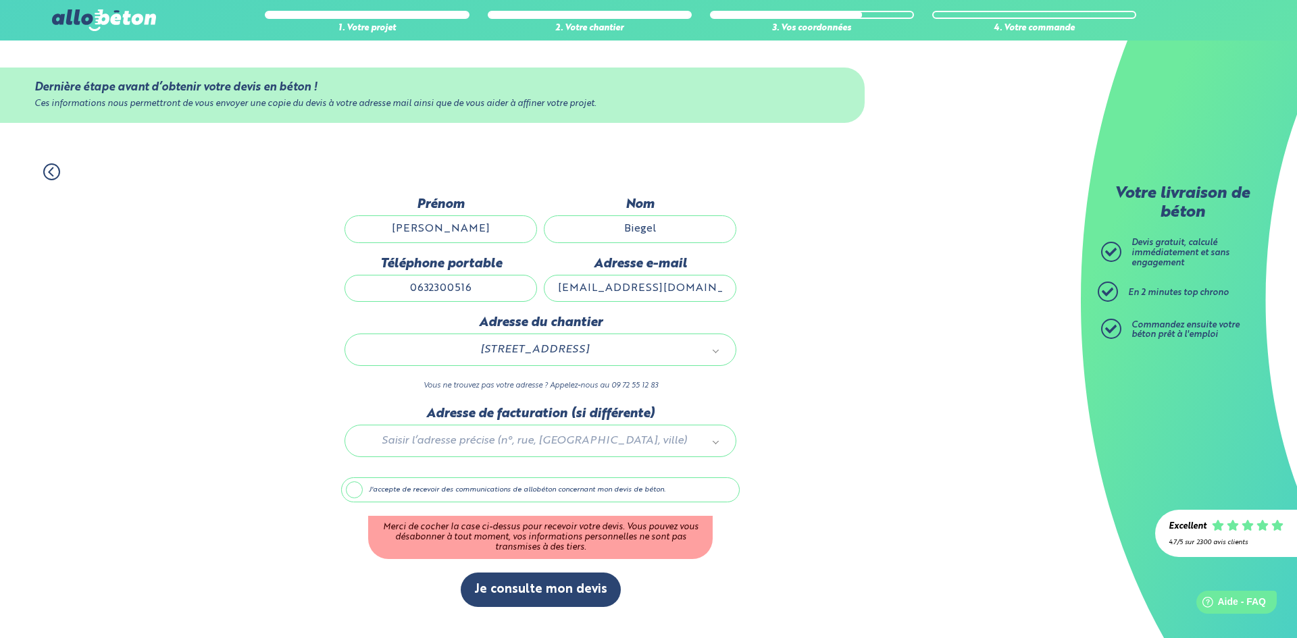
click at [362, 485] on label "J'accepte de recevoir des communications de allobéton concernant mon devis de b…" at bounding box center [540, 490] width 398 height 26
click at [0, 0] on input "J'accepte de recevoir des communications de allobéton concernant mon devis de b…" at bounding box center [0, 0] width 0 height 0
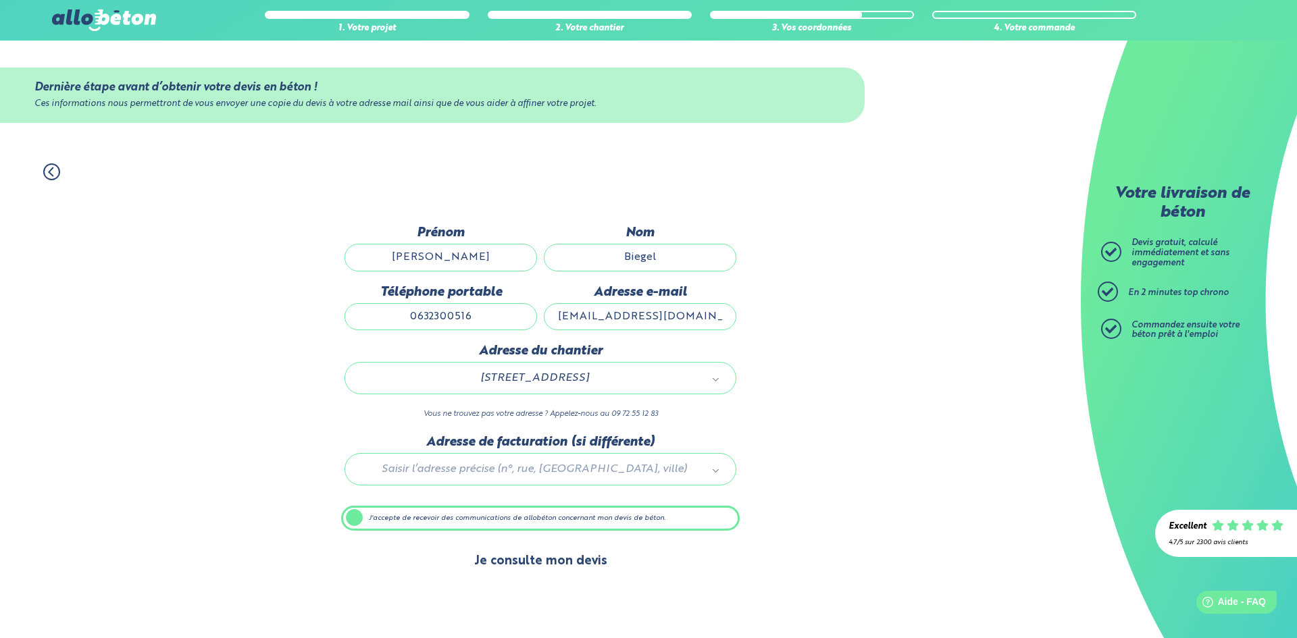
click at [548, 565] on button "Je consulte mon devis" at bounding box center [541, 561] width 160 height 34
